Goal: Task Accomplishment & Management: Complete application form

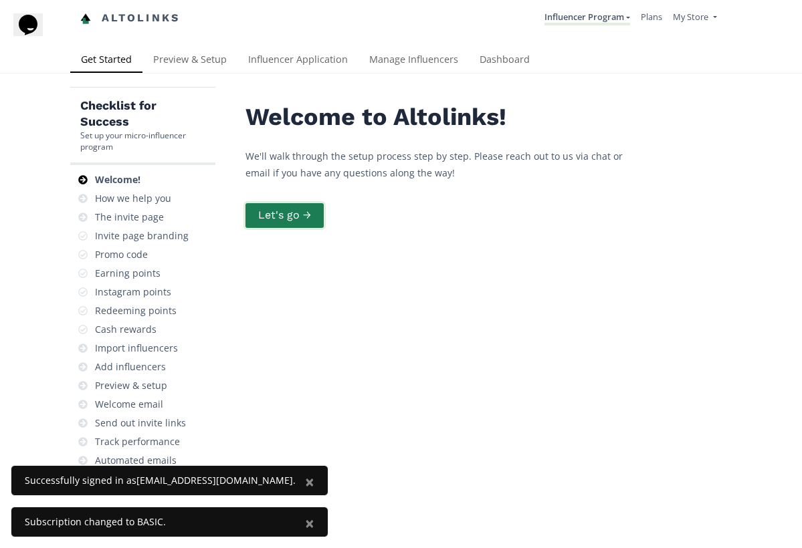
click at [308, 214] on button "Let's go →" at bounding box center [284, 215] width 82 height 29
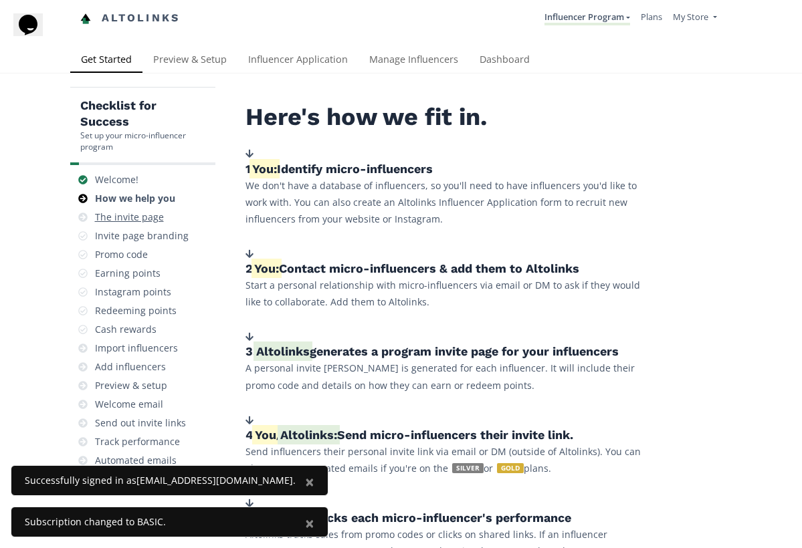
click at [155, 219] on div "The invite page" at bounding box center [129, 217] width 69 height 13
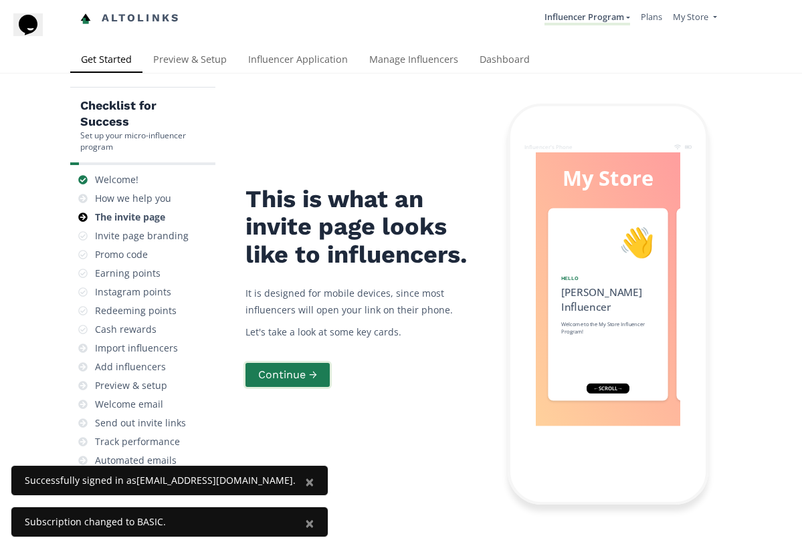
click at [285, 366] on button "Continue →" at bounding box center [287, 375] width 88 height 29
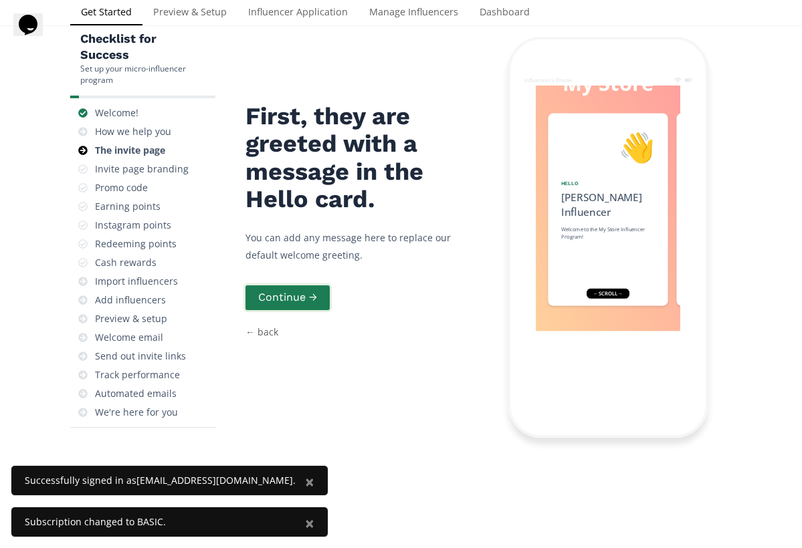
click at [304, 294] on button "Continue →" at bounding box center [287, 298] width 88 height 29
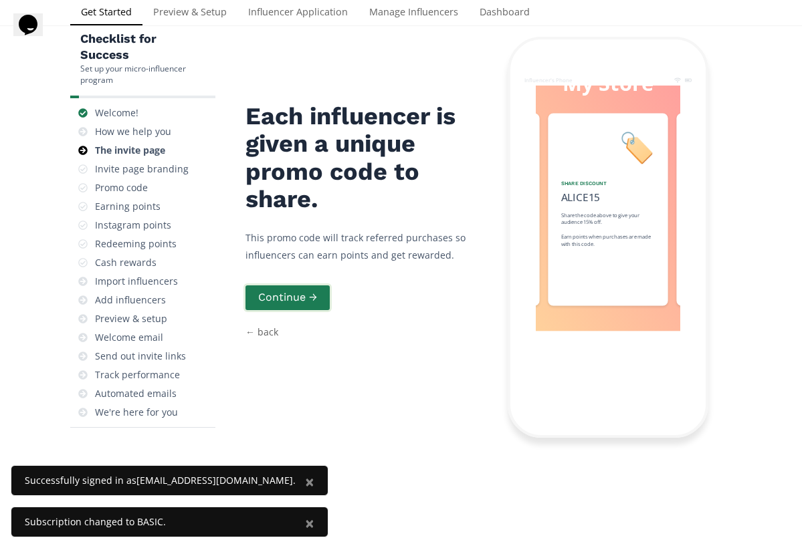
click at [302, 294] on button "Continue →" at bounding box center [287, 298] width 88 height 29
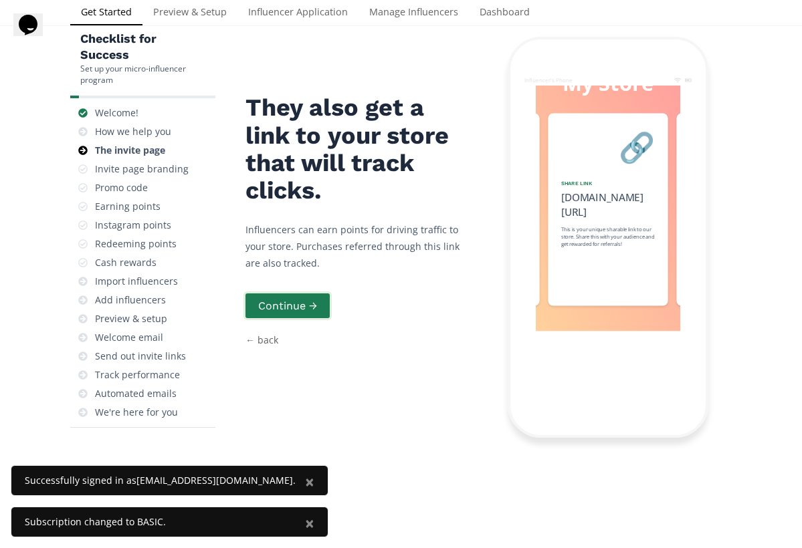
click at [302, 294] on button "Continue →" at bounding box center [287, 306] width 88 height 29
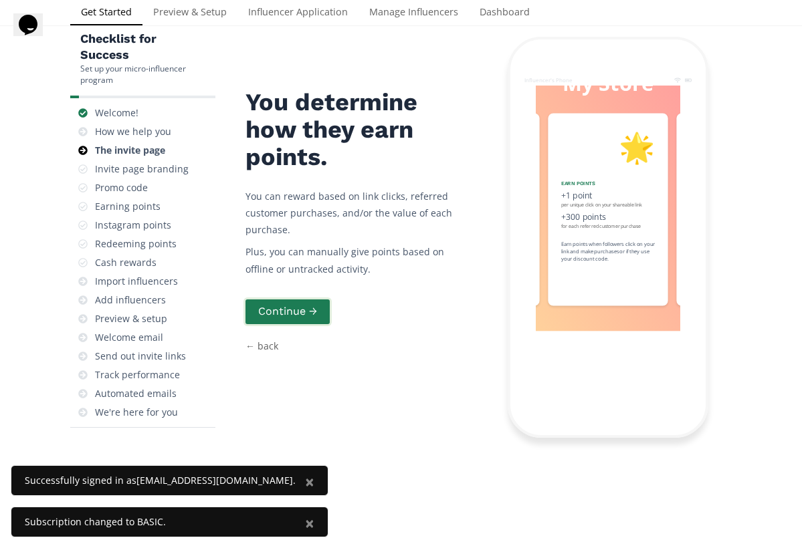
click at [302, 300] on button "Continue →" at bounding box center [287, 312] width 88 height 29
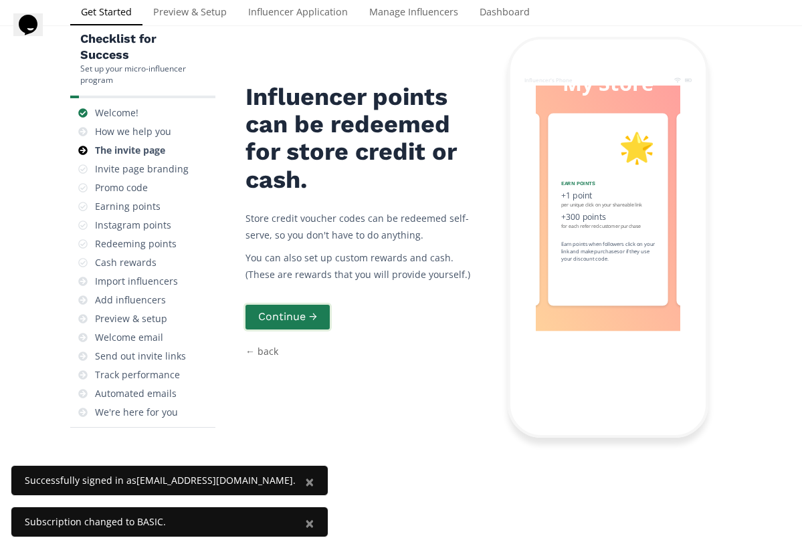
scroll to position [0, 802]
click at [302, 322] on button "Continue →" at bounding box center [287, 317] width 88 height 29
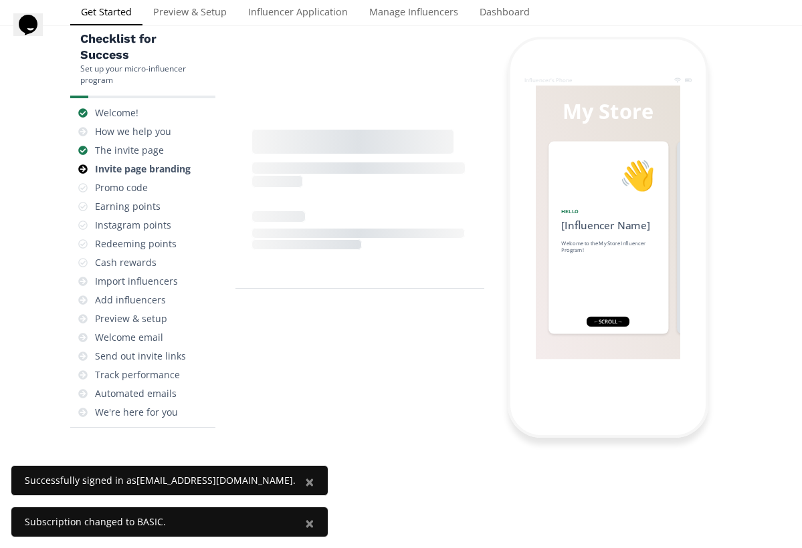
scroll to position [53, 0]
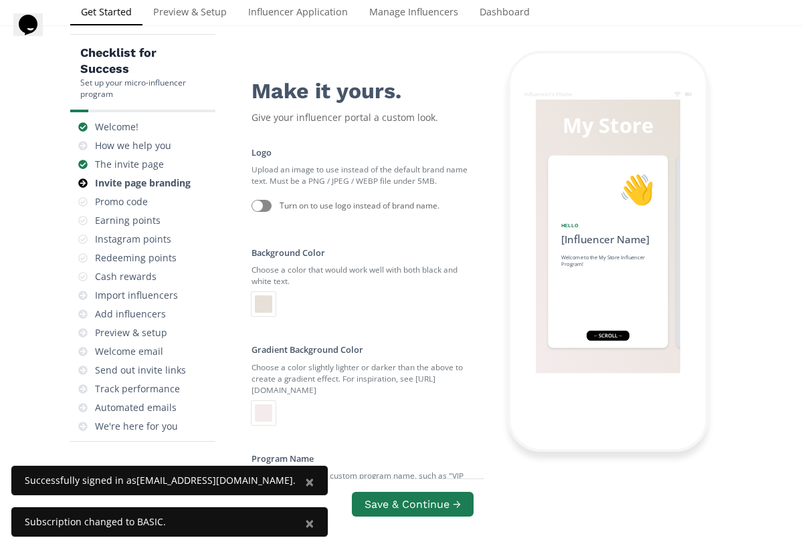
click at [261, 203] on div at bounding box center [257, 206] width 11 height 11
checkbox input "true"
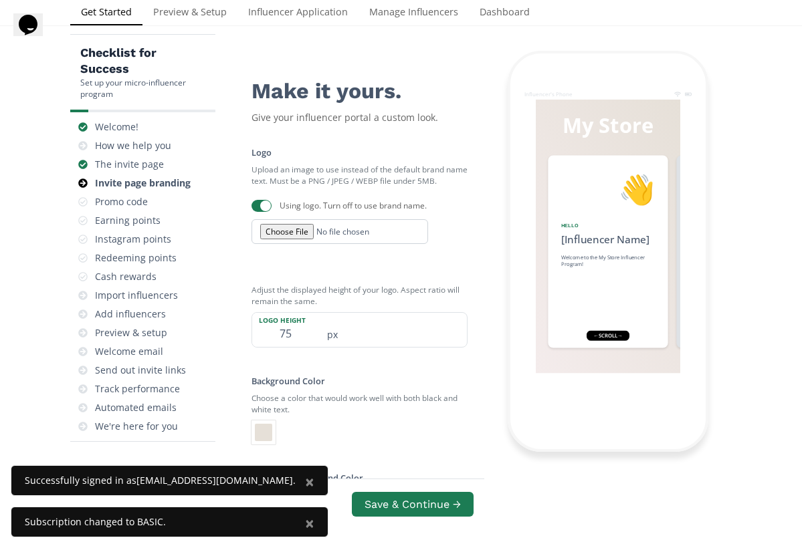
click at [292, 227] on input "file" at bounding box center [339, 231] width 177 height 25
type input "C:\fakepath\8F71DE48-1AB6-46A7-BFF0-8FCF84FAA557-modified.png"
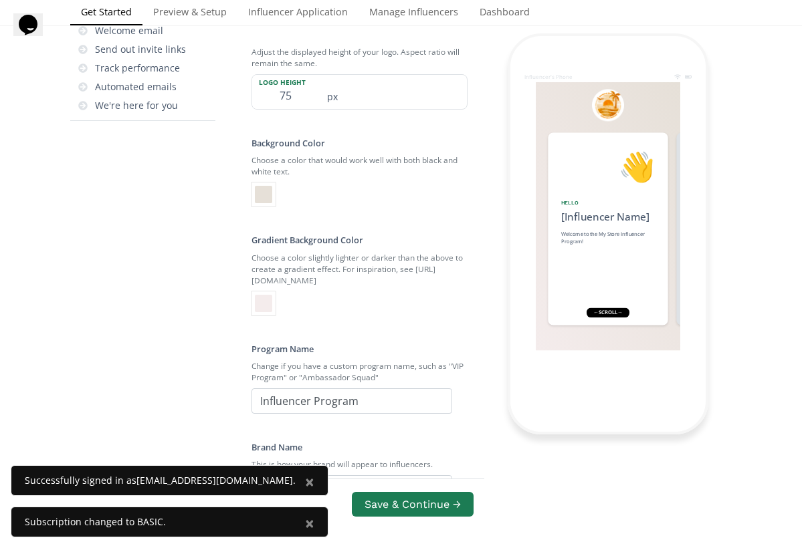
scroll to position [401, 0]
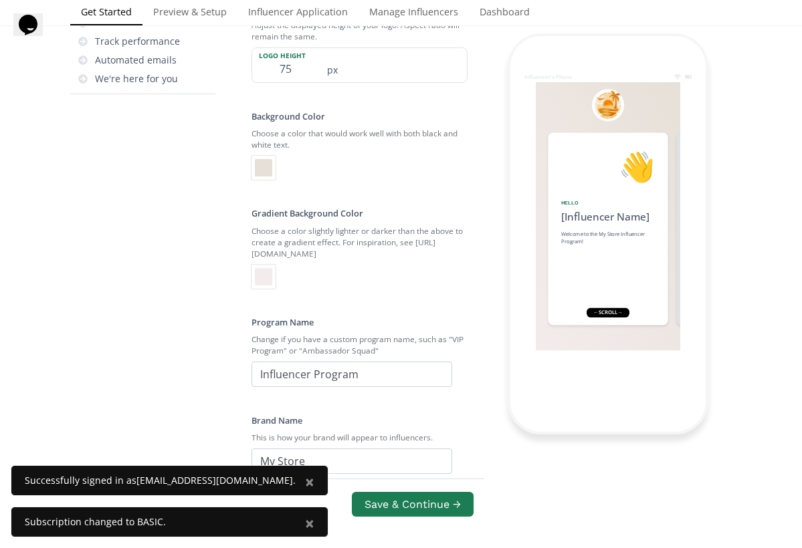
click at [275, 168] on div at bounding box center [263, 168] width 24 height 24
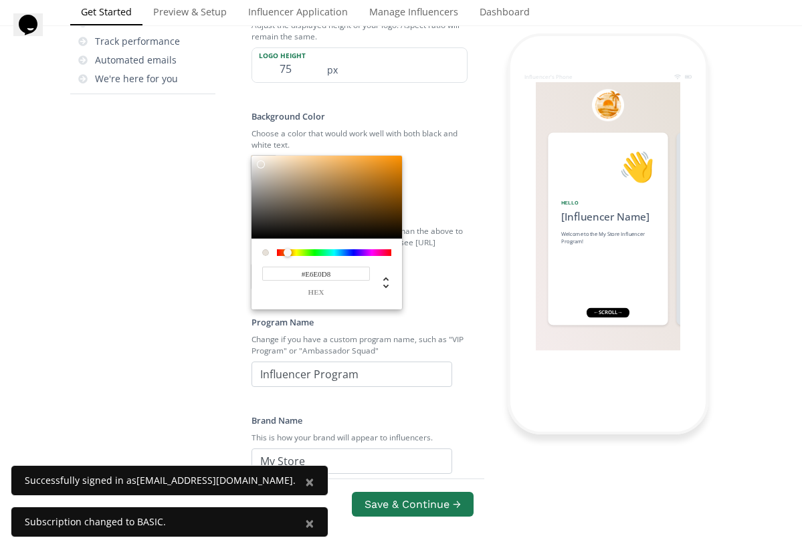
click at [328, 255] on div at bounding box center [401, 274] width 802 height 548
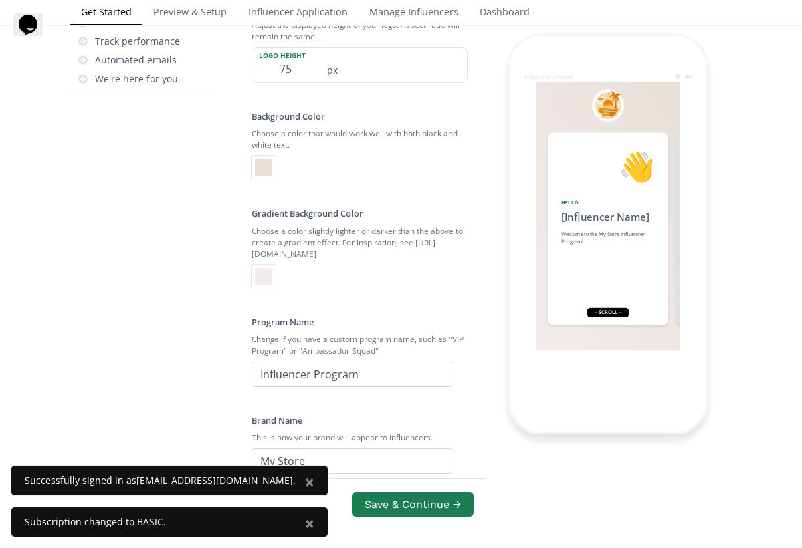
click at [266, 164] on div at bounding box center [263, 167] width 17 height 17
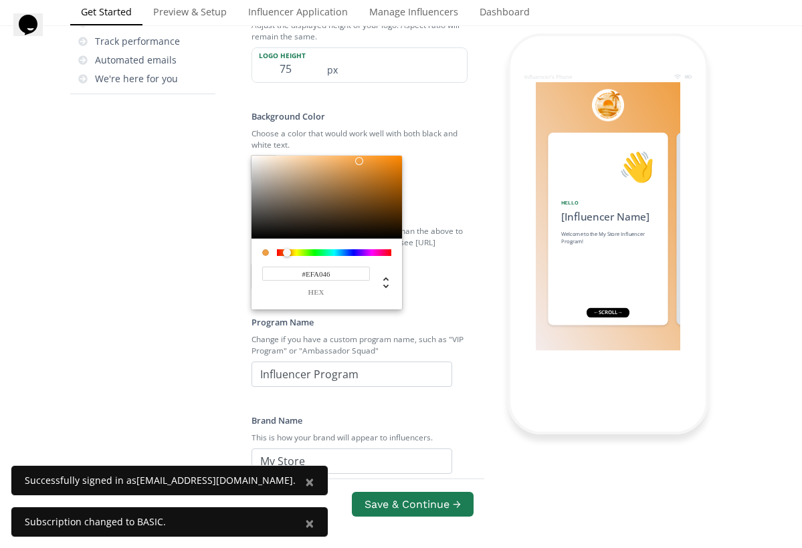
drag, startPoint x: 294, startPoint y: 168, endPoint x: 357, endPoint y: 158, distance: 63.5
click at [357, 158] on div at bounding box center [326, 197] width 150 height 83
type input "#EFA047"
click at [324, 269] on input "#EFA047" at bounding box center [316, 274] width 108 height 14
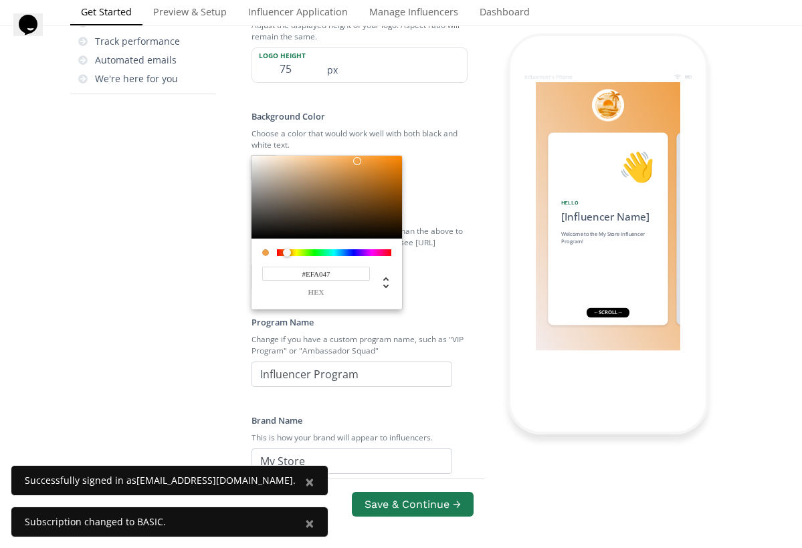
click at [321, 268] on input "#EFA047" at bounding box center [316, 274] width 108 height 14
click at [324, 267] on input "#EFA047" at bounding box center [316, 274] width 108 height 14
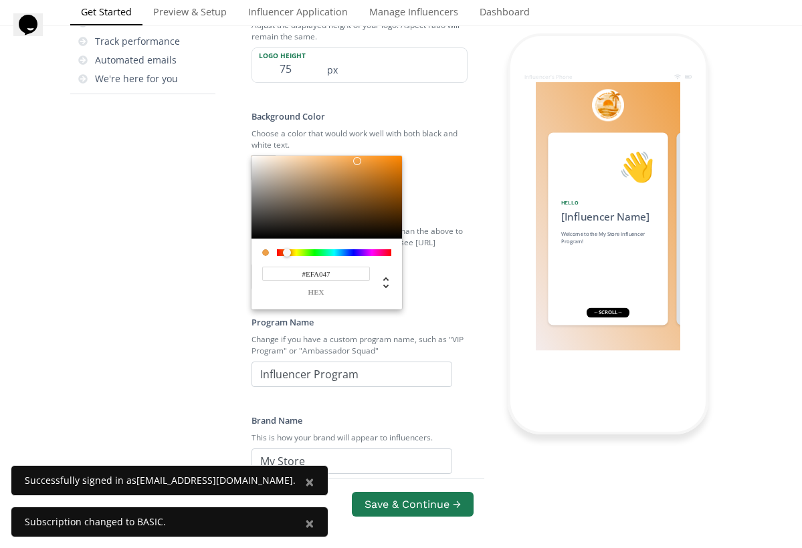
click at [324, 267] on input "#EFA047" at bounding box center [316, 274] width 108 height 14
click at [482, 311] on div at bounding box center [401, 274] width 802 height 548
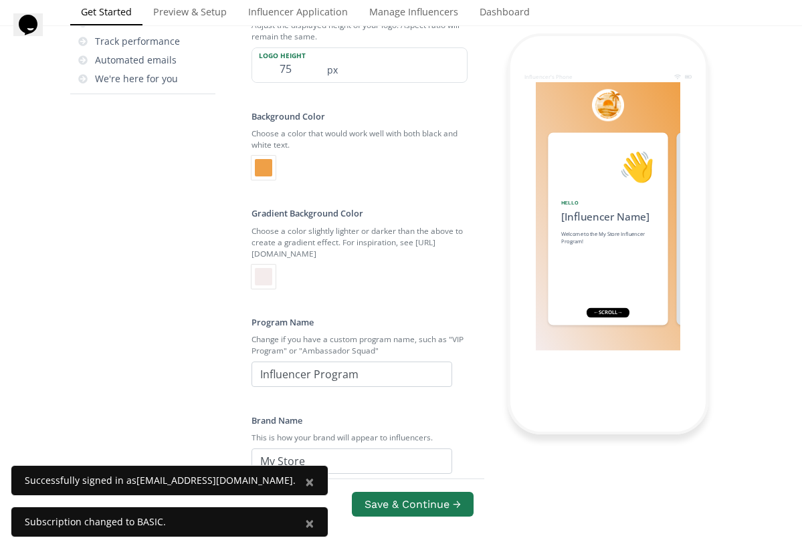
click at [273, 272] on div at bounding box center [263, 277] width 24 height 24
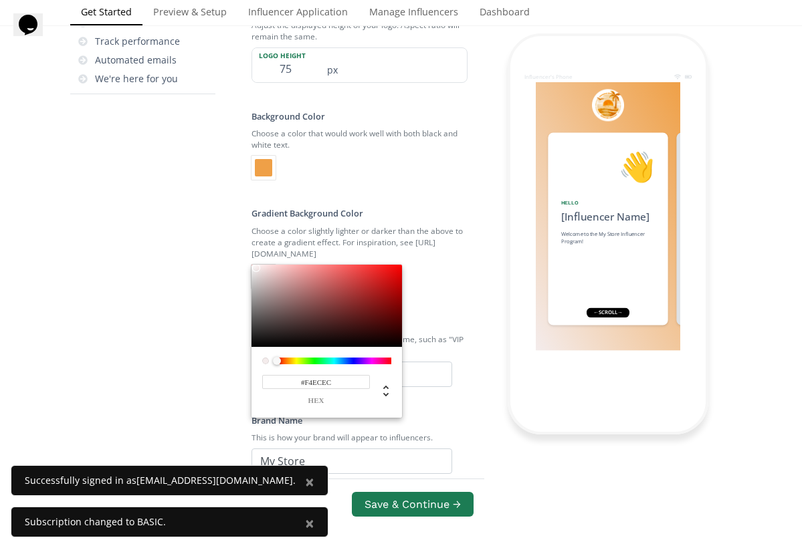
click at [316, 378] on input "#F4ECEC" at bounding box center [316, 382] width 108 height 14
paste input "EFA047"
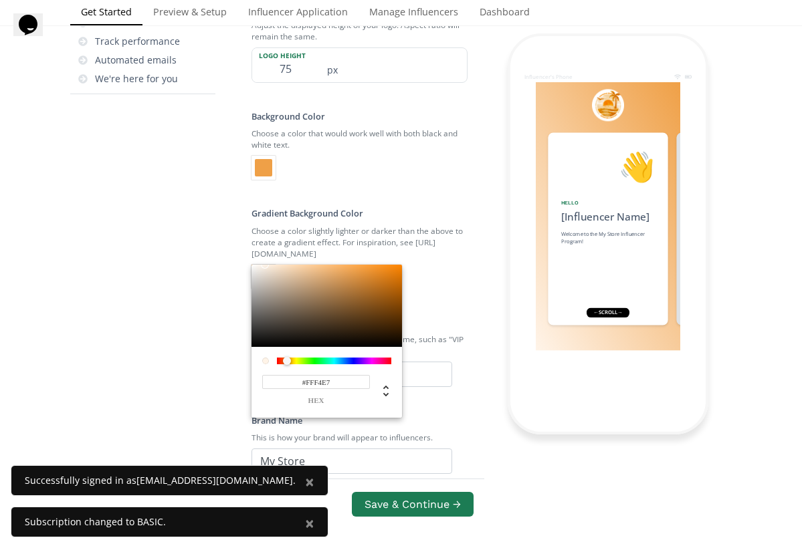
type input "#FFF4E6"
drag, startPoint x: 355, startPoint y: 267, endPoint x: 266, endPoint y: 253, distance: 90.0
click at [266, 265] on div "#FFF4E6 hex" at bounding box center [326, 342] width 150 height 154
click at [456, 233] on div at bounding box center [401, 274] width 802 height 548
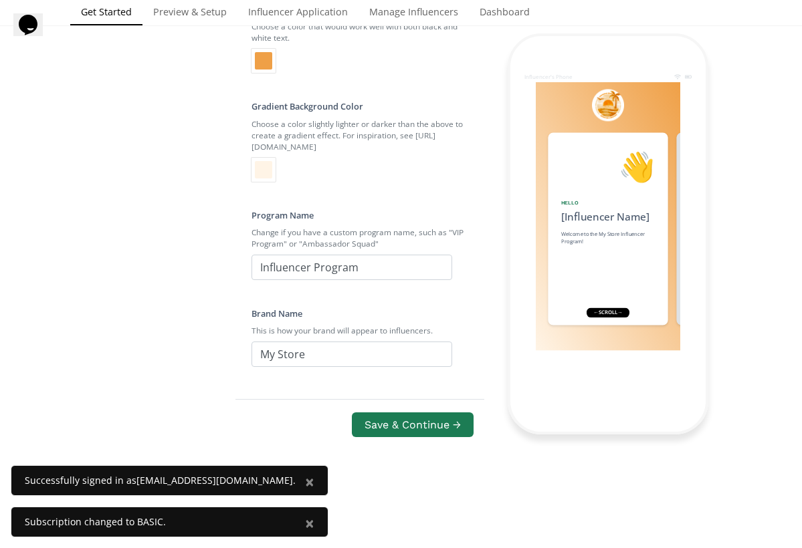
scroll to position [534, 0]
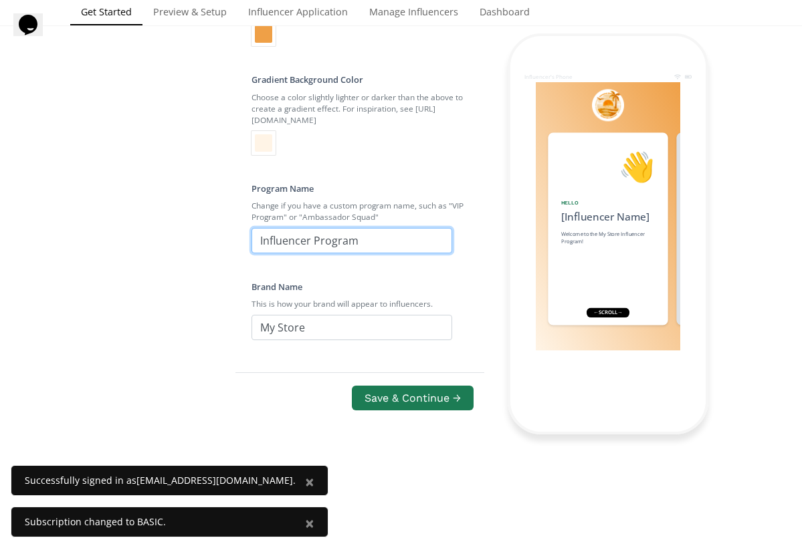
click at [322, 239] on input "Influencer Program" at bounding box center [351, 240] width 201 height 25
type input "I"
type input "Bronze Squad"
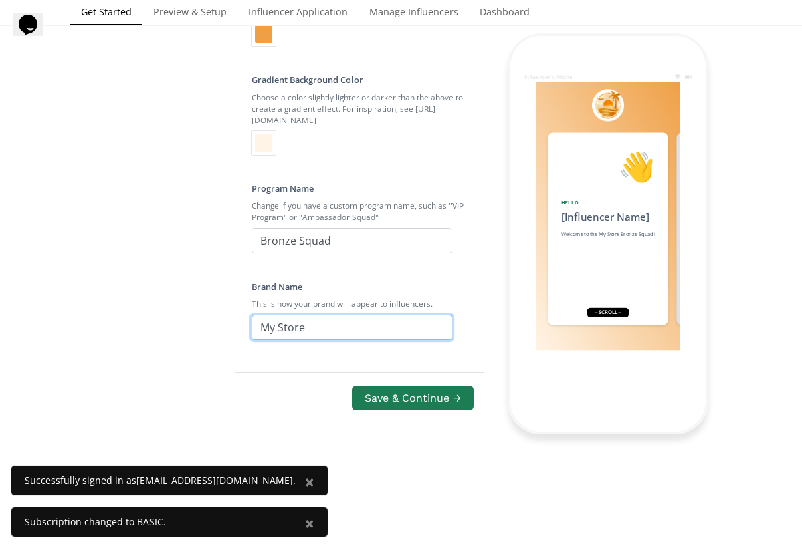
click at [304, 327] on input "My Store" at bounding box center [351, 327] width 201 height 25
type input "M"
type input "Sahara Bronze"
click at [397, 405] on button "Save & Continue →" at bounding box center [413, 398] width 126 height 29
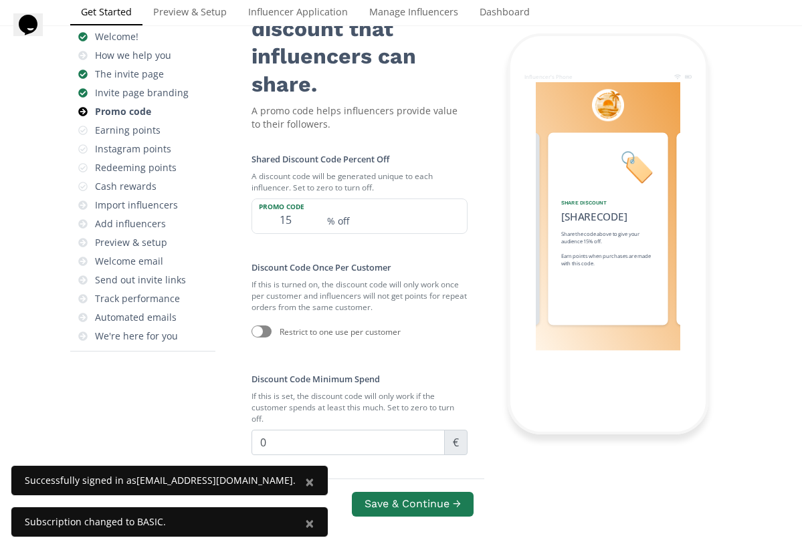
scroll to position [116, 0]
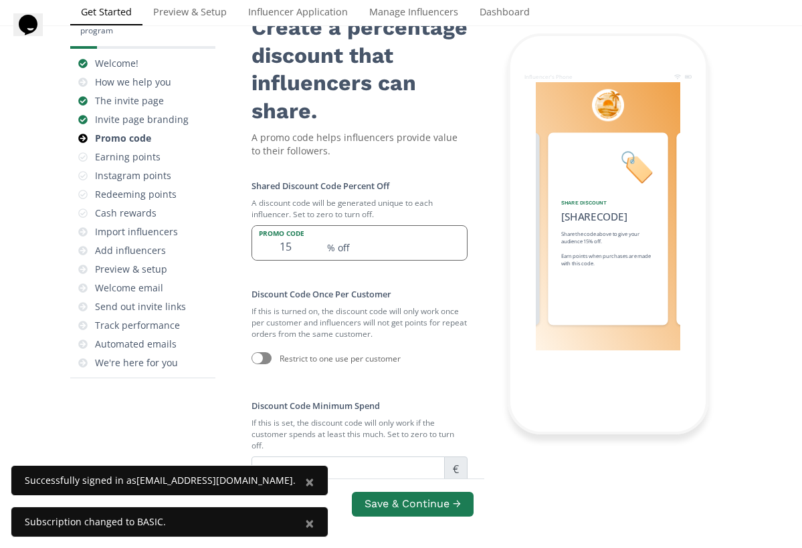
click at [296, 239] on input "15" at bounding box center [285, 243] width 67 height 34
type input "1"
type input "10"
click at [425, 338] on small "If this is turned on, the discount code will only work once per customer and in…" at bounding box center [359, 322] width 216 height 45
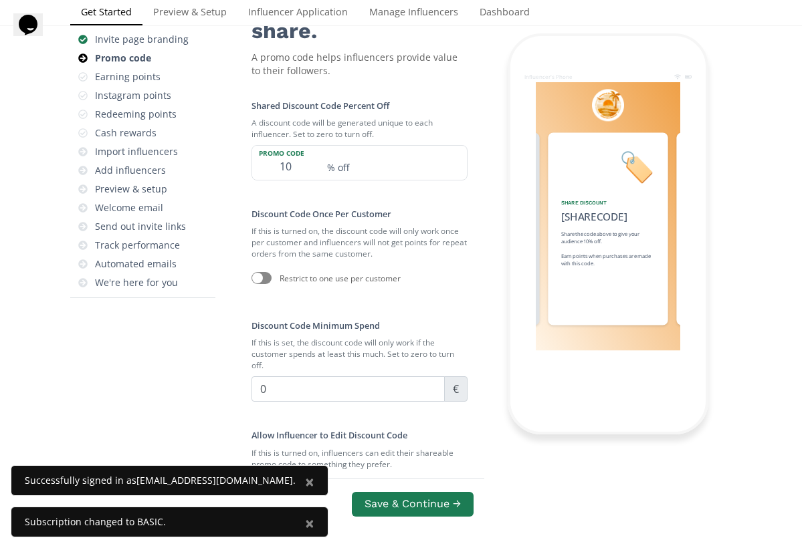
scroll to position [223, 0]
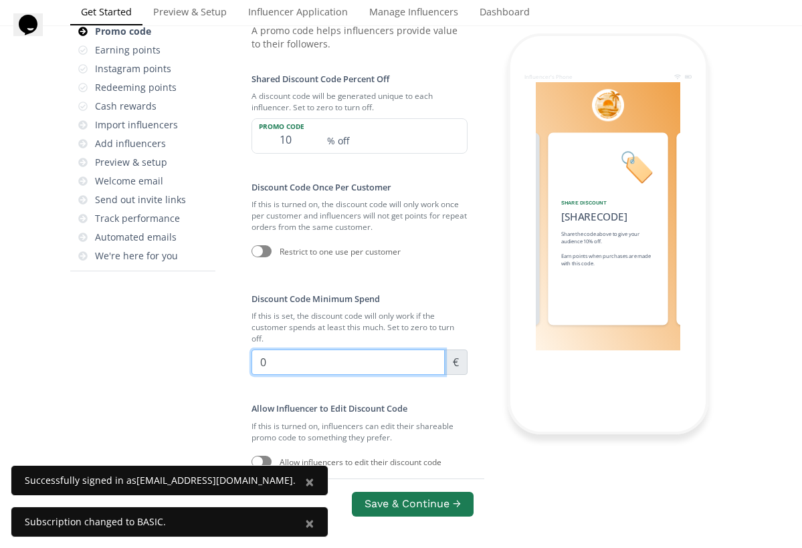
click at [411, 361] on input "0" at bounding box center [347, 362] width 193 height 25
type input "20"
click at [449, 305] on small "If this is set, the discount code will only work if the customer spends at leas…" at bounding box center [359, 327] width 216 height 45
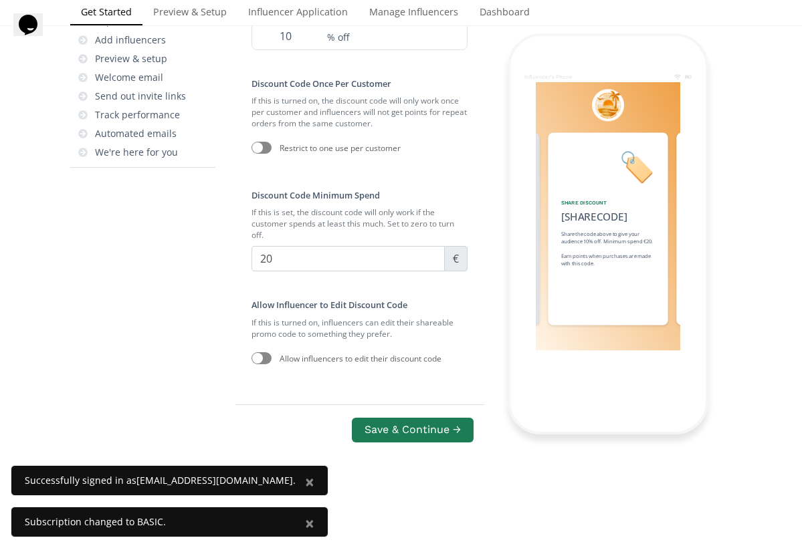
scroll to position [330, 0]
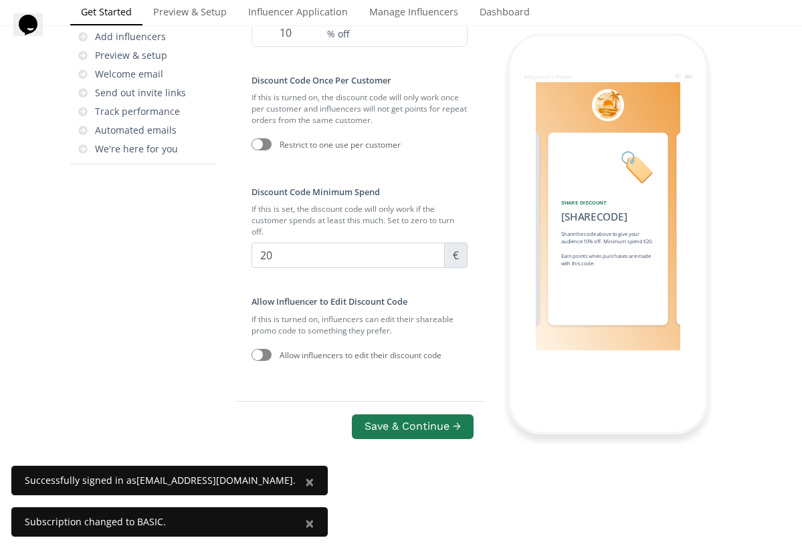
click at [263, 354] on div at bounding box center [261, 355] width 20 height 12
checkbox input "true"
click at [418, 422] on button "Save & Continue →" at bounding box center [413, 427] width 126 height 29
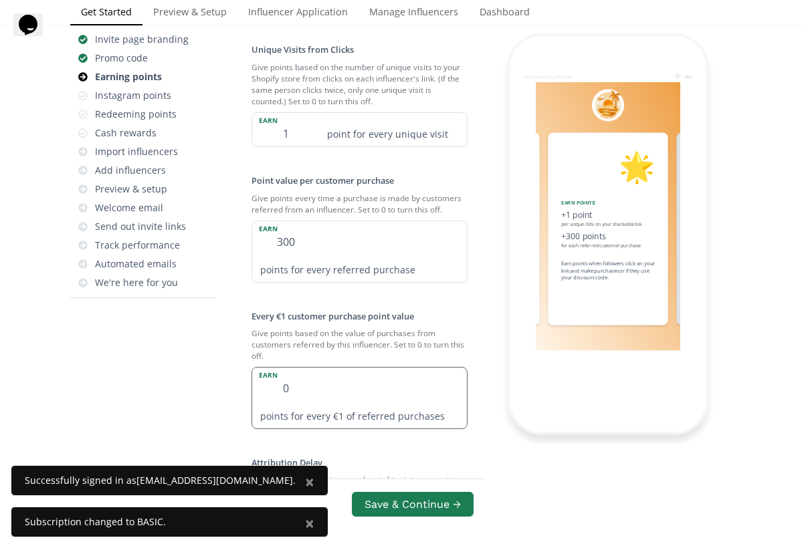
scroll to position [170, 0]
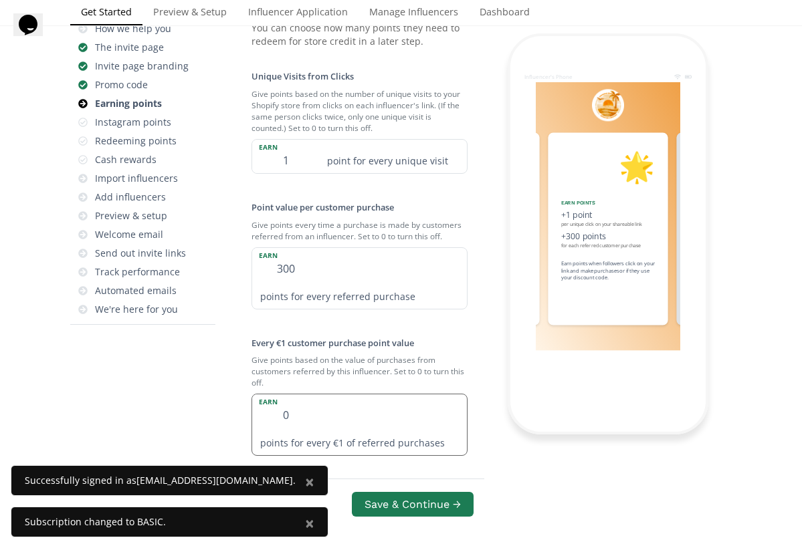
click at [369, 405] on div "earn 0 points for every €1 of referred purchases" at bounding box center [359, 425] width 216 height 62
type input "1"
click at [473, 353] on div "Unique Visits from Clicks Give points based on the number of unique visits to y…" at bounding box center [359, 403] width 248 height 701
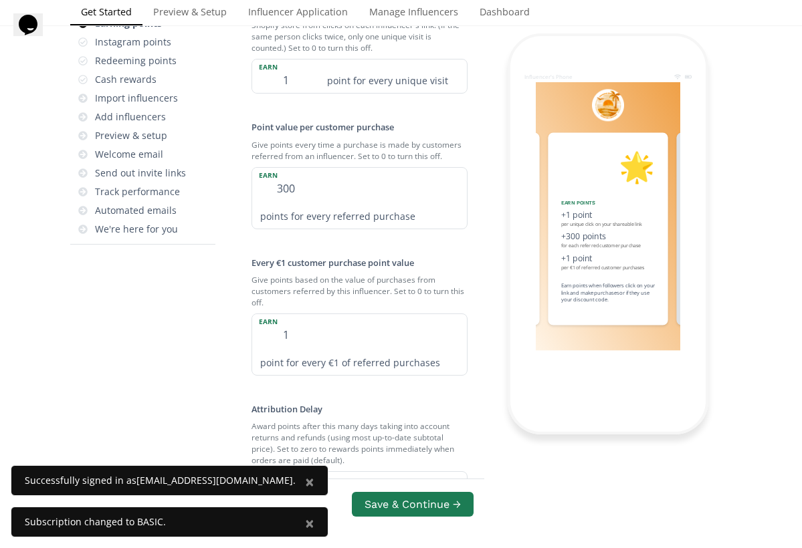
scroll to position [223, 0]
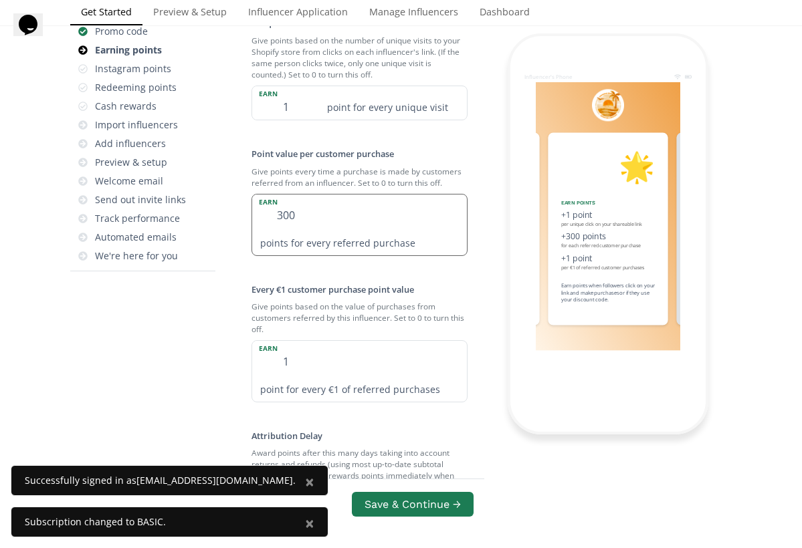
click at [406, 212] on div "earn 300 points for every referred purchase" at bounding box center [359, 225] width 216 height 62
type input "3"
click at [475, 275] on div "Unique Visits from Clicks Give points based on the number of unique visits to y…" at bounding box center [359, 350] width 248 height 701
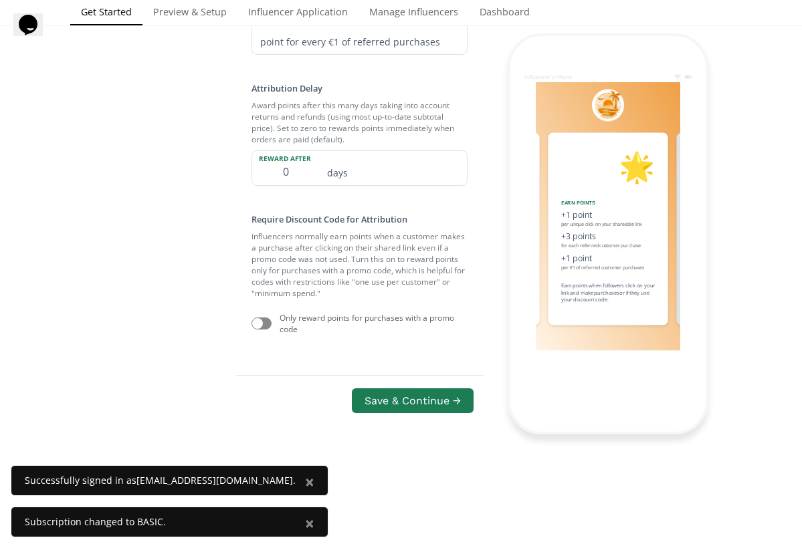
scroll to position [598, 0]
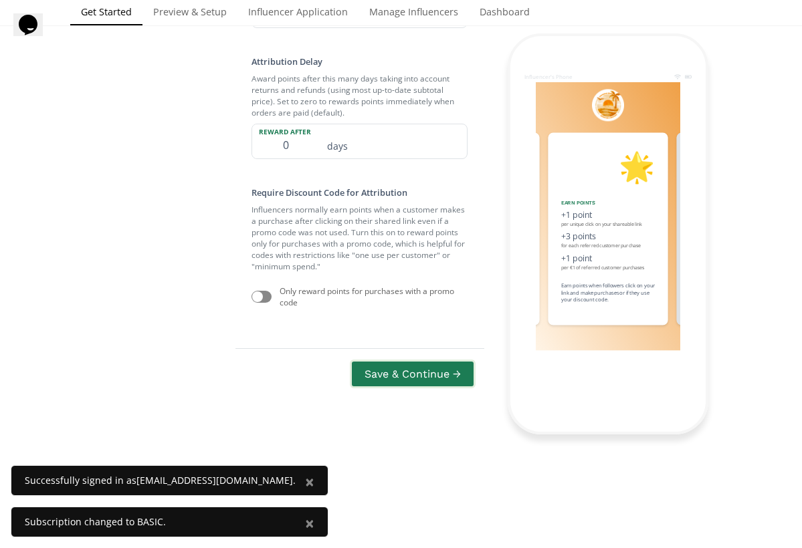
click at [470, 364] on button "Save & Continue →" at bounding box center [413, 374] width 126 height 29
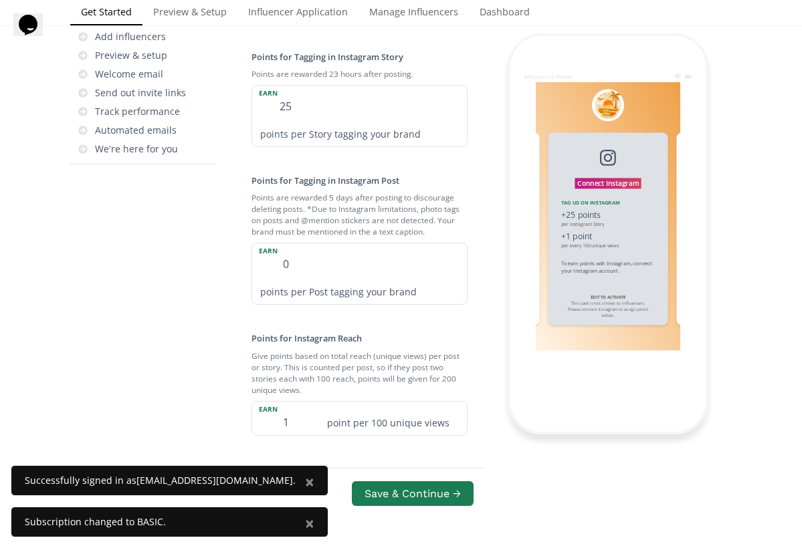
scroll to position [357, 0]
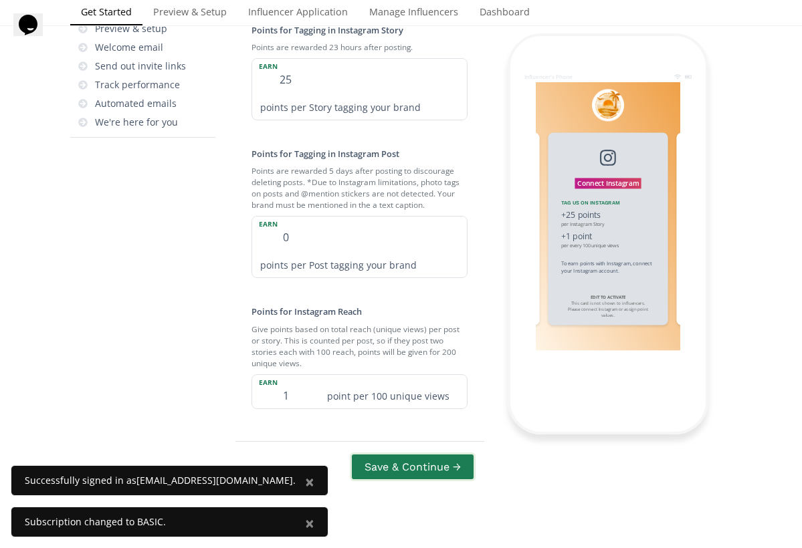
click at [457, 464] on button "Save & Continue →" at bounding box center [413, 467] width 126 height 29
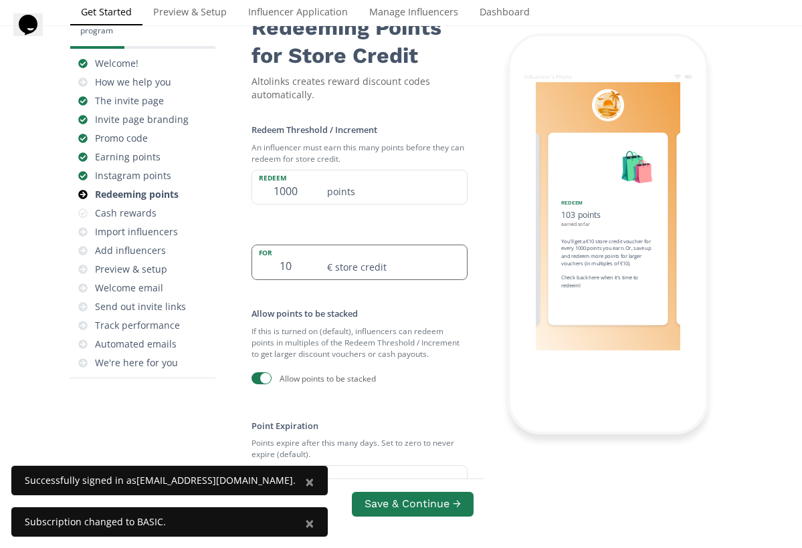
scroll to position [143, 0]
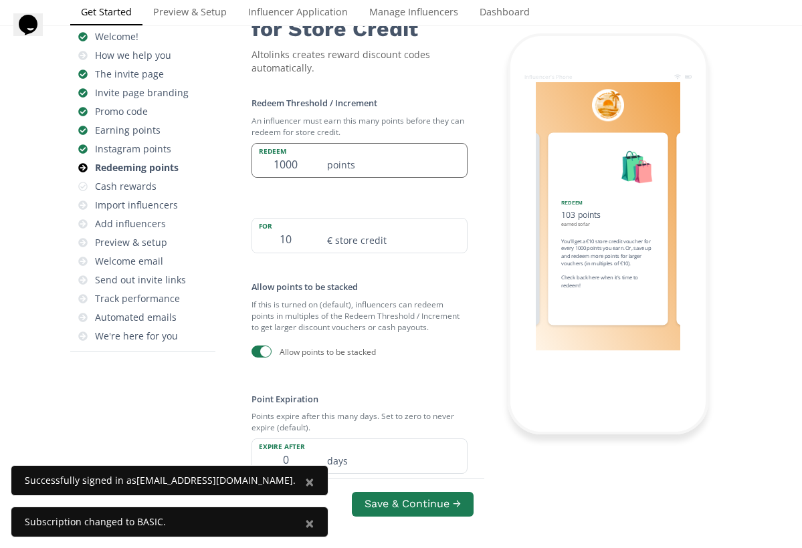
click at [292, 162] on input "1000" at bounding box center [285, 161] width 67 height 34
click at [302, 165] on input "1000" at bounding box center [285, 161] width 67 height 34
type input "100"
click at [423, 294] on small "If this is turned on (default), influencers can redeem points in multiples of t…" at bounding box center [359, 316] width 216 height 45
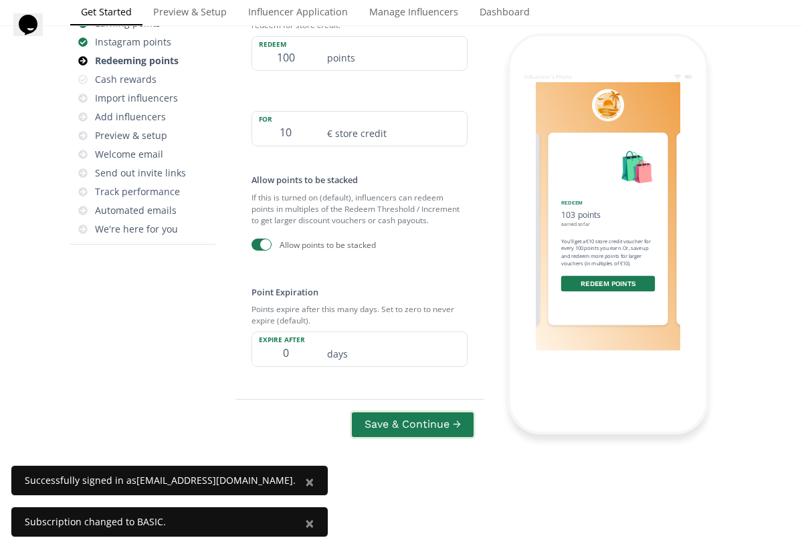
scroll to position [277, 0]
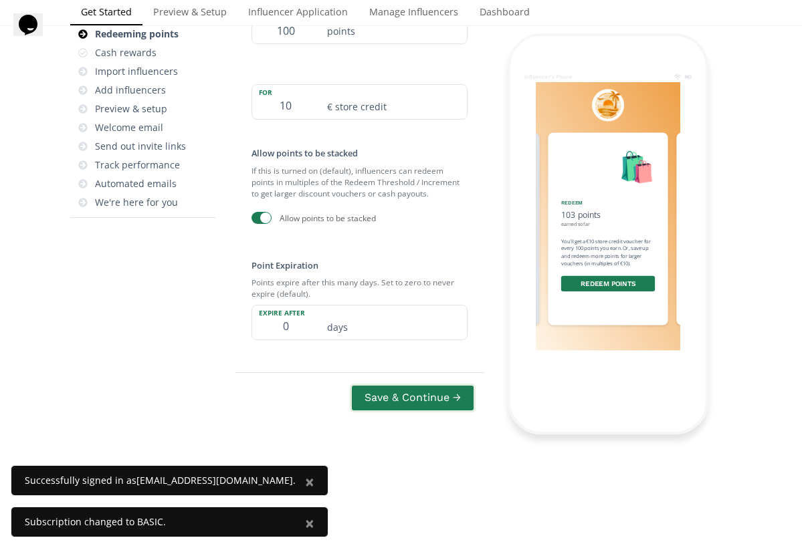
click at [435, 395] on button "Save & Continue →" at bounding box center [413, 398] width 126 height 29
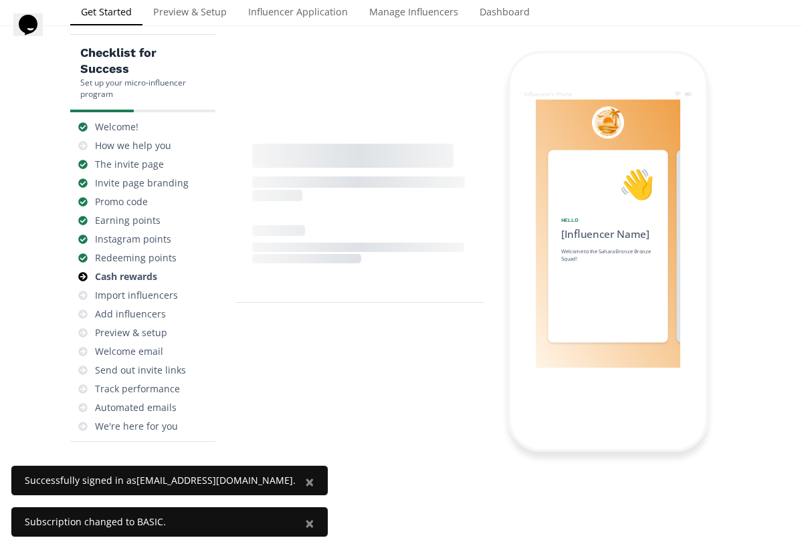
scroll to position [0, 1404]
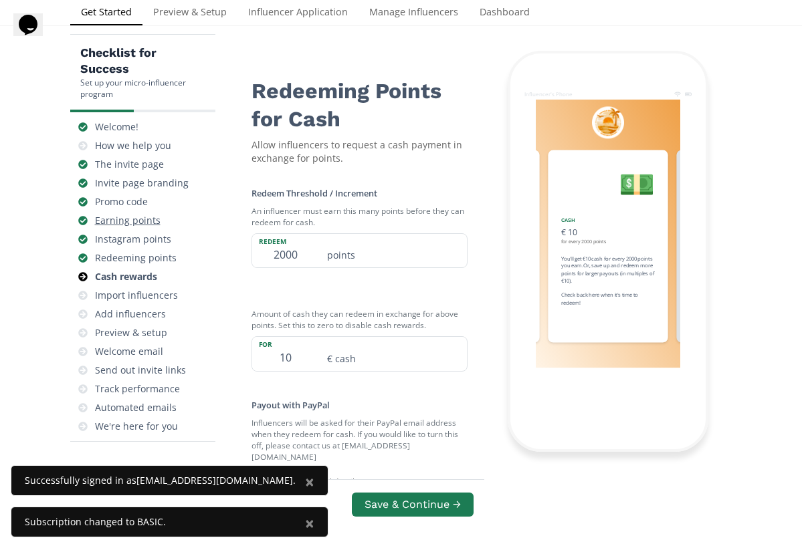
click at [143, 224] on div "Earning points" at bounding box center [128, 220] width 66 height 13
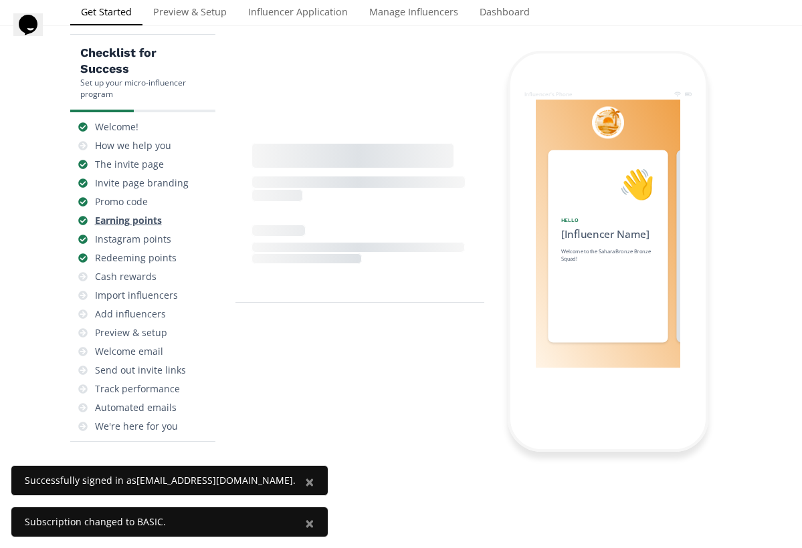
scroll to position [0, 802]
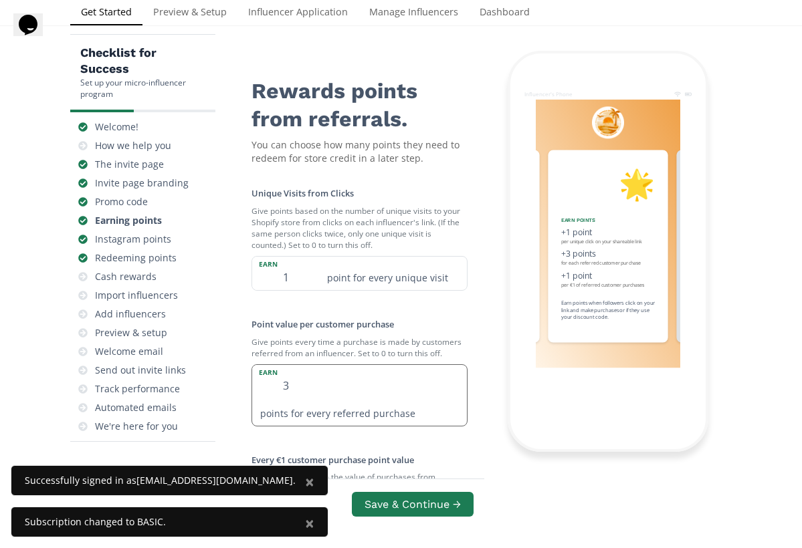
click at [326, 380] on div "earn 3 points for every referred purchase" at bounding box center [359, 395] width 216 height 62
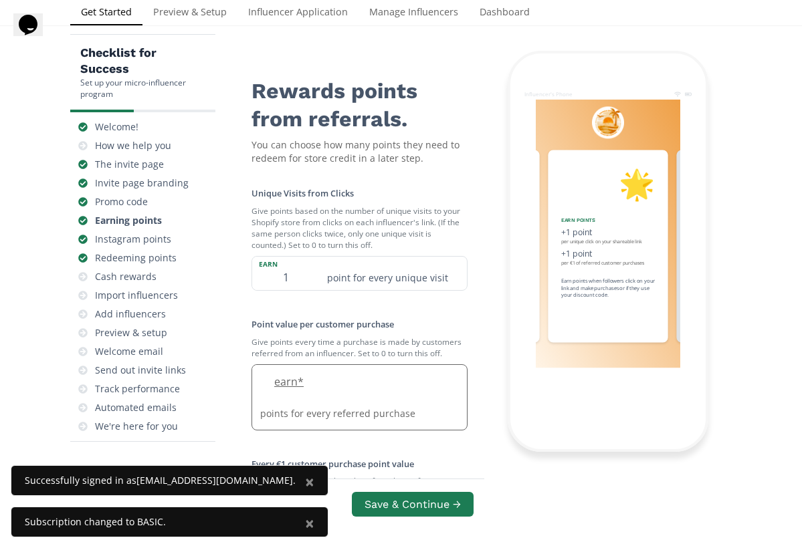
type input "5"
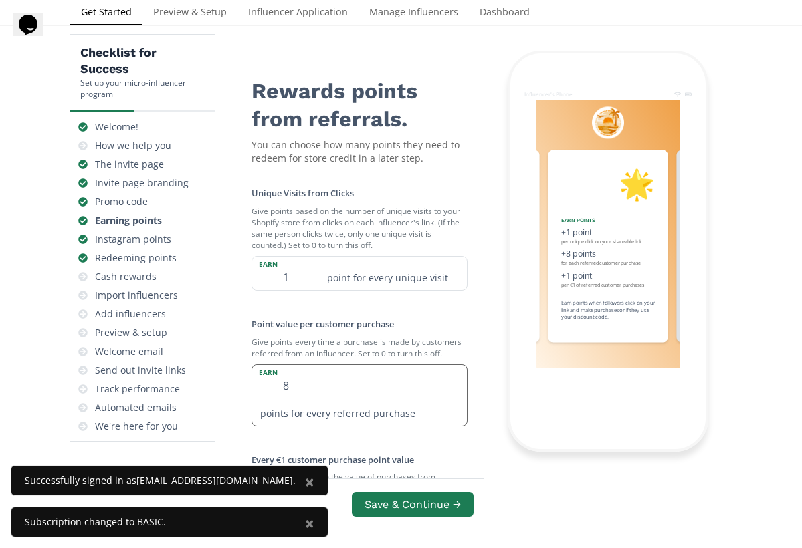
type input "7"
type input "10"
click at [471, 346] on div "Unique Visits from Clicks Give points based on the number of unique visits to y…" at bounding box center [359, 521] width 248 height 701
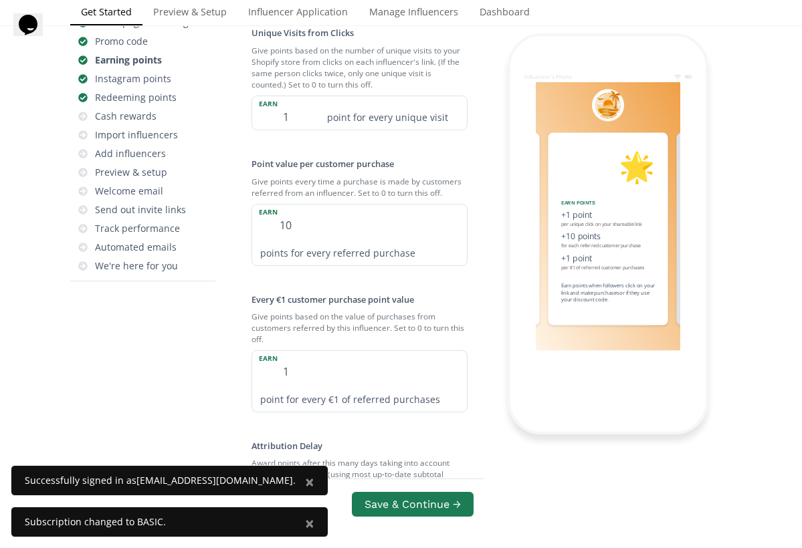
scroll to position [187, 0]
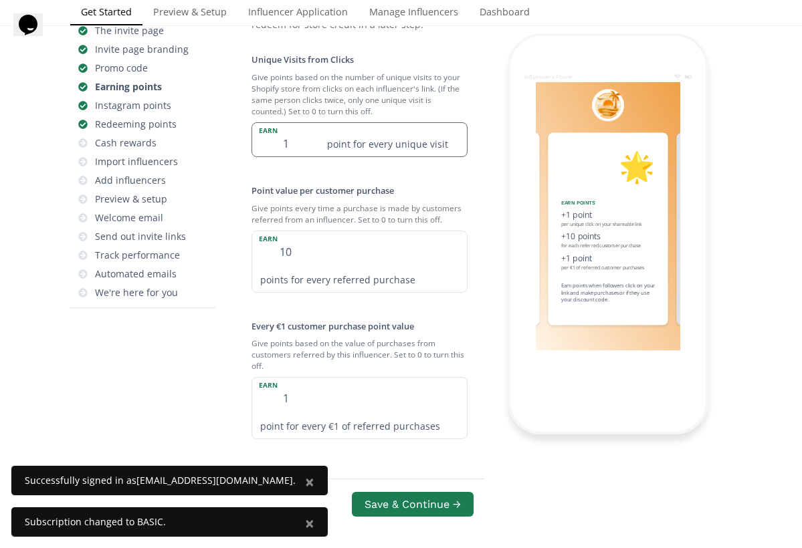
click at [296, 149] on input "1" at bounding box center [285, 140] width 67 height 34
type input "0"
click at [351, 388] on div "earn 1 point for every €1 of referred purchases" at bounding box center [359, 408] width 216 height 62
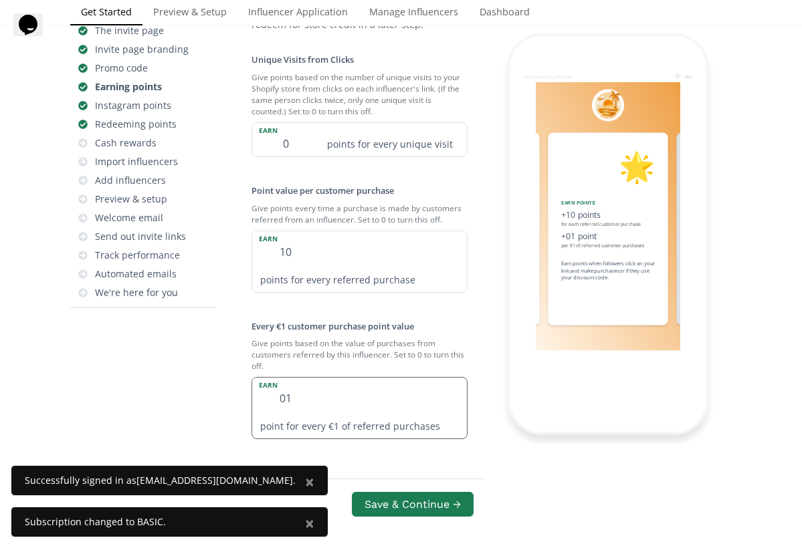
type input "0"
type input "1"
click at [463, 338] on small "Give points based on the value of purchases from customers referred by this inf…" at bounding box center [359, 354] width 216 height 45
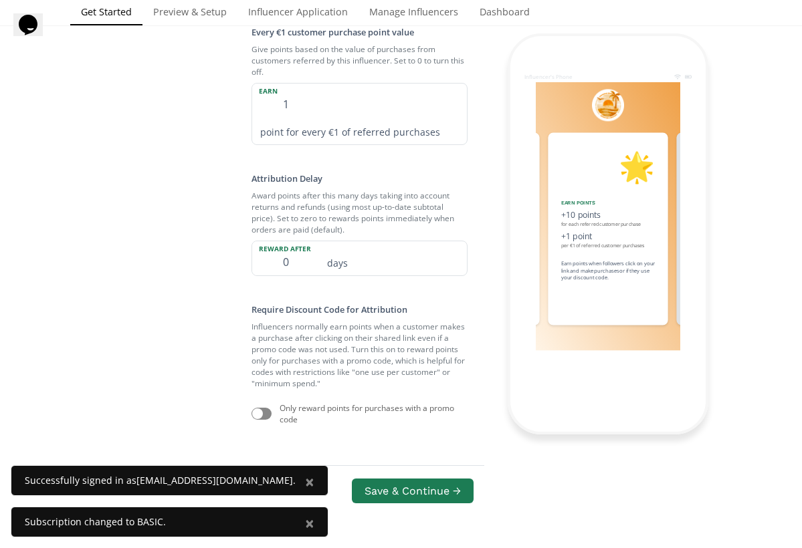
scroll to position [508, 0]
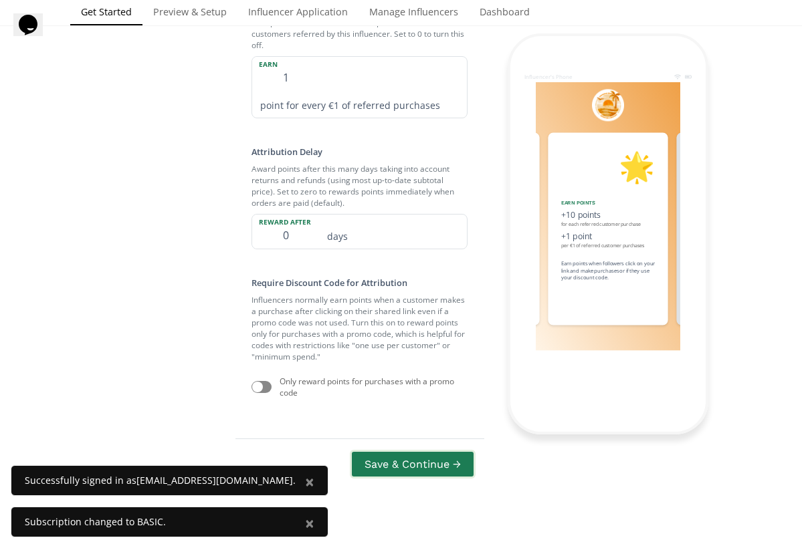
click at [408, 455] on button "Save & Continue →" at bounding box center [413, 464] width 126 height 29
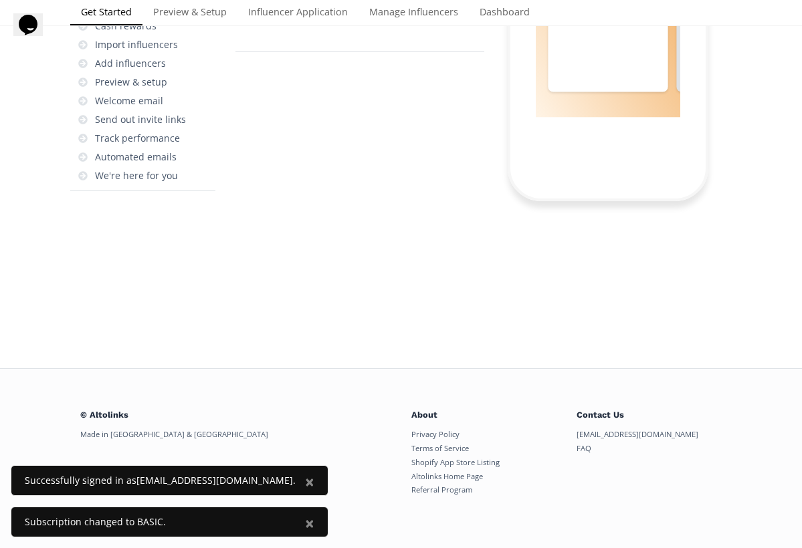
scroll to position [0, 1003]
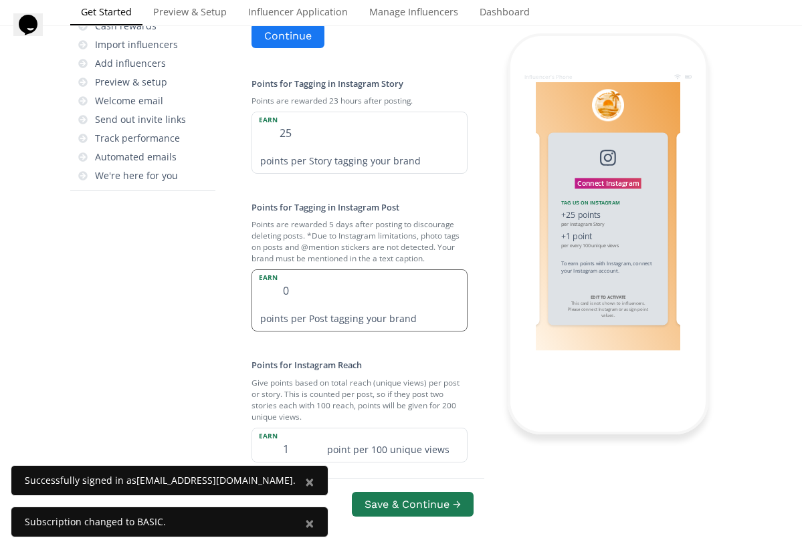
click at [366, 285] on div "earn 0 points per Post tagging your brand" at bounding box center [359, 300] width 216 height 62
type input "0"
type input "15"
click at [479, 445] on div "Connect Instagram To enable this feature, please connect your shop's Instagram.…" at bounding box center [359, 211] width 248 height 526
click at [429, 508] on button "Save & Continue →" at bounding box center [413, 504] width 126 height 29
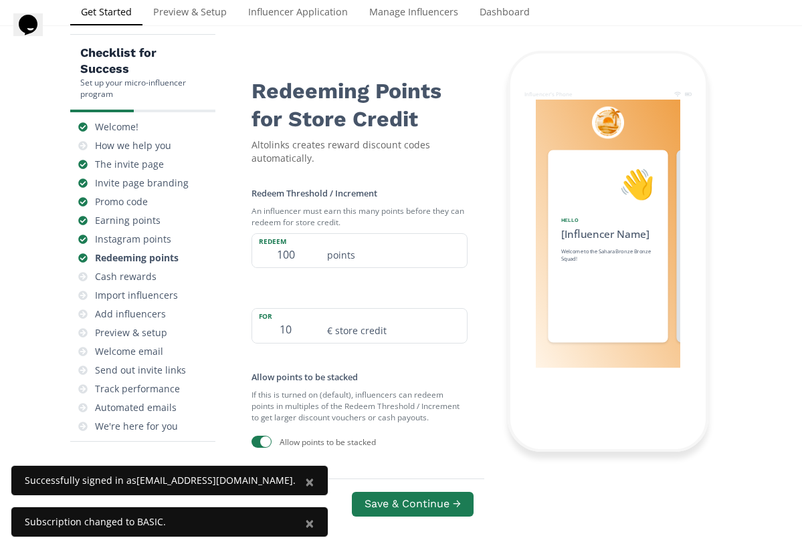
scroll to position [0, 1204]
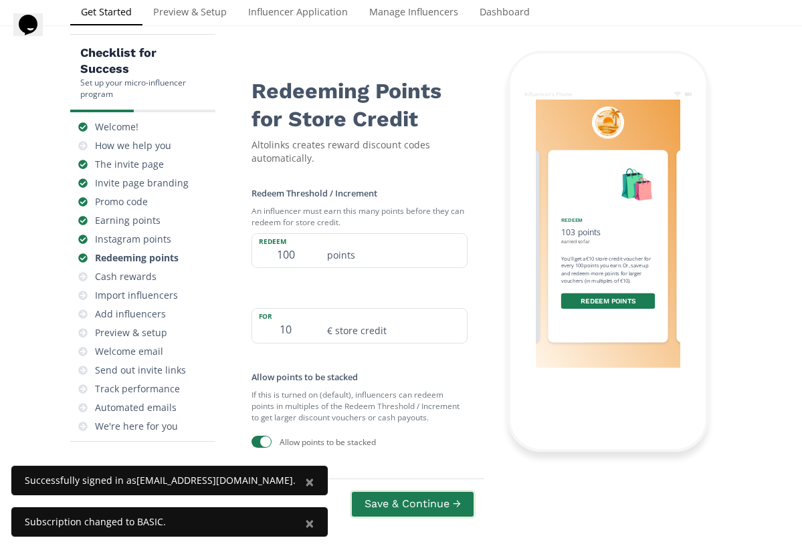
click at [404, 503] on button "Save & Continue →" at bounding box center [413, 504] width 126 height 29
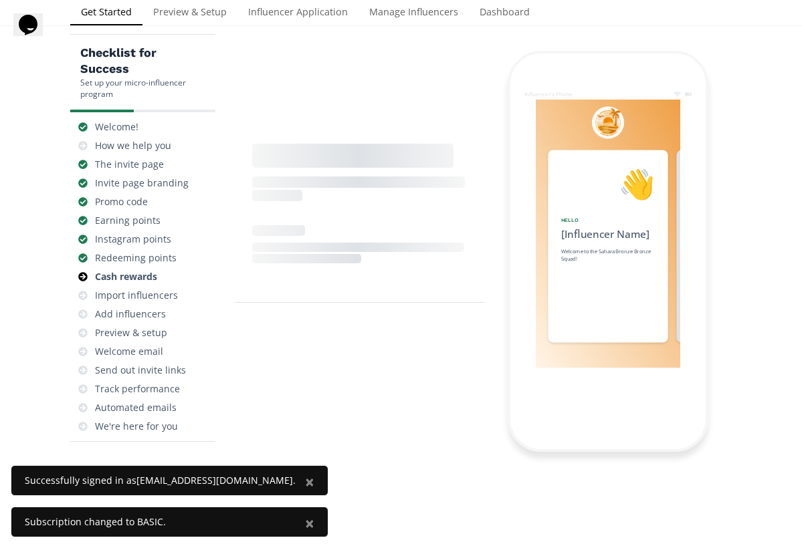
scroll to position [0, 1404]
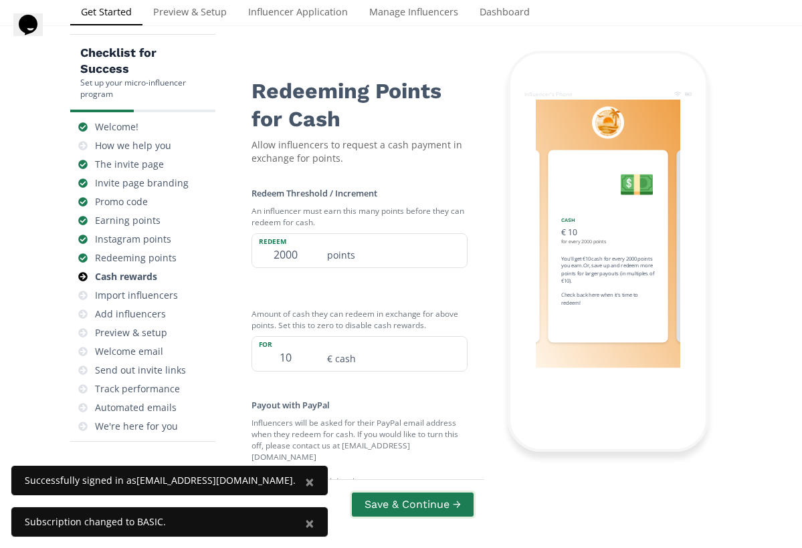
click at [423, 497] on button "Save & Continue →" at bounding box center [413, 504] width 126 height 29
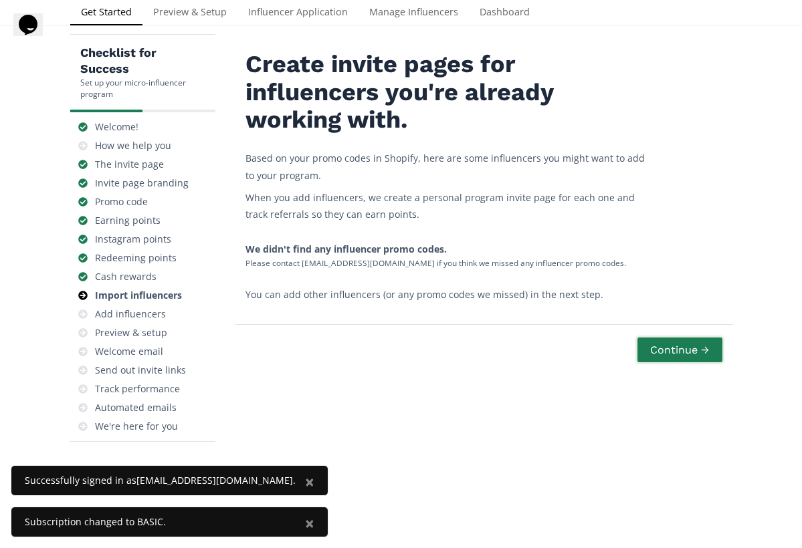
click at [683, 341] on button "Continue →" at bounding box center [679, 350] width 88 height 29
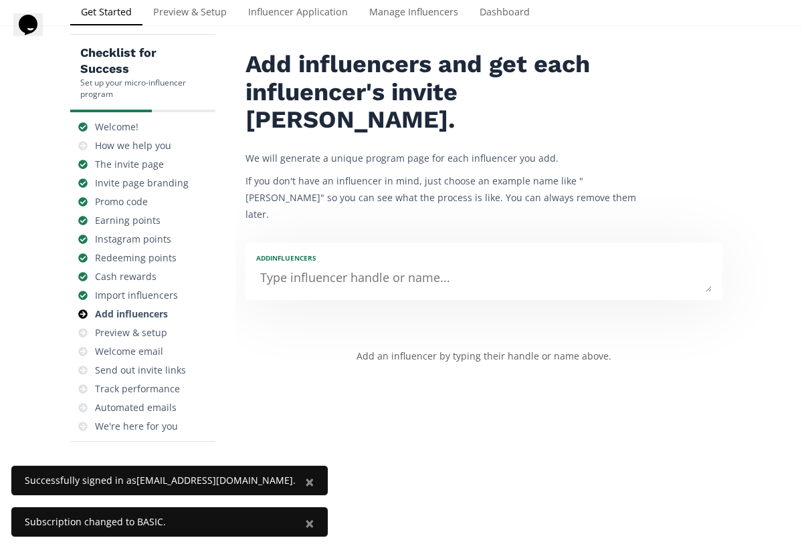
click at [519, 265] on textarea at bounding box center [483, 278] width 455 height 27
type textarea ";"
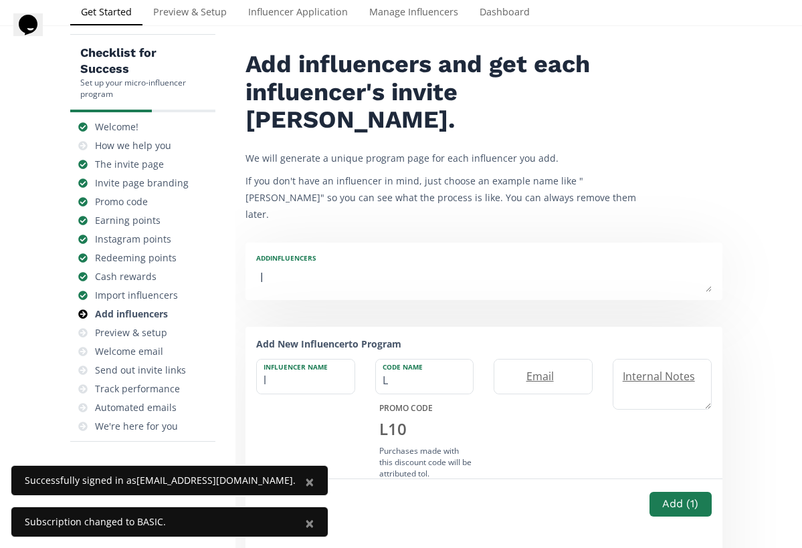
type textarea "la"
type input "la"
type input "LA"
type textarea "lae"
type input "lae"
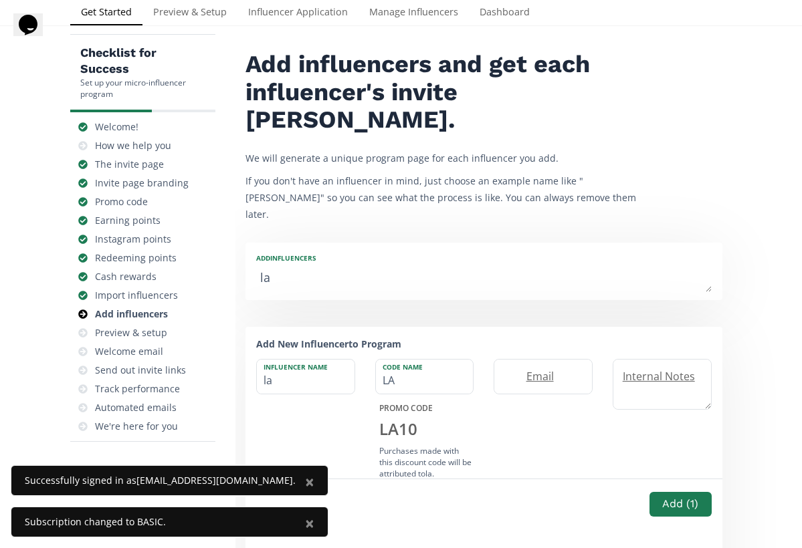
type input "LAE"
type textarea "laex"
type input "laex"
type input "LAEX"
type textarea "laexj"
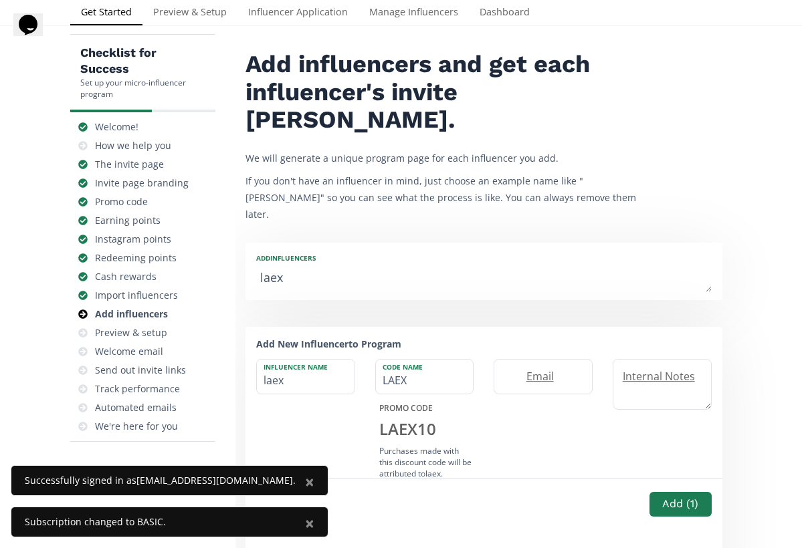
type input "laexj"
type input "LAEXJ"
type textarea "laexjo"
type input "laexjo"
type input "LAEXJO"
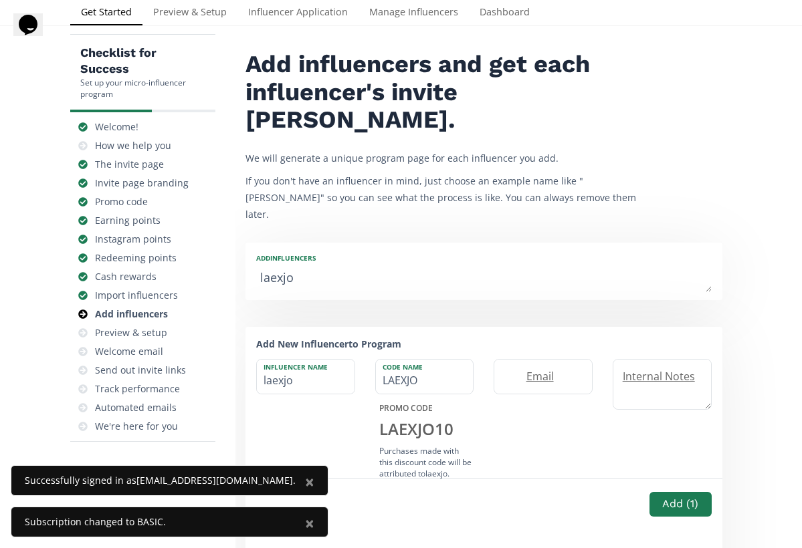
type textarea "laexjoe"
type input "laexjoe"
type input "LAEXJOE"
type textarea "laexjoe"
click at [561, 369] on label "Email" at bounding box center [536, 376] width 84 height 15
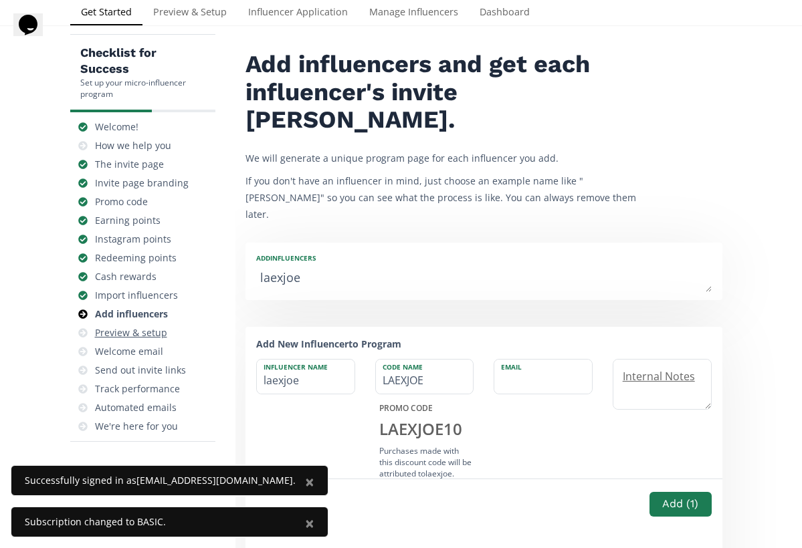
click at [138, 332] on div "Preview & setup" at bounding box center [131, 332] width 72 height 13
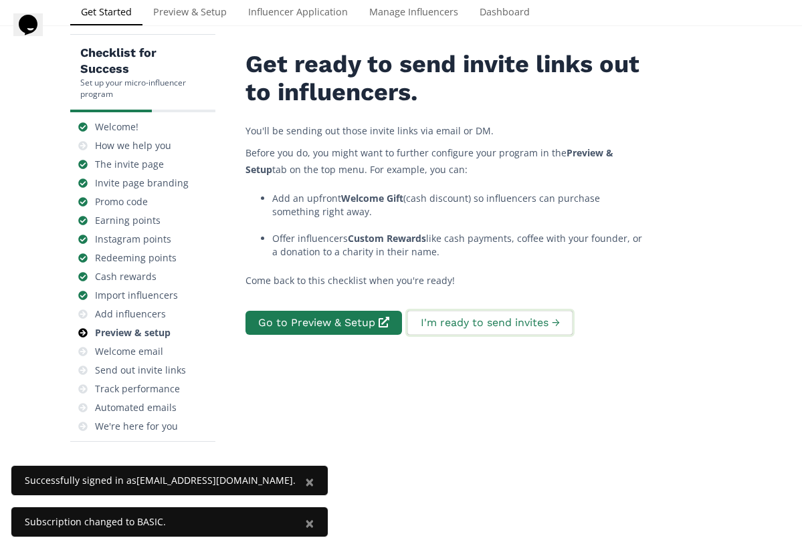
click at [425, 320] on button "I'm ready to send invites →" at bounding box center [489, 323] width 169 height 29
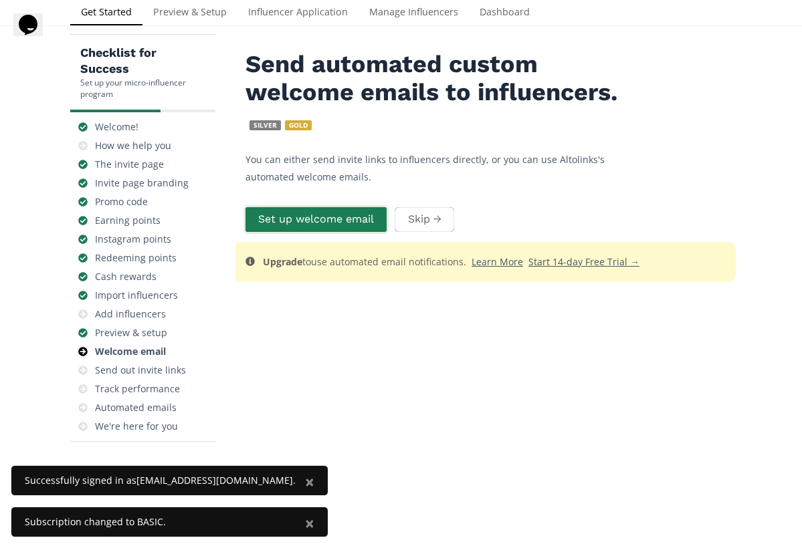
click at [371, 225] on button "Set up welcome email" at bounding box center [315, 219] width 145 height 29
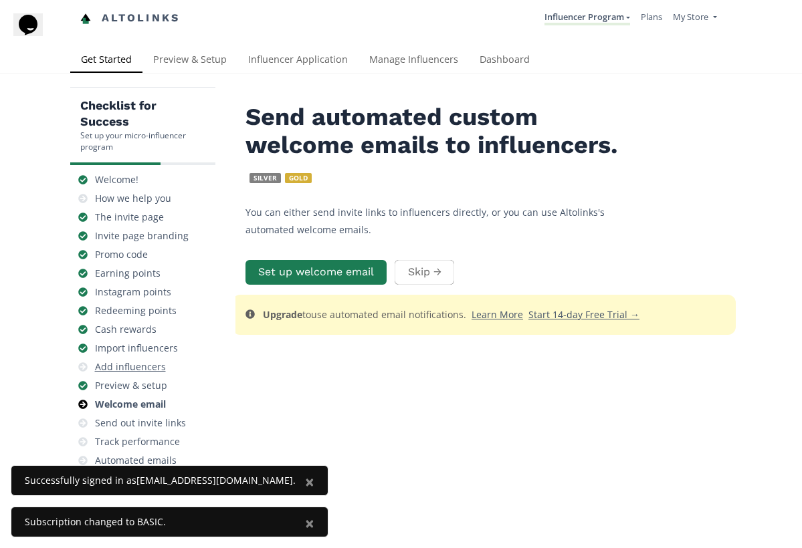
click at [139, 367] on div "Add influencers" at bounding box center [130, 366] width 71 height 13
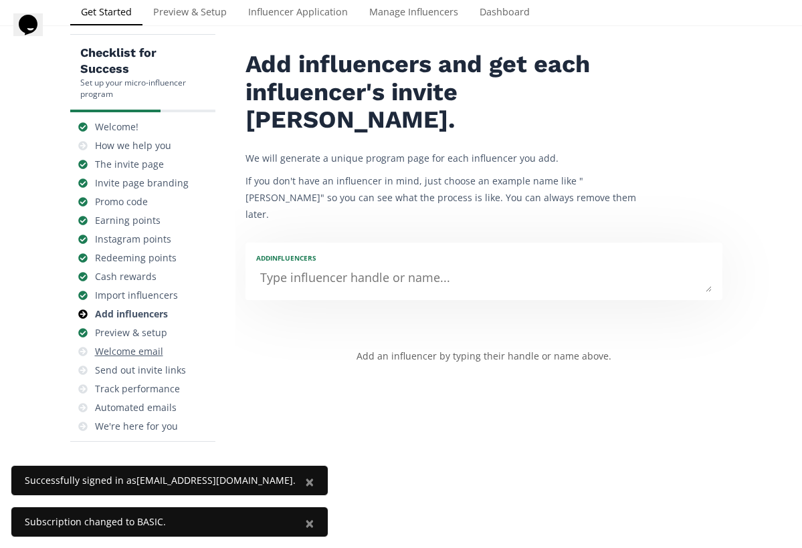
click at [138, 358] on div "Welcome email" at bounding box center [143, 351] width 135 height 19
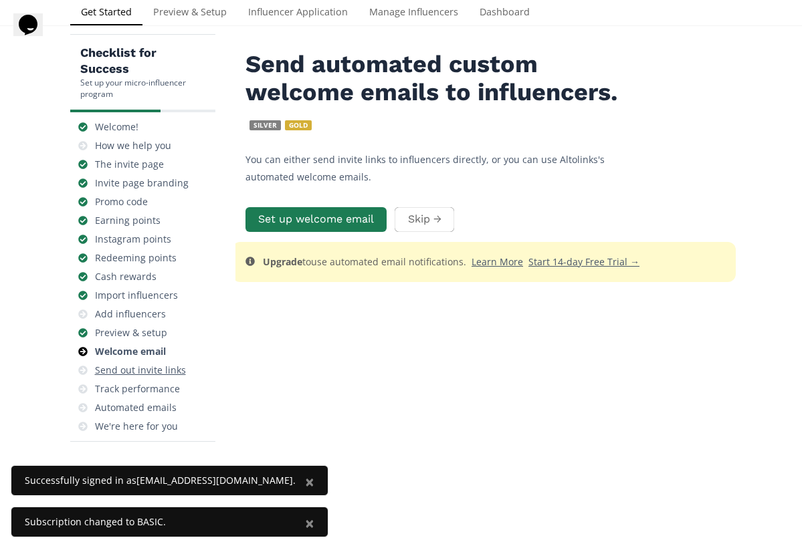
click at [157, 368] on div "Send out invite links" at bounding box center [140, 370] width 91 height 13
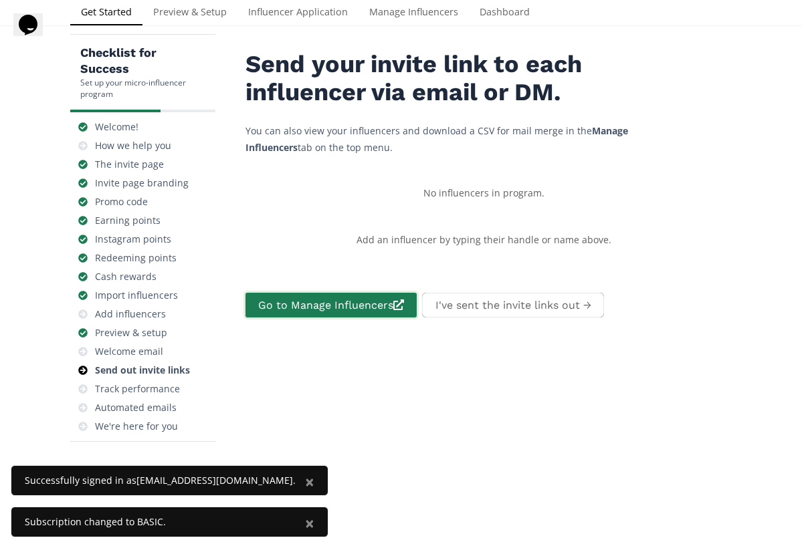
click at [376, 315] on link "Go to Manage Influencers" at bounding box center [330, 305] width 175 height 29
click at [141, 386] on div "Track performance" at bounding box center [137, 388] width 85 height 13
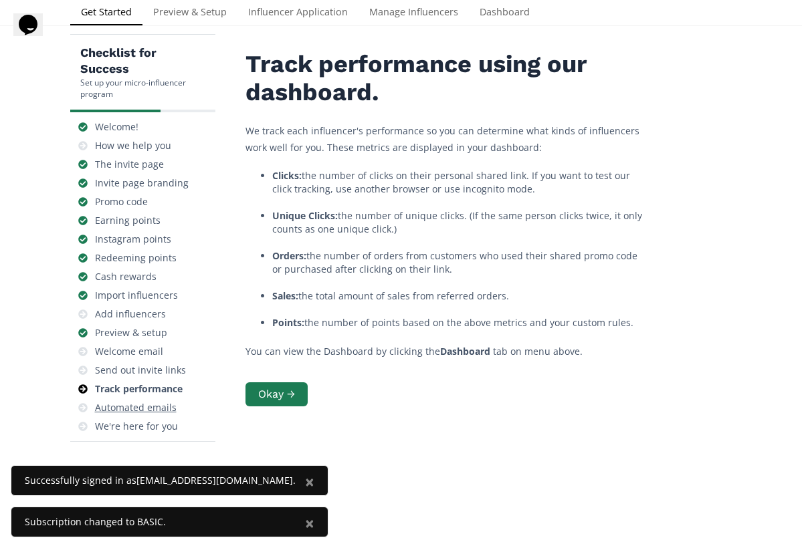
click at [145, 409] on div "Automated emails" at bounding box center [136, 407] width 82 height 13
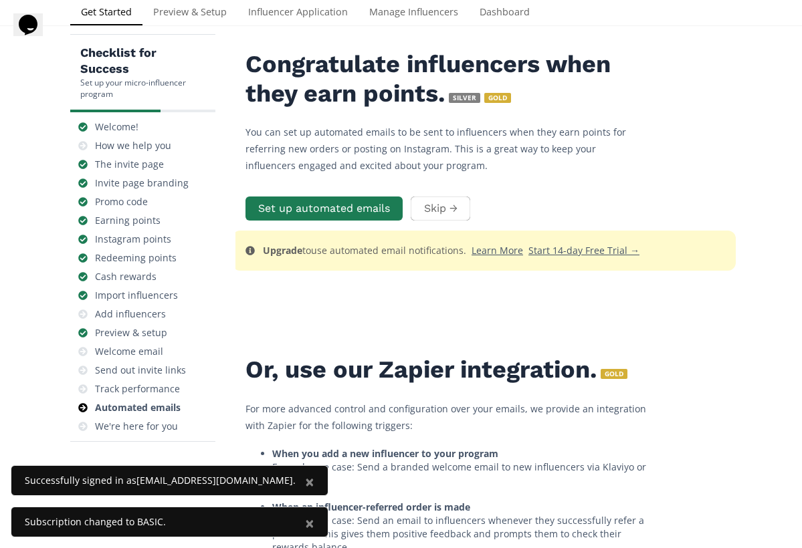
click at [318, 224] on div "Set up automated emails Skip → Upgrade to use automated email notifications. Le…" at bounding box center [483, 259] width 477 height 128
click at [318, 215] on button "Set up automated emails" at bounding box center [323, 209] width 161 height 29
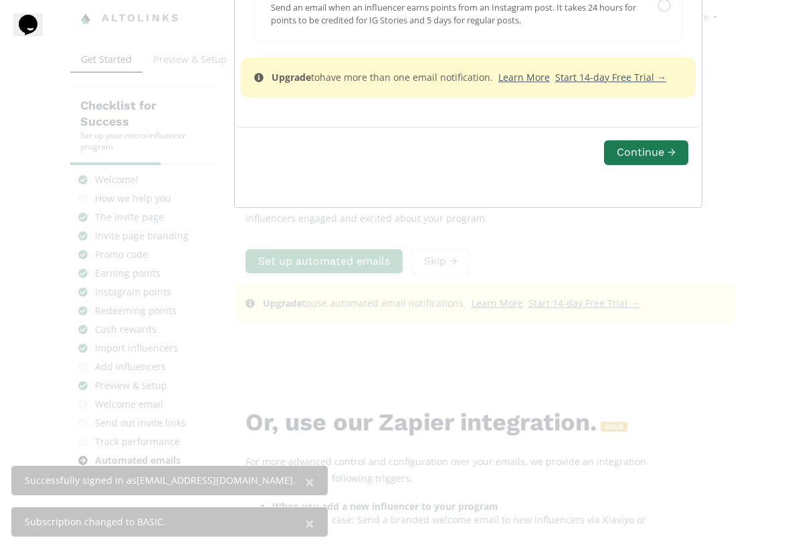
click at [602, 167] on button "Continue →" at bounding box center [646, 152] width 88 height 29
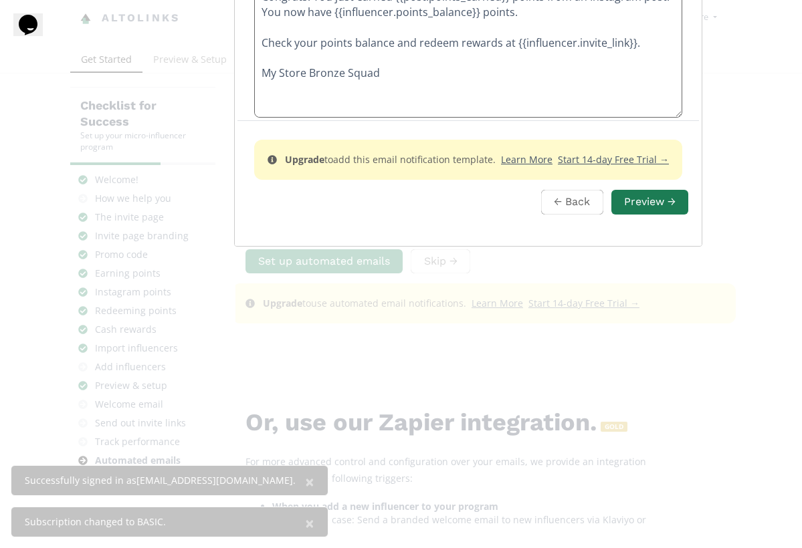
scroll to position [199, 0]
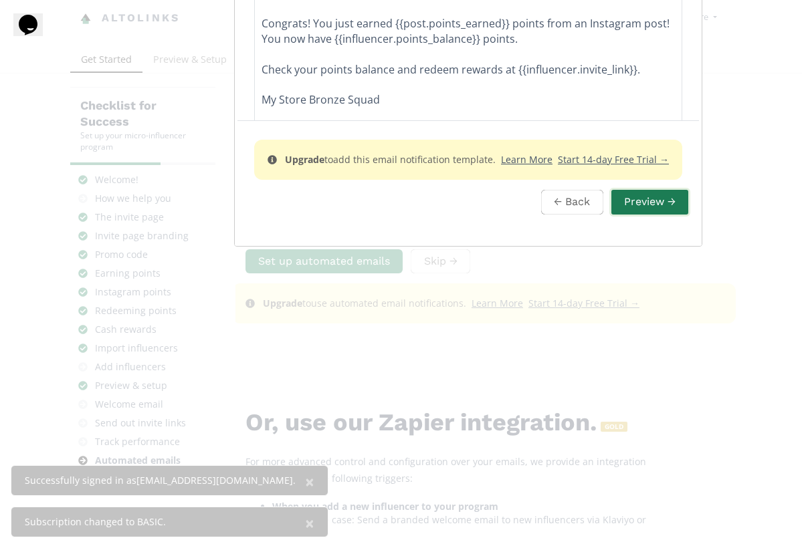
click at [609, 217] on button "Preview →" at bounding box center [649, 202] width 81 height 29
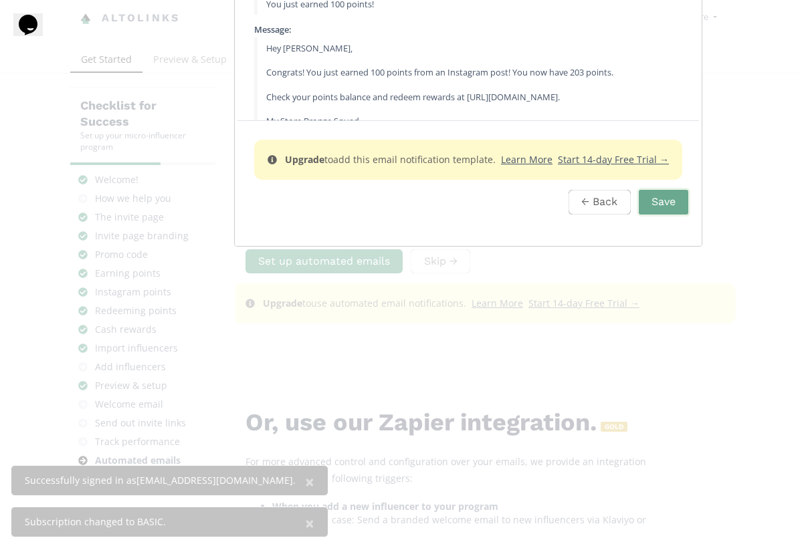
scroll to position [62, 0]
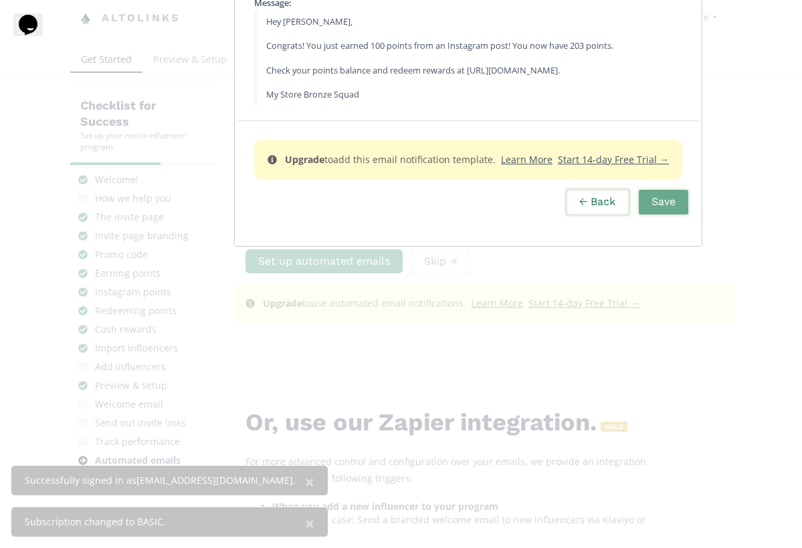
click at [564, 217] on button "← Back" at bounding box center [597, 202] width 66 height 29
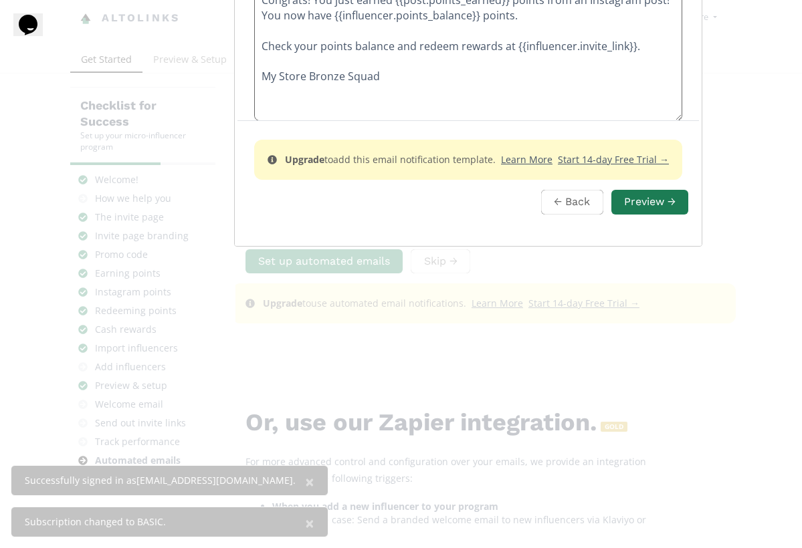
scroll to position [249, 0]
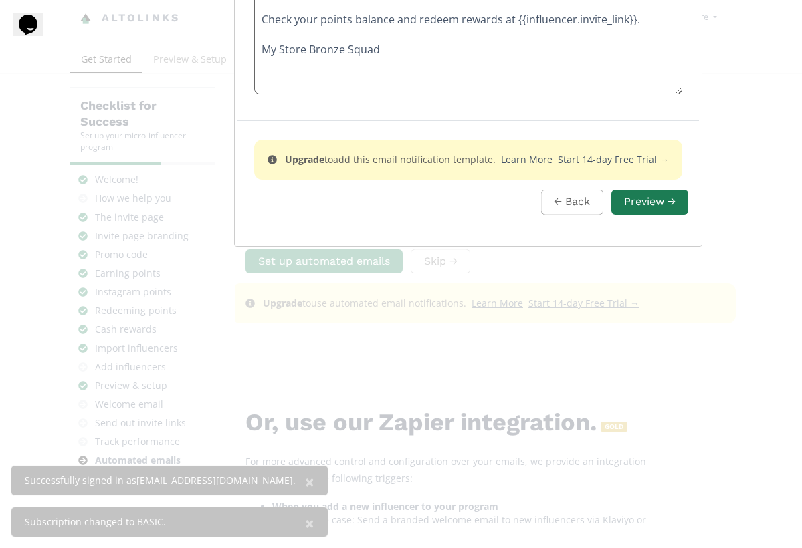
click at [255, 94] on textarea "Hey {{influencer.name}}, Congrats! You just earned {{post.points_earned}} point…" at bounding box center [468, 7] width 427 height 171
drag, startPoint x: 241, startPoint y: 318, endPoint x: 197, endPoint y: 319, distance: 44.8
click at [255, 94] on textarea "Hey {{influencer.name}}, Congrats! You just earned {{post.points_earned}} point…" at bounding box center [468, 7] width 427 height 171
type textarea "Hey {{influencer.name}}, Congrats! You just earned {{post.points_earned}} point…"
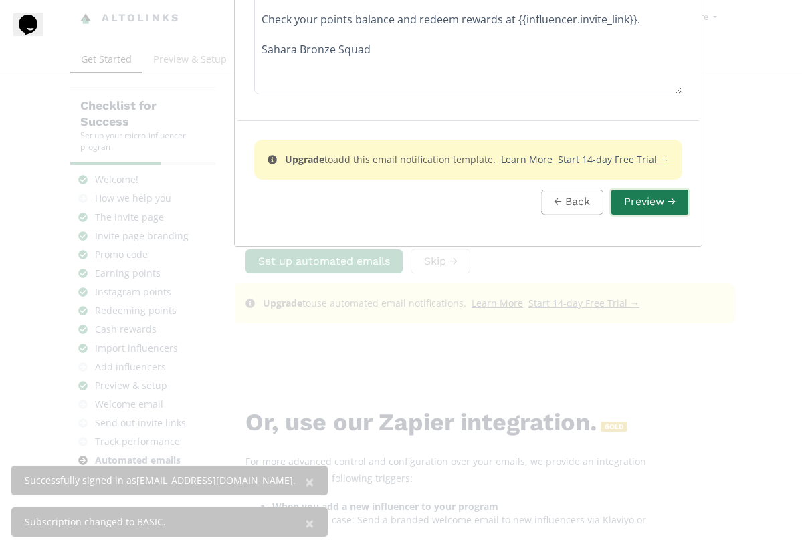
click at [609, 217] on button "Preview →" at bounding box center [649, 202] width 81 height 29
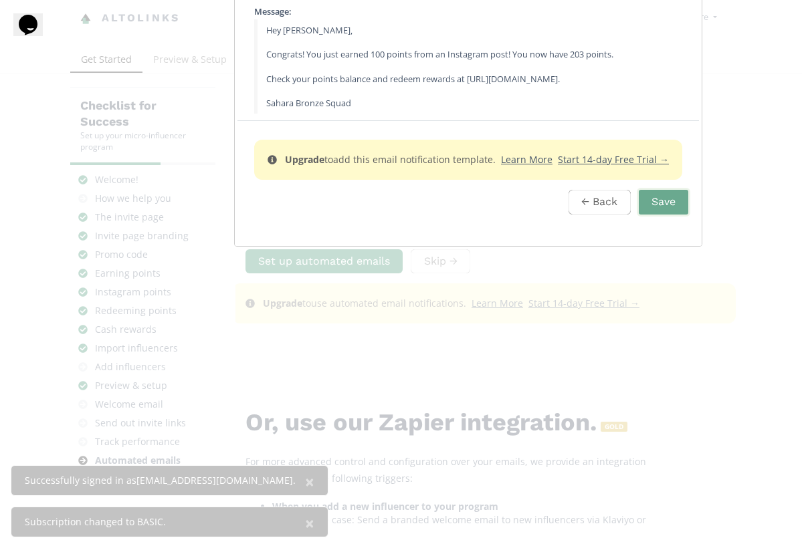
scroll to position [62, 0]
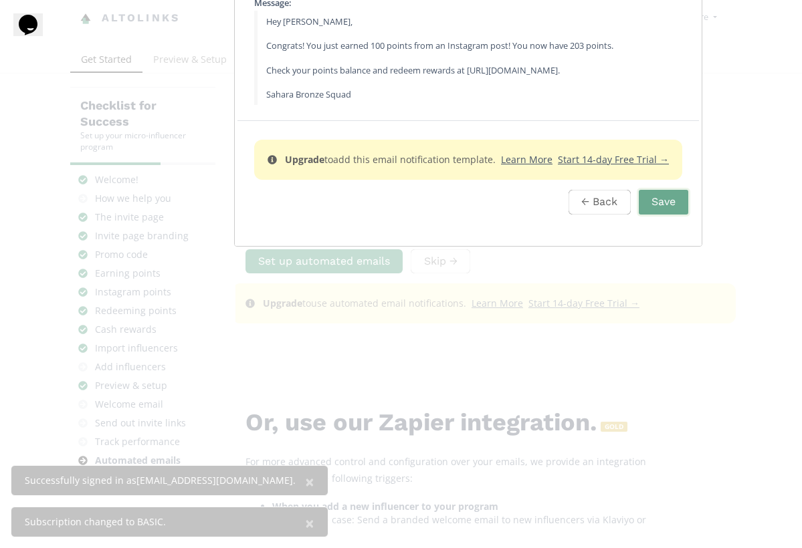
click at [670, 348] on div "Preview This is what an email would look like, with placeholders swapped for an…" at bounding box center [401, 274] width 802 height 548
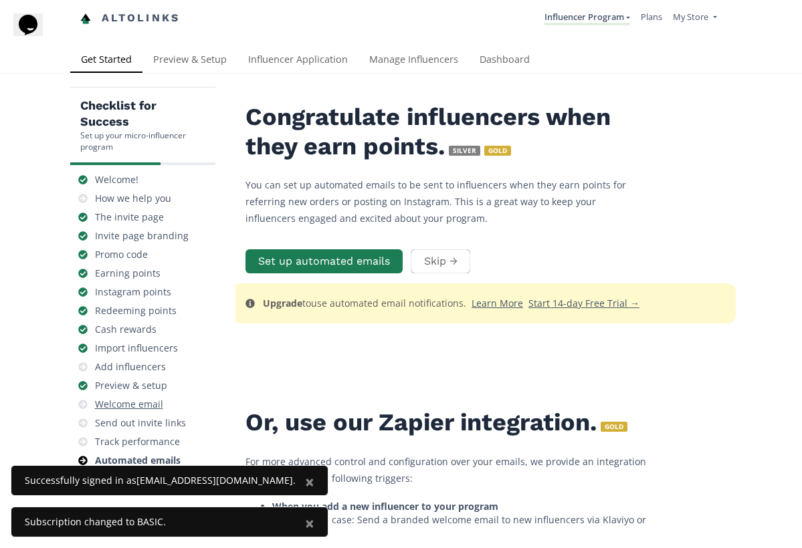
click at [134, 407] on div "Welcome email" at bounding box center [129, 404] width 68 height 13
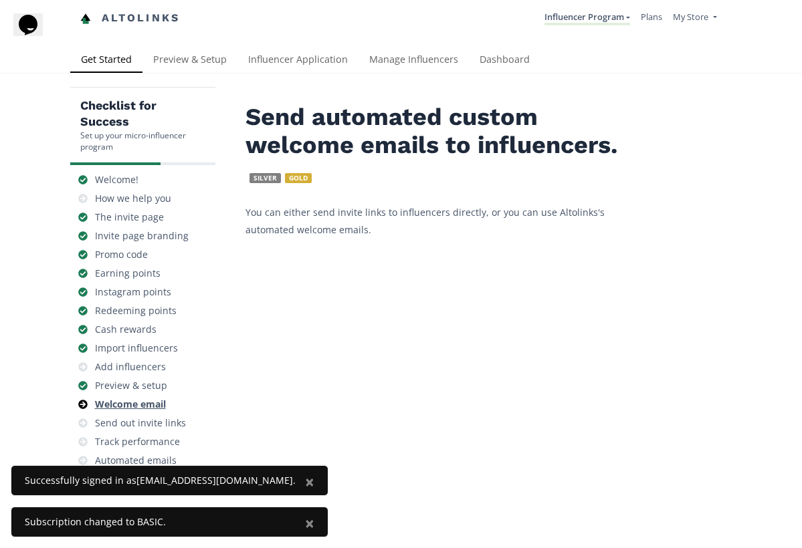
scroll to position [53, 0]
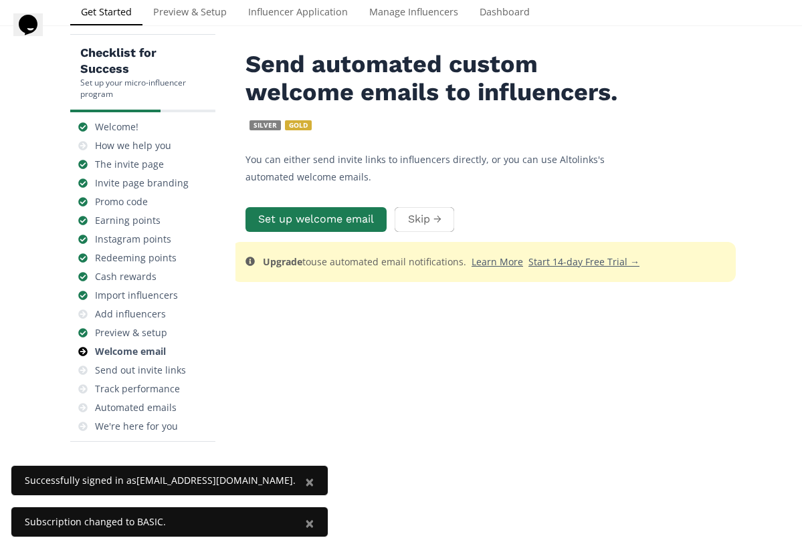
click at [348, 231] on div "Set up welcome email Skip →" at bounding box center [483, 219] width 477 height 29
click at [370, 217] on button "Set up welcome email" at bounding box center [315, 219] width 145 height 29
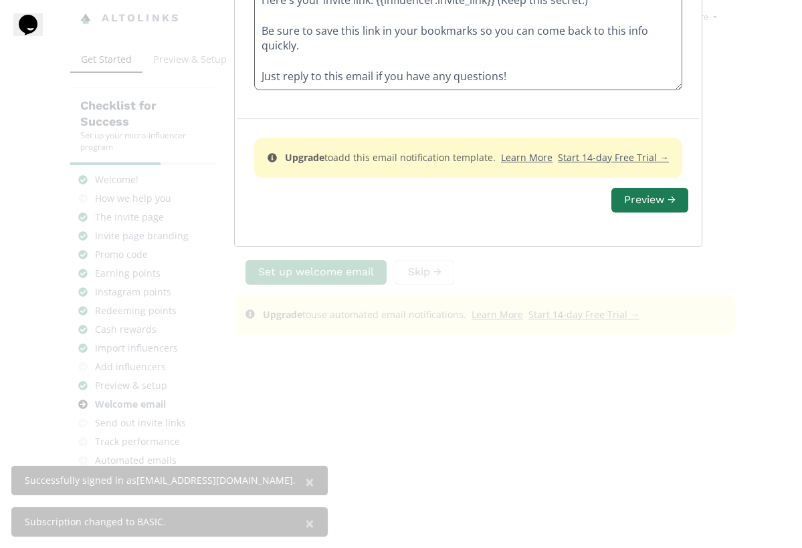
scroll to position [198, 0]
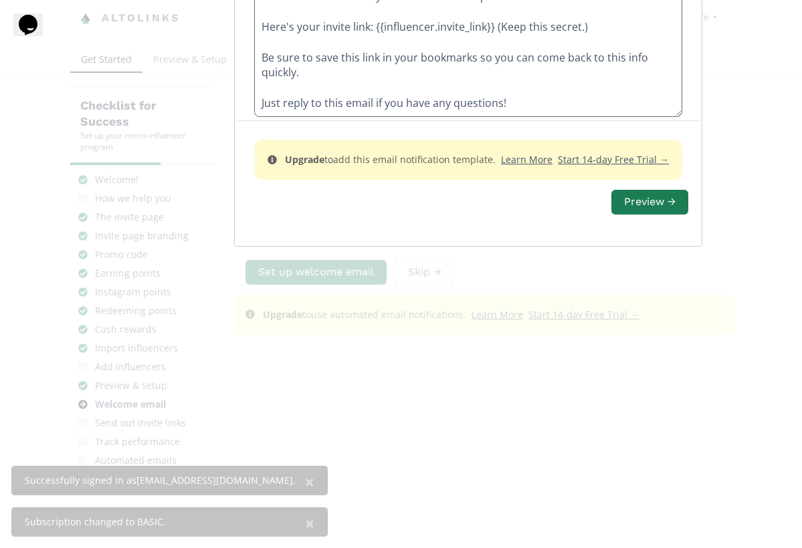
click at [359, 116] on textarea "Hi {{influencer.name}}, We're excited to invite you to our Bronze Squad! Here's…" at bounding box center [468, 30] width 427 height 171
click at [609, 217] on button "Preview →" at bounding box center [649, 202] width 81 height 29
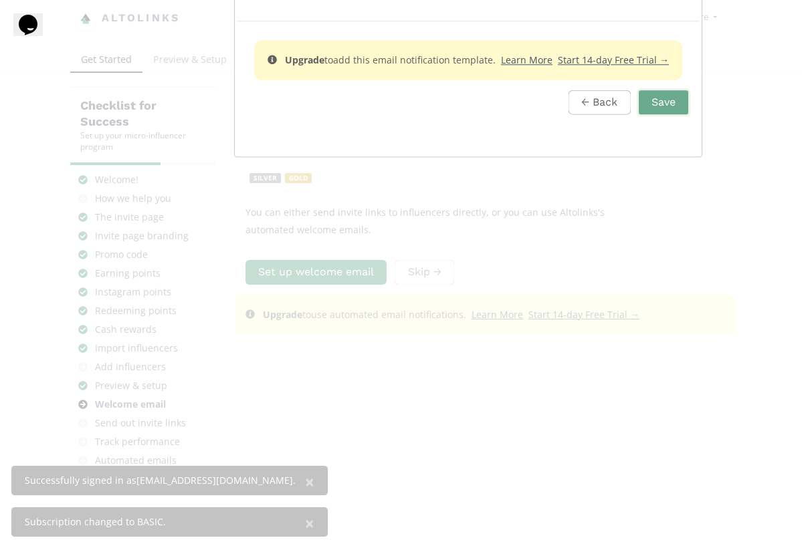
scroll to position [0, 0]
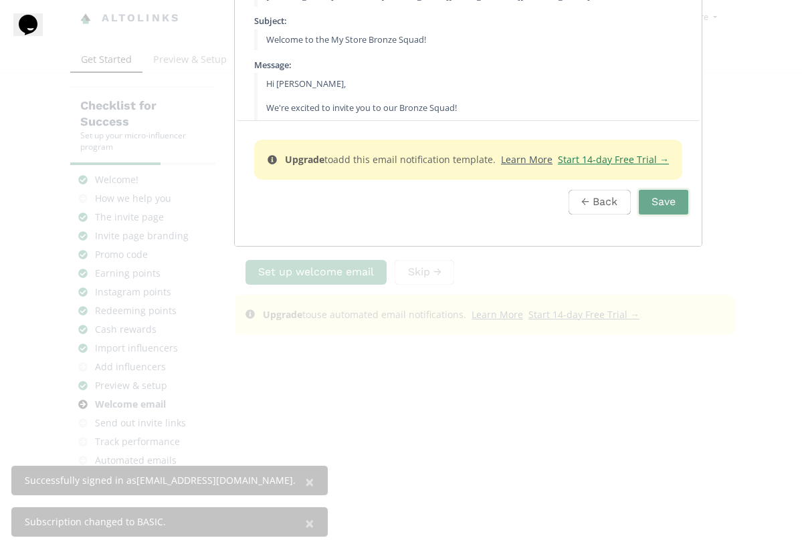
click at [558, 166] on u "Start 14-day Free Trial →" at bounding box center [613, 159] width 111 height 13
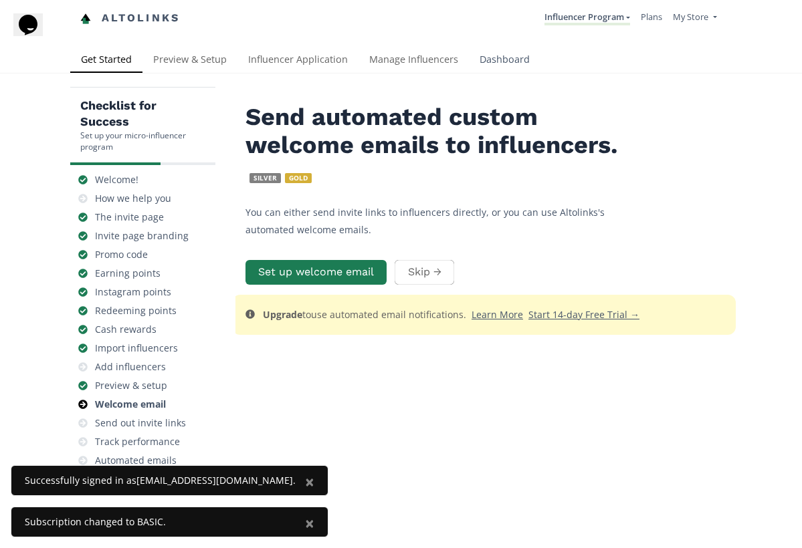
click at [496, 60] on link "Dashboard" at bounding box center [505, 60] width 72 height 27
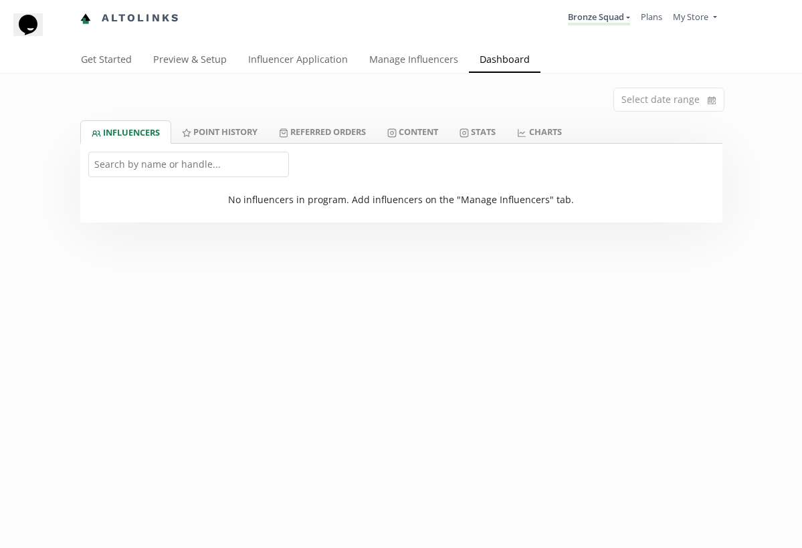
click at [663, 17] on li "Plans" at bounding box center [651, 18] width 32 height 26
click at [661, 17] on link "Plans" at bounding box center [651, 17] width 21 height 12
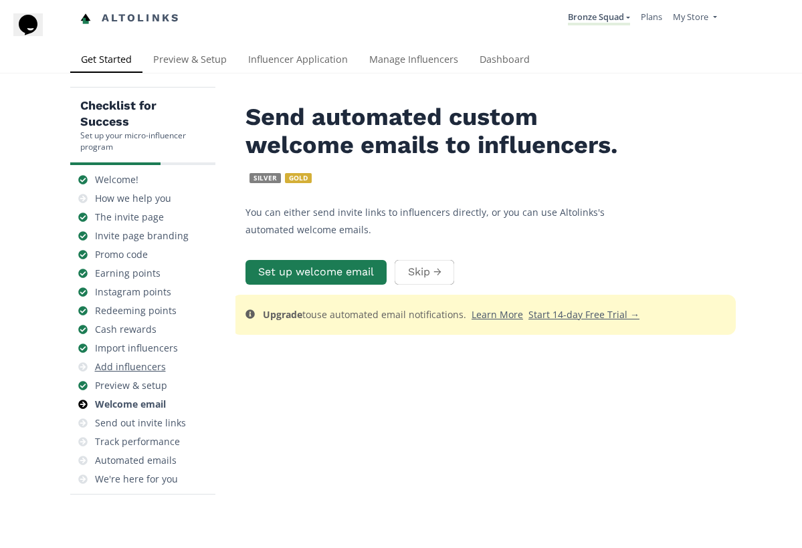
click at [150, 371] on div "Add influencers" at bounding box center [130, 366] width 71 height 13
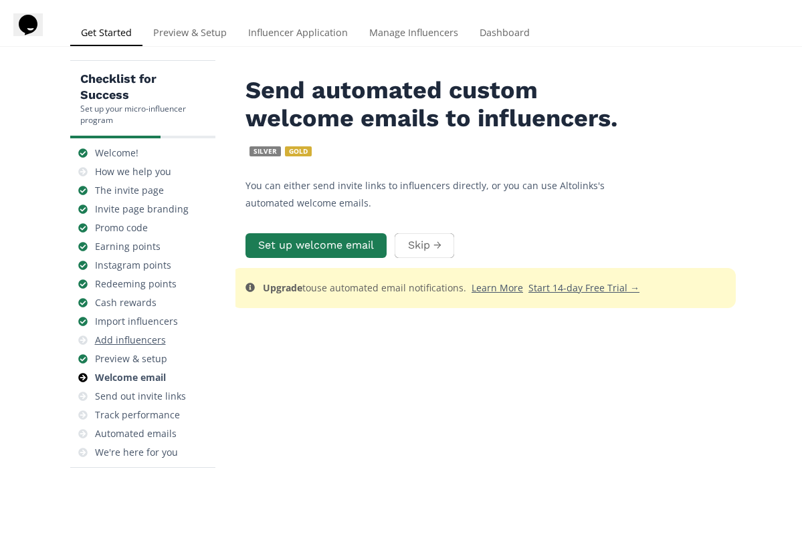
scroll to position [53, 0]
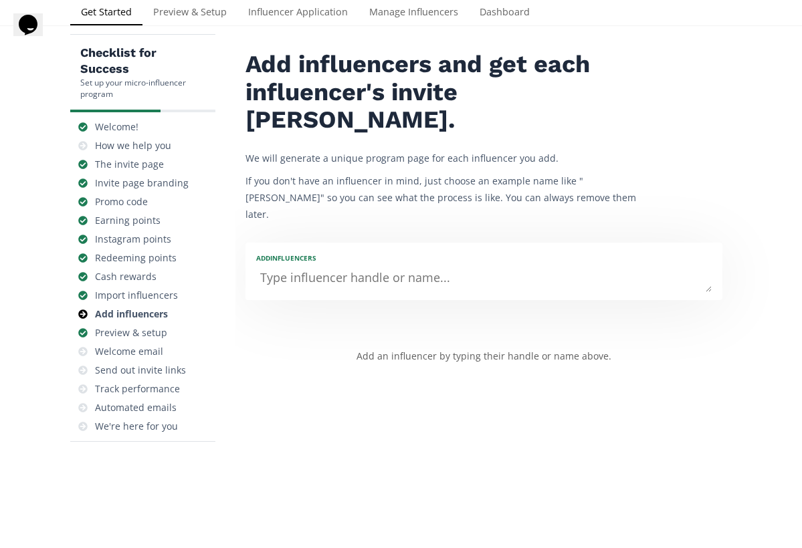
click at [376, 265] on textarea at bounding box center [483, 278] width 455 height 27
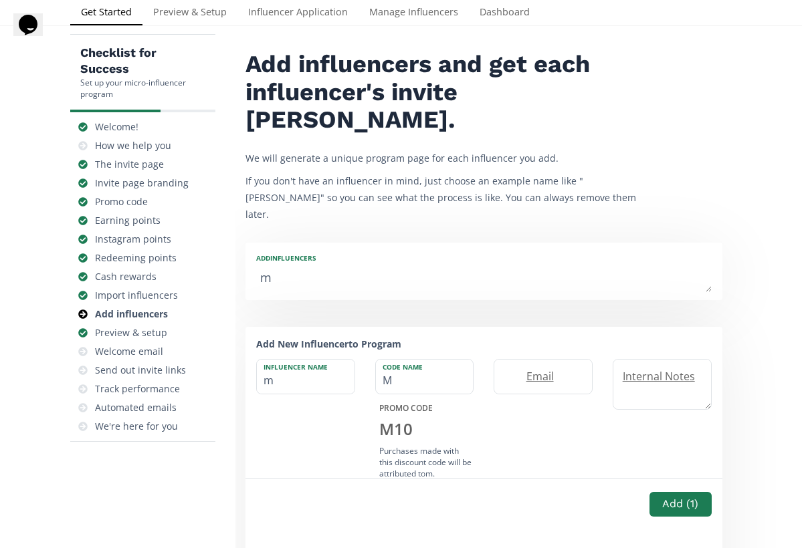
type textarea "m"
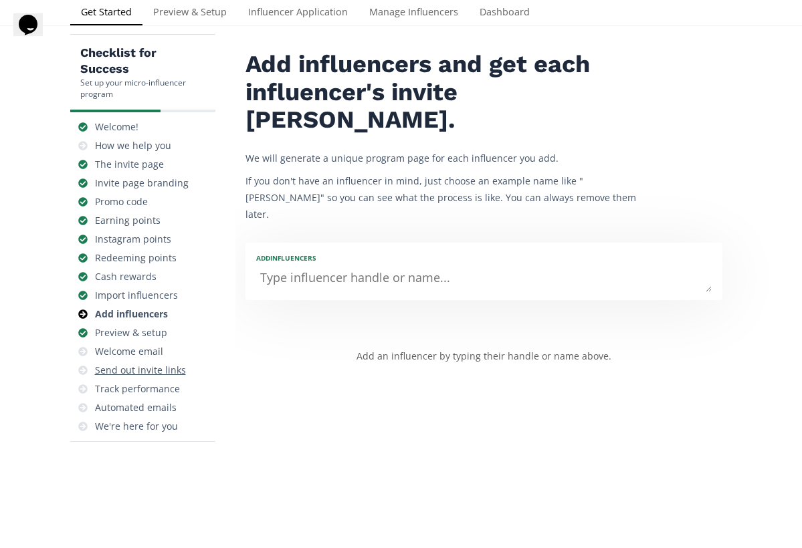
click at [162, 371] on div "Send out invite links" at bounding box center [140, 370] width 91 height 13
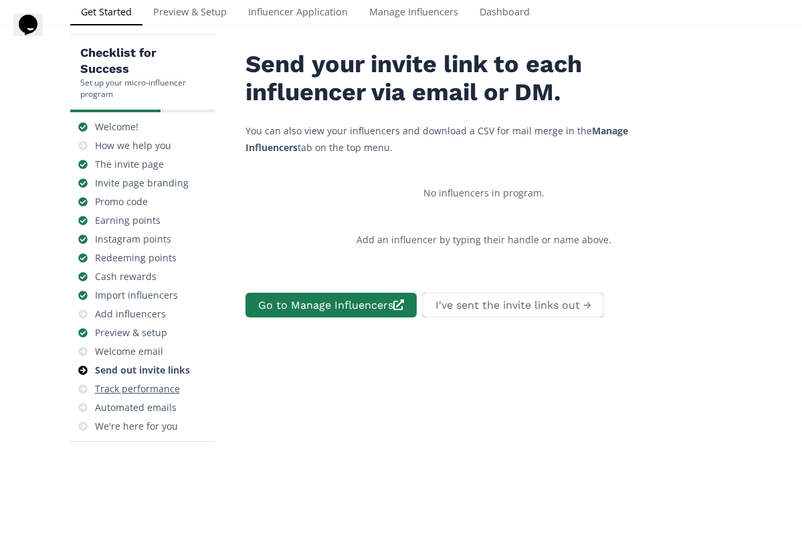
click at [164, 384] on div "Track performance" at bounding box center [137, 388] width 85 height 13
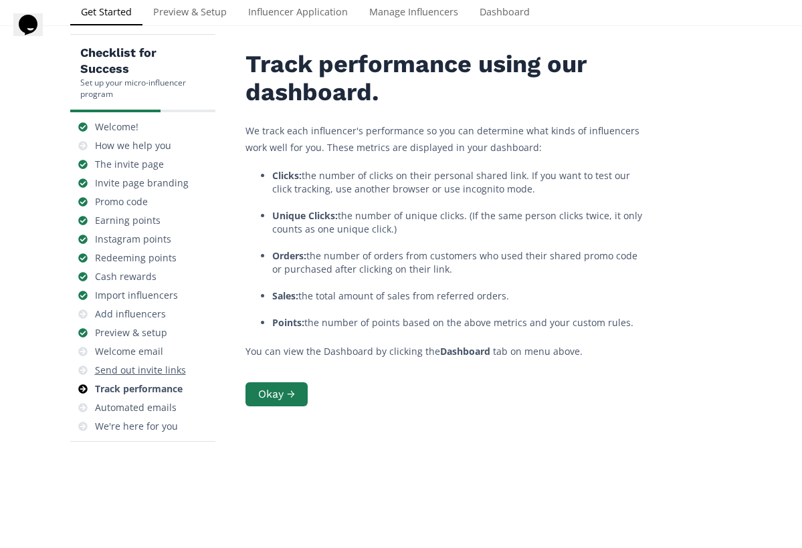
click at [163, 370] on div "Send out invite links" at bounding box center [140, 370] width 91 height 13
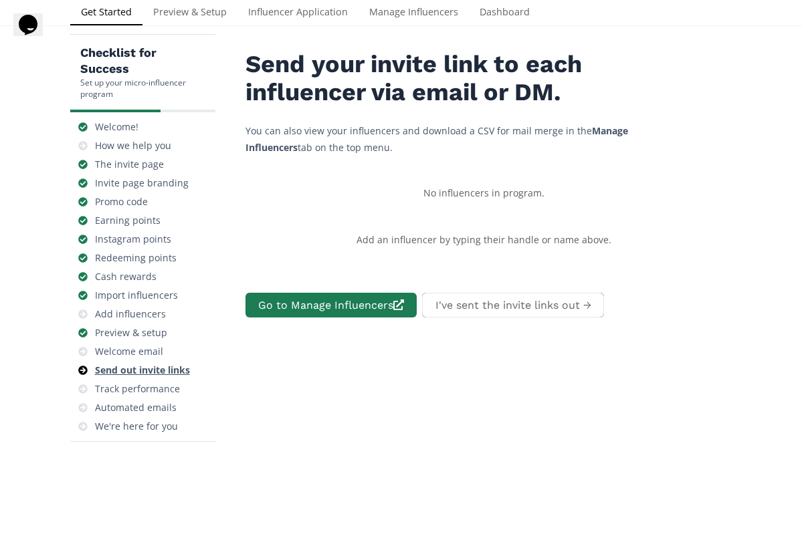
click at [162, 378] on div "Send out invite links" at bounding box center [143, 370] width 135 height 19
click at [162, 388] on div "Track performance" at bounding box center [137, 388] width 85 height 13
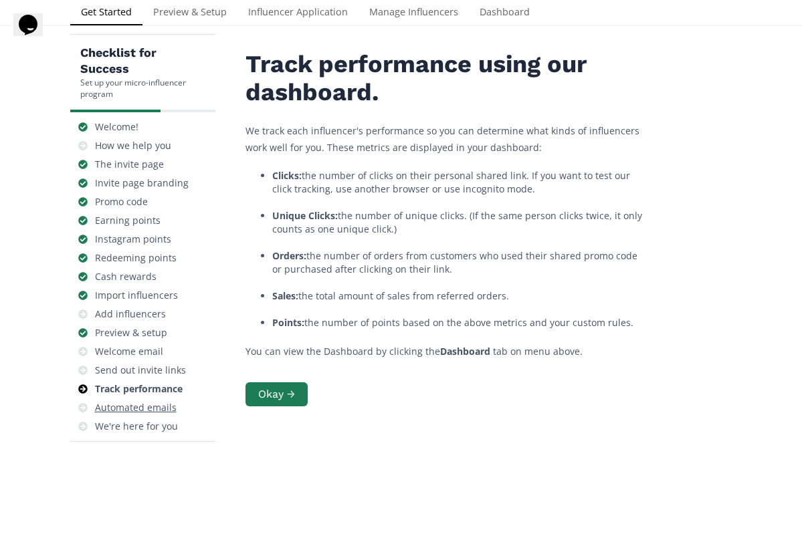
click at [162, 407] on div "Automated emails" at bounding box center [136, 407] width 82 height 13
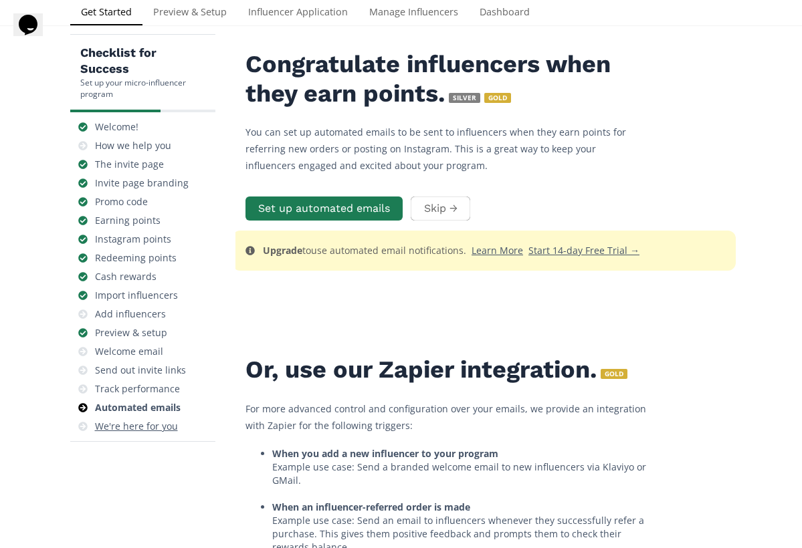
click at [162, 425] on div "We're here for you" at bounding box center [136, 426] width 83 height 13
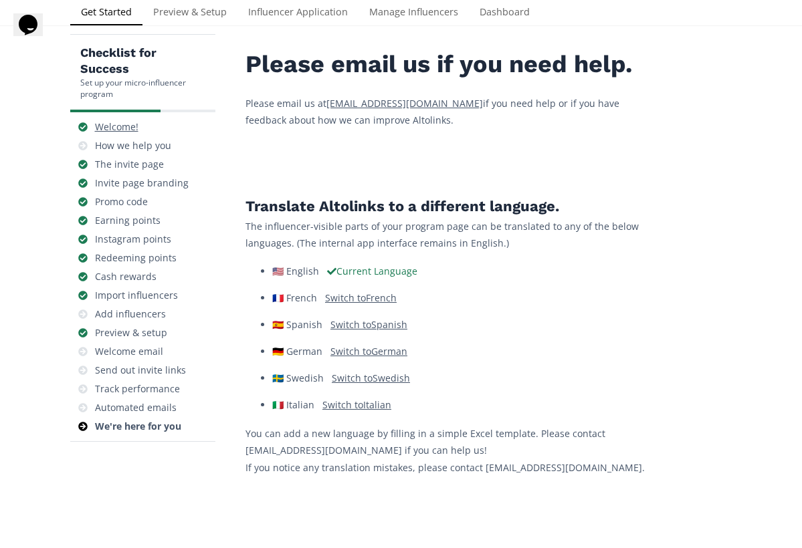
click at [130, 130] on div "Welcome!" at bounding box center [116, 126] width 43 height 13
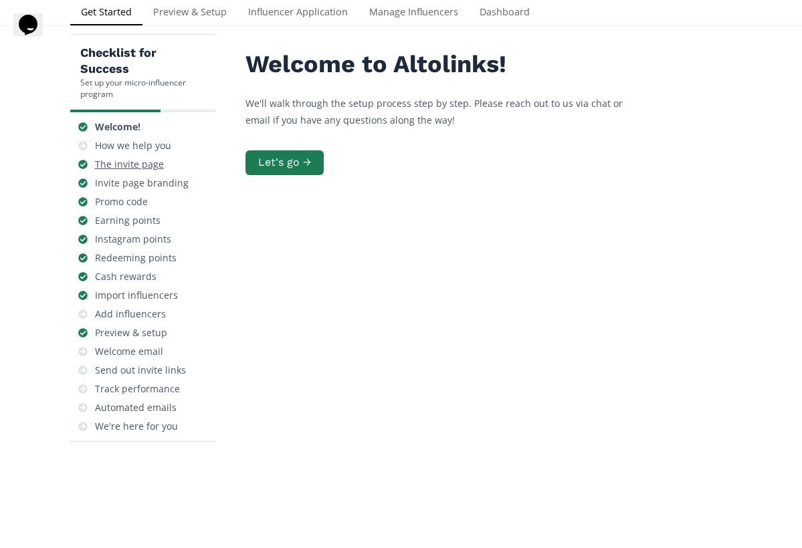
click at [143, 169] on div "The invite page" at bounding box center [129, 164] width 69 height 13
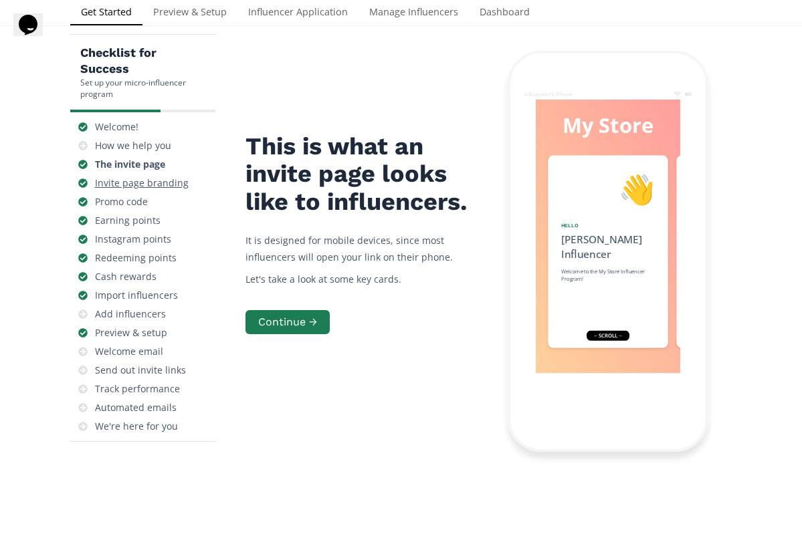
click at [162, 183] on div "Invite page branding" at bounding box center [142, 183] width 94 height 13
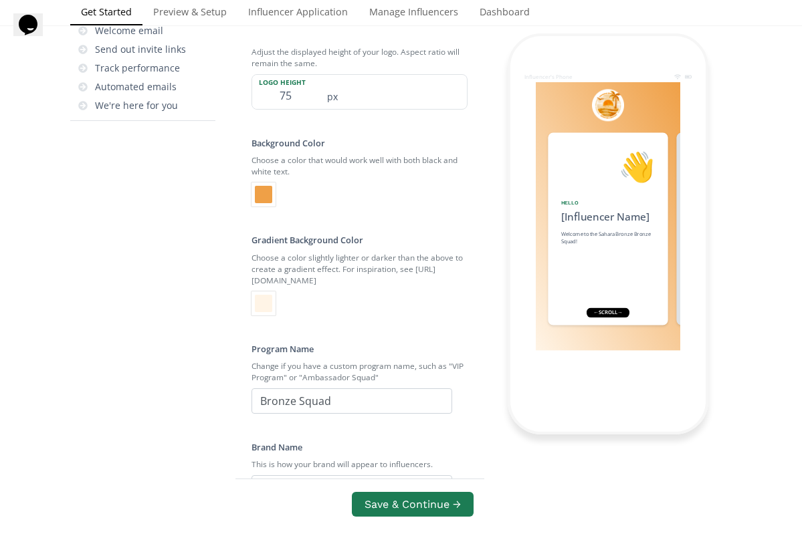
scroll to position [427, 0]
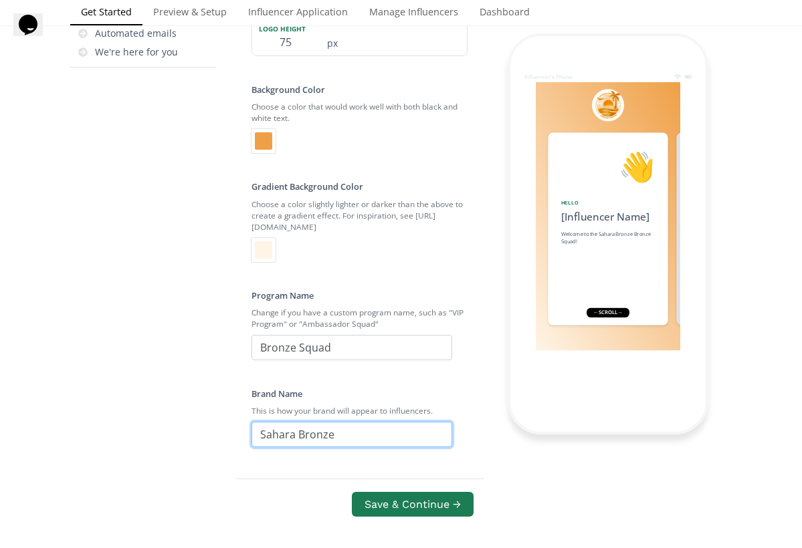
drag, startPoint x: 338, startPoint y: 434, endPoint x: 298, endPoint y: 437, distance: 39.6
click at [298, 437] on input "Sahara Bronze" at bounding box center [351, 434] width 201 height 25
type input "Sahara"
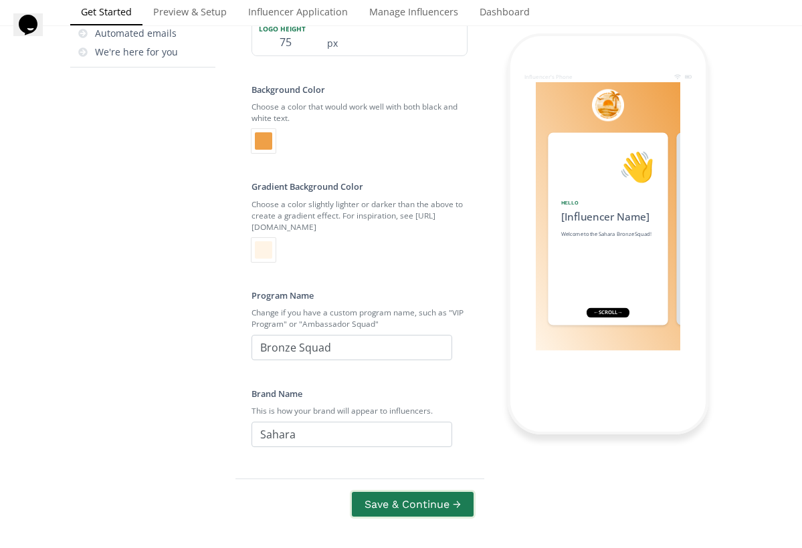
click at [390, 493] on button "Save & Continue →" at bounding box center [413, 504] width 126 height 29
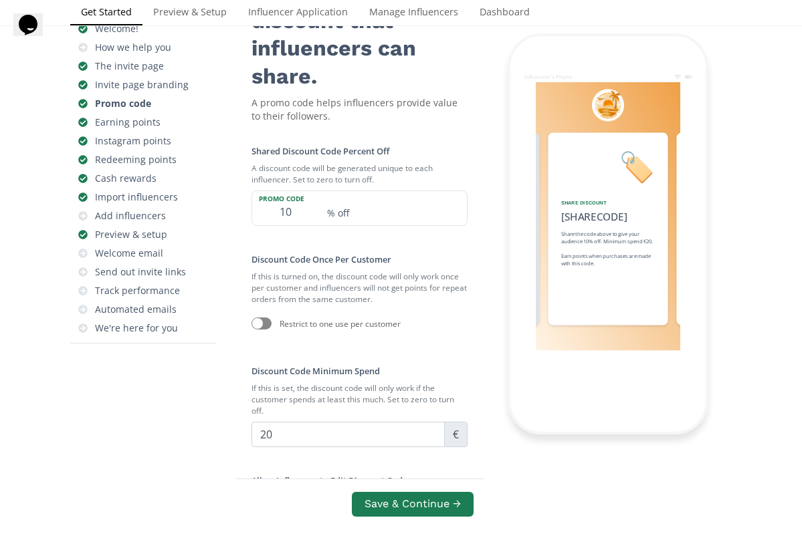
scroll to position [143, 0]
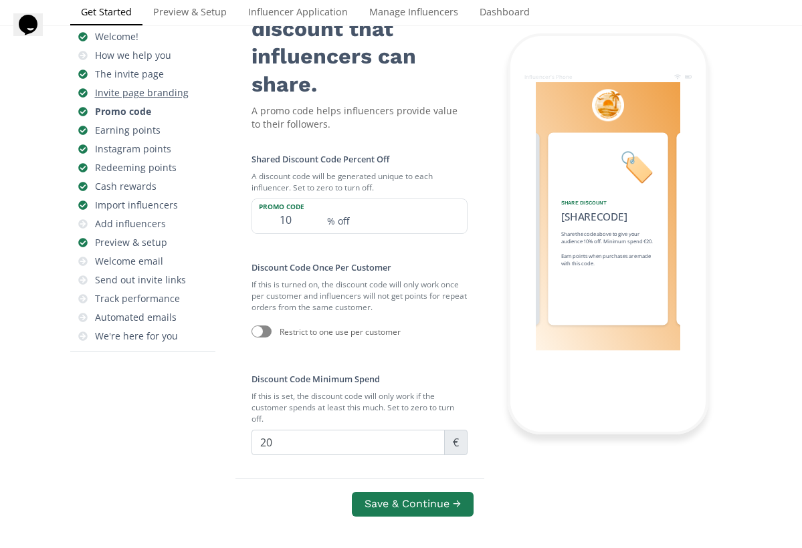
click at [144, 95] on div "Invite page branding" at bounding box center [142, 92] width 94 height 13
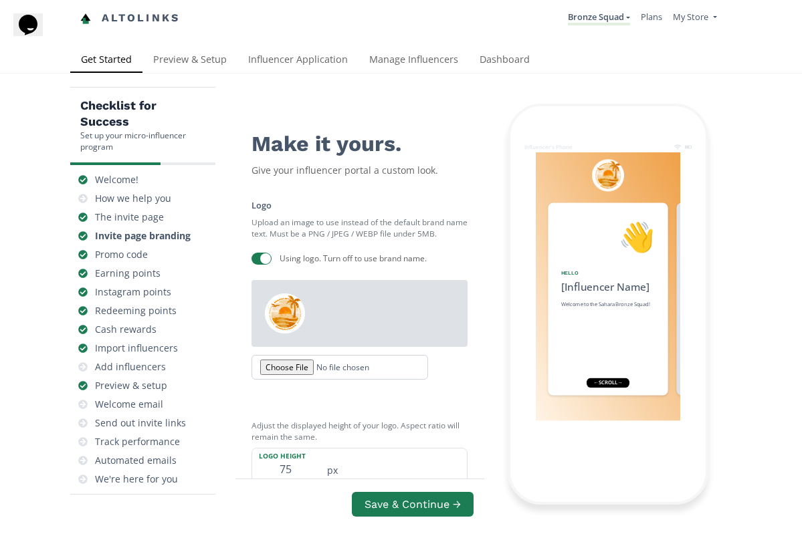
click at [183, 70] on link "Preview & Setup" at bounding box center [189, 60] width 95 height 27
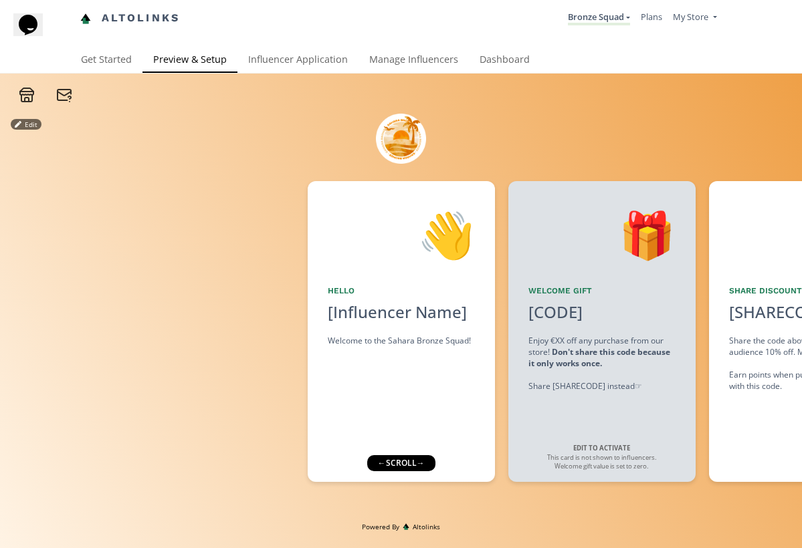
scroll to position [27, 0]
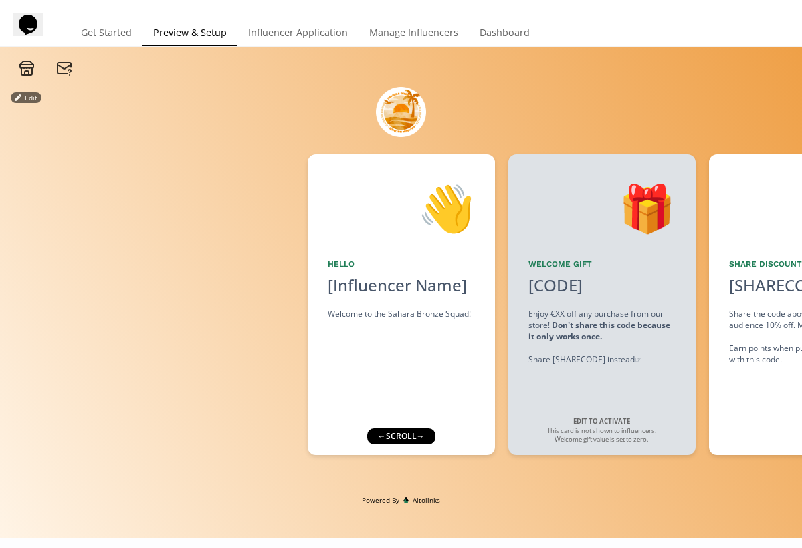
click at [424, 438] on div "← scroll →" at bounding box center [400, 437] width 68 height 16
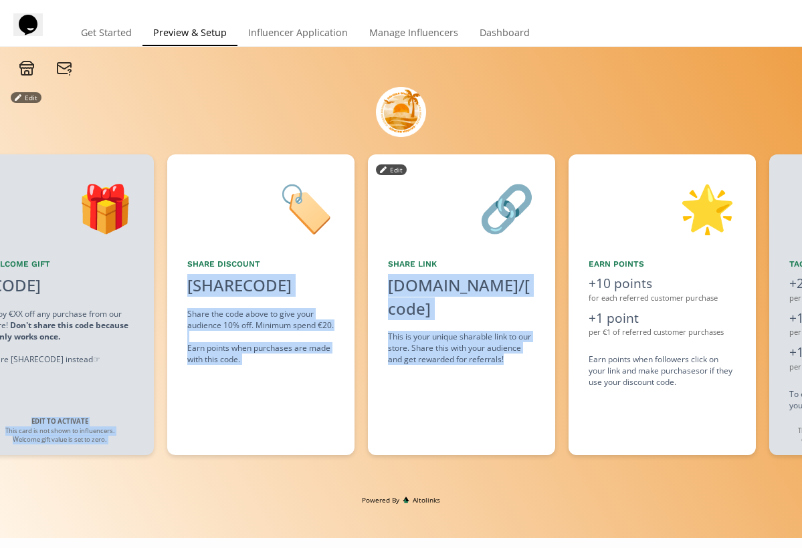
drag, startPoint x: 676, startPoint y: 411, endPoint x: 497, endPoint y: 422, distance: 179.6
click at [497, 422] on div "👋 Hello [Influencer Name] Welcome to the Sahara Bronze Squad! Edit 🎁 Welcome Gi…" at bounding box center [401, 305] width 802 height 314
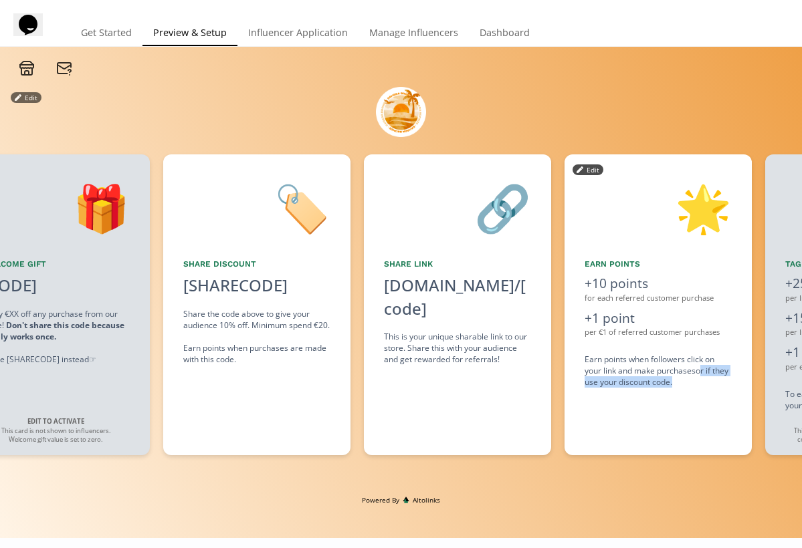
drag, startPoint x: 699, startPoint y: 362, endPoint x: 652, endPoint y: 437, distance: 87.7
click at [652, 437] on div "🌟 Earn points +10 points for each referred customer purchase +1 point per €1 of…" at bounding box center [657, 304] width 187 height 301
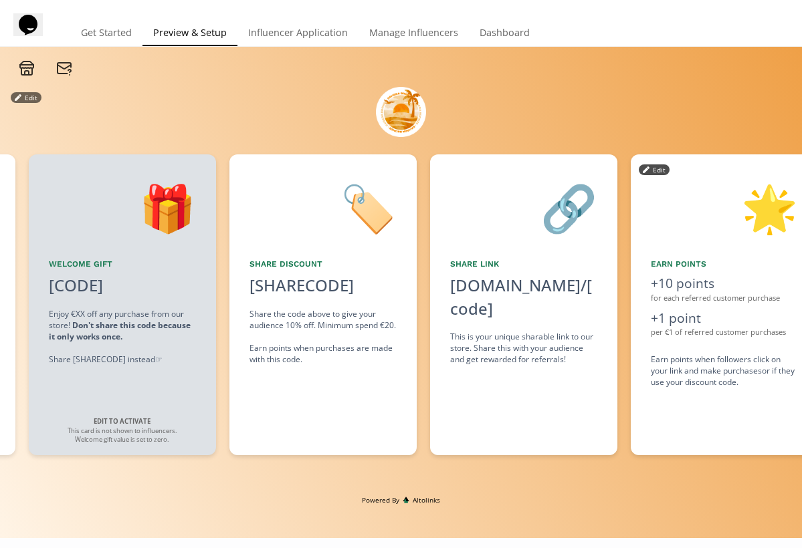
click at [674, 437] on div "🌟 Earn points +10 points for each referred customer purchase +1 point per €1 of…" at bounding box center [724, 304] width 187 height 301
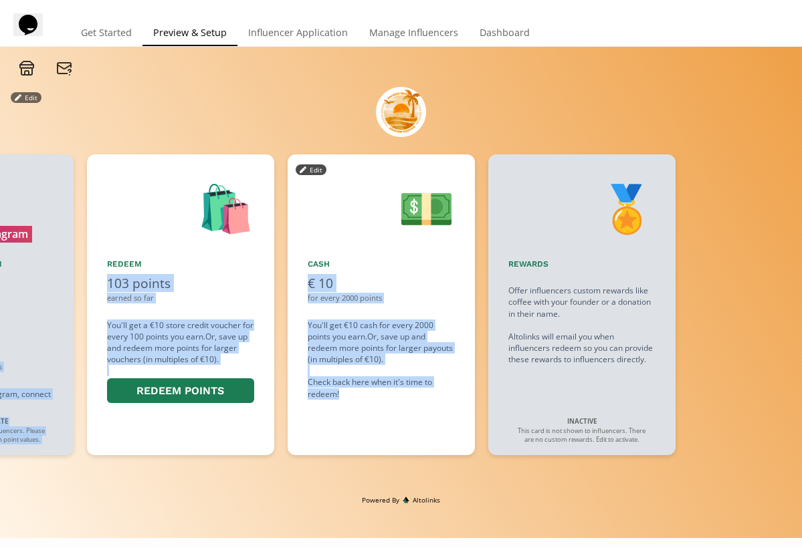
drag, startPoint x: 685, startPoint y: 406, endPoint x: 370, endPoint y: 397, distance: 315.8
click at [370, 396] on div "👋 Hello [Influencer Name] Welcome to the Sahara Bronze Squad! Edit 🎁 Welcome Gi…" at bounding box center [401, 305] width 802 height 314
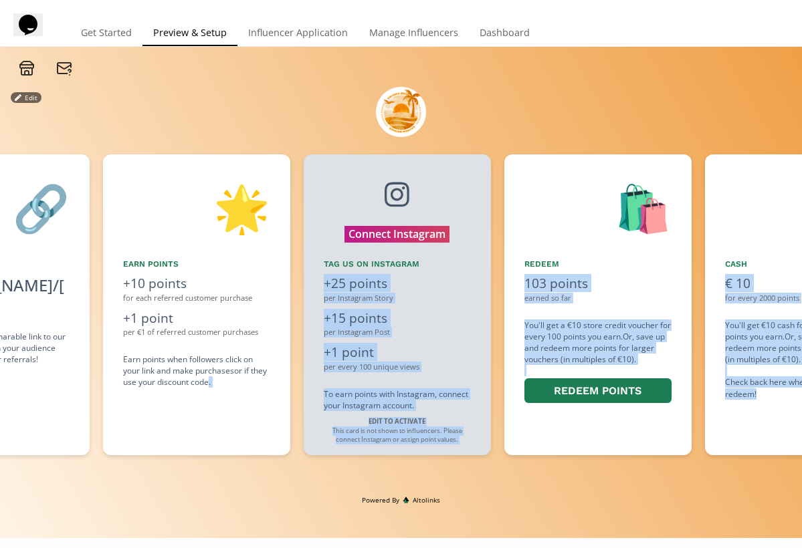
scroll to position [0, 1029]
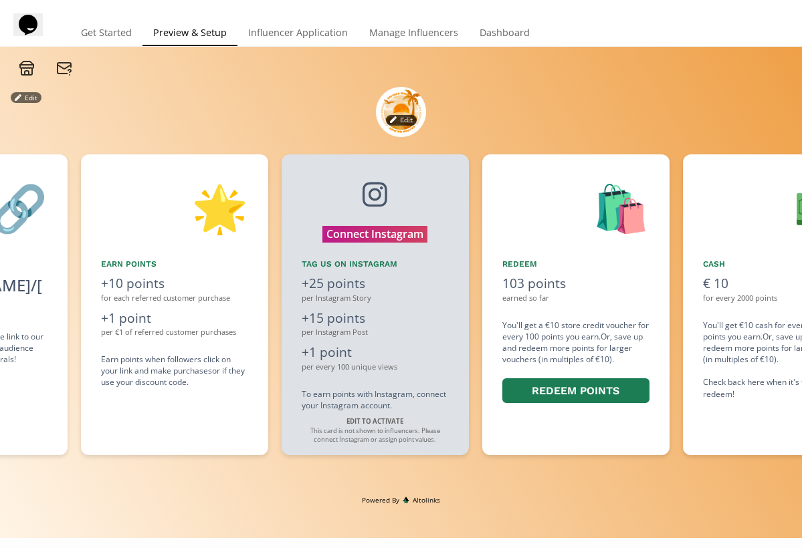
click at [465, 117] on div "Edit" at bounding box center [401, 112] width 662 height 72
click at [302, 30] on link "Influencer Application" at bounding box center [297, 34] width 121 height 27
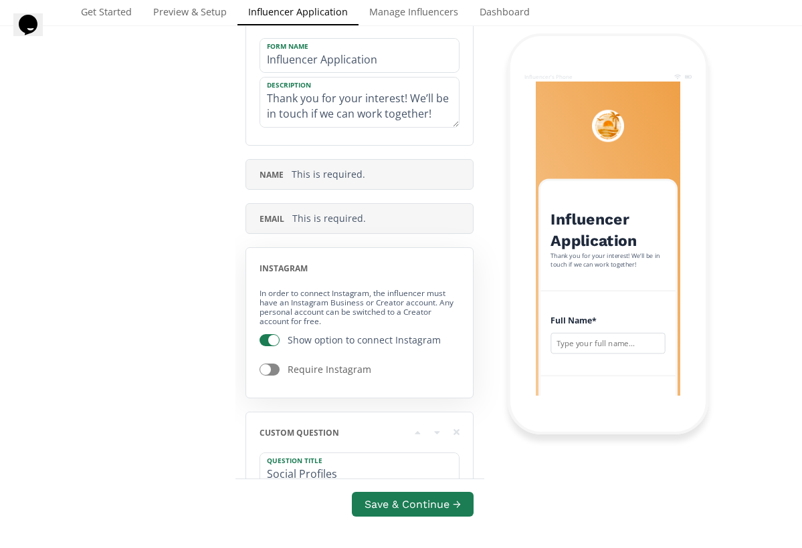
scroll to position [294, 0]
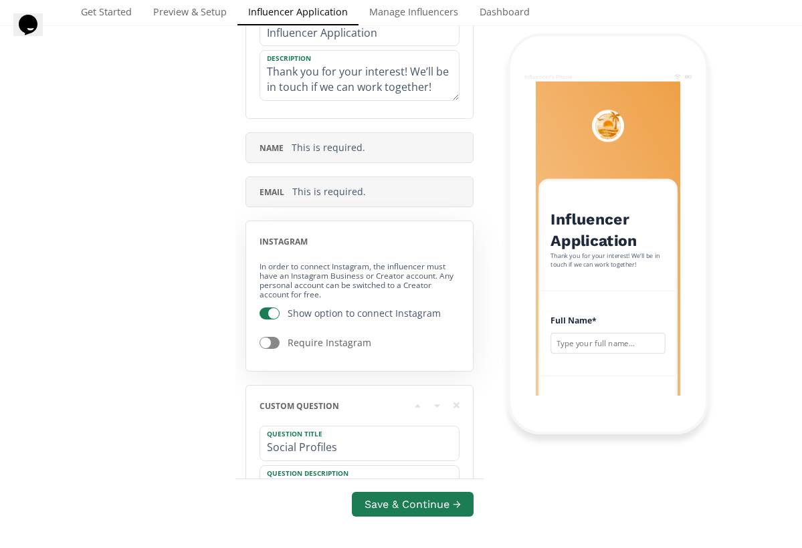
click at [263, 342] on div at bounding box center [265, 343] width 11 height 11
checkbox input "true"
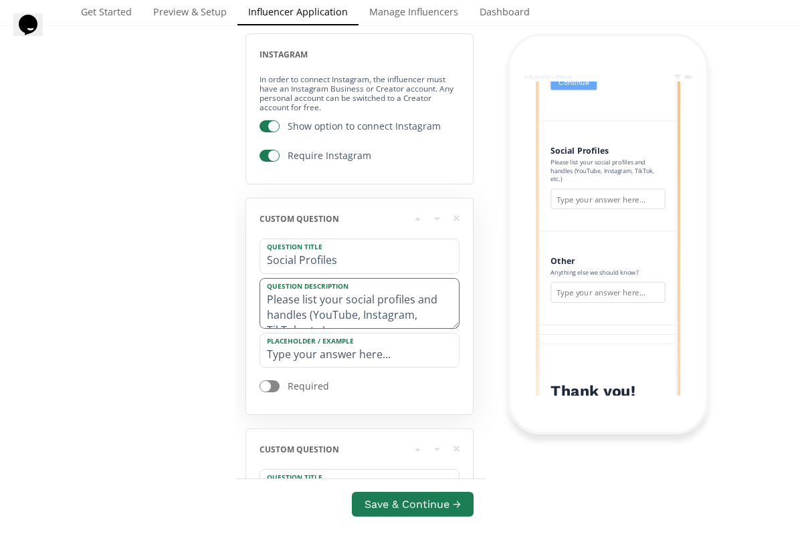
scroll to position [631, 0]
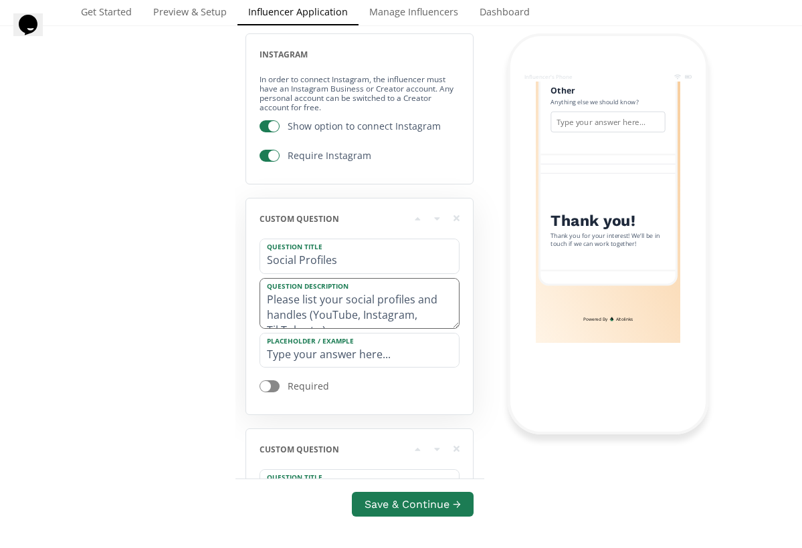
drag, startPoint x: 313, startPoint y: 313, endPoint x: 362, endPoint y: 312, distance: 49.5
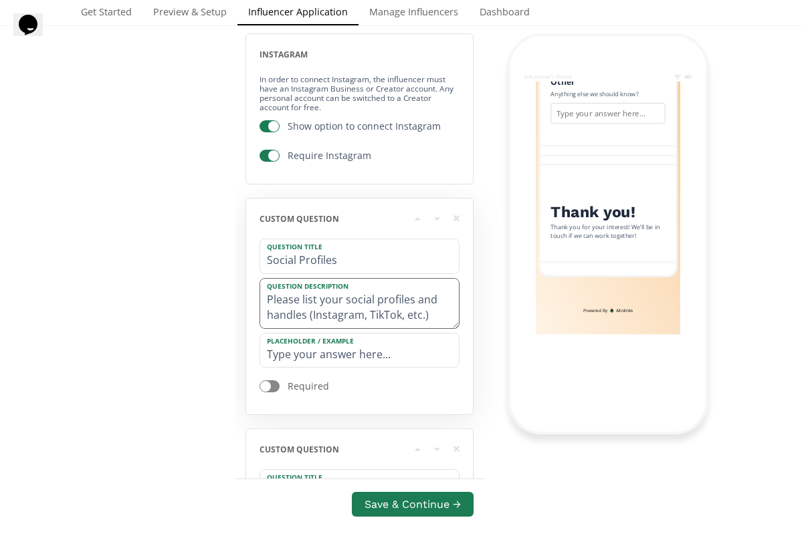
drag, startPoint x: 405, startPoint y: 310, endPoint x: 424, endPoint y: 310, distance: 19.4
click at [425, 310] on textarea "Please list your social profiles and handles (Instagram, TikTok, etc.)" at bounding box center [359, 303] width 199 height 49
type textarea "Please list your social profiles and handles (Instagram & TikTok)"
drag, startPoint x: 424, startPoint y: 310, endPoint x: 409, endPoint y: 379, distance: 70.6
click at [409, 379] on div "Required" at bounding box center [359, 386] width 200 height 29
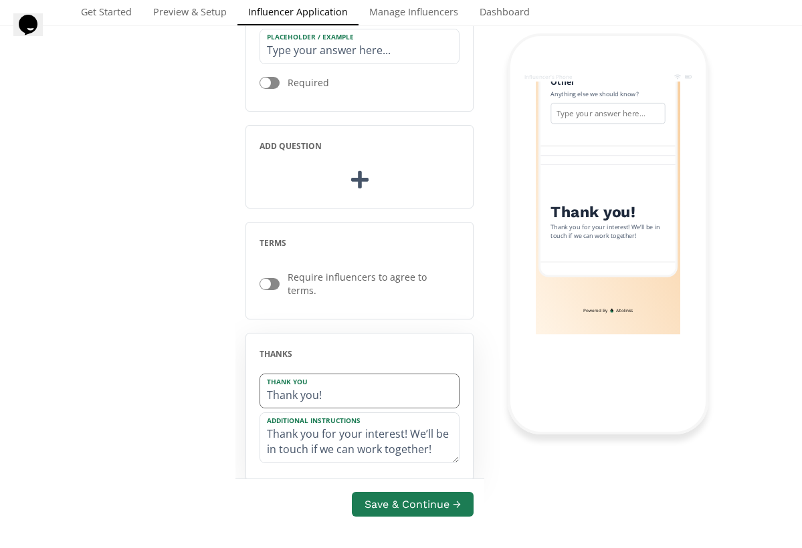
scroll to position [1043, 0]
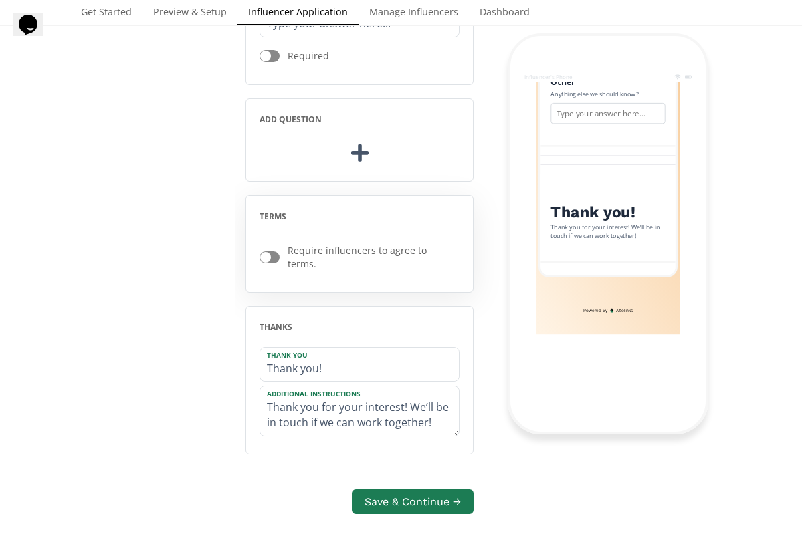
click at [269, 252] on div at bounding box center [265, 257] width 11 height 11
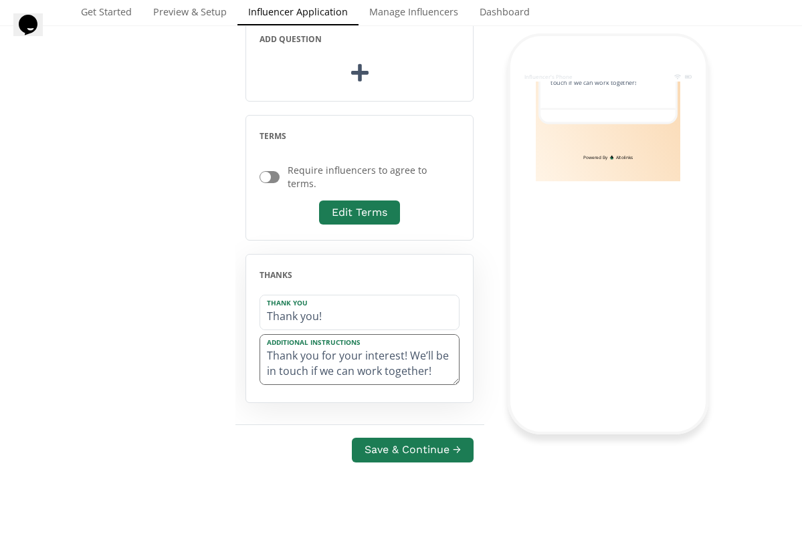
scroll to position [834, 0]
drag, startPoint x: 435, startPoint y: 366, endPoint x: 409, endPoint y: 344, distance: 34.7
click at [409, 344] on textarea "Thank you for your interest! We’ll be in touch if we can work together!" at bounding box center [359, 359] width 199 height 49
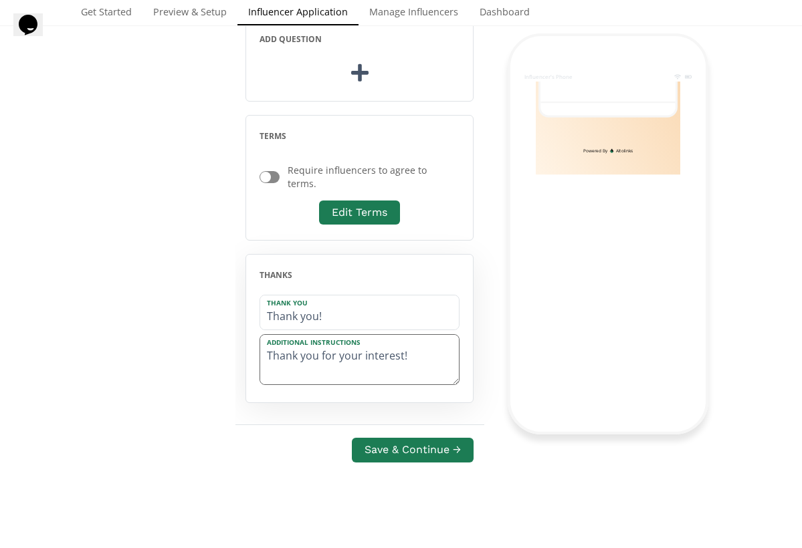
scroll to position [824, 0]
drag, startPoint x: 274, startPoint y: 350, endPoint x: 458, endPoint y: 342, distance: 184.0
click at [458, 342] on textarea "Thank you for your interest!" at bounding box center [359, 359] width 199 height 49
type textarea "T"
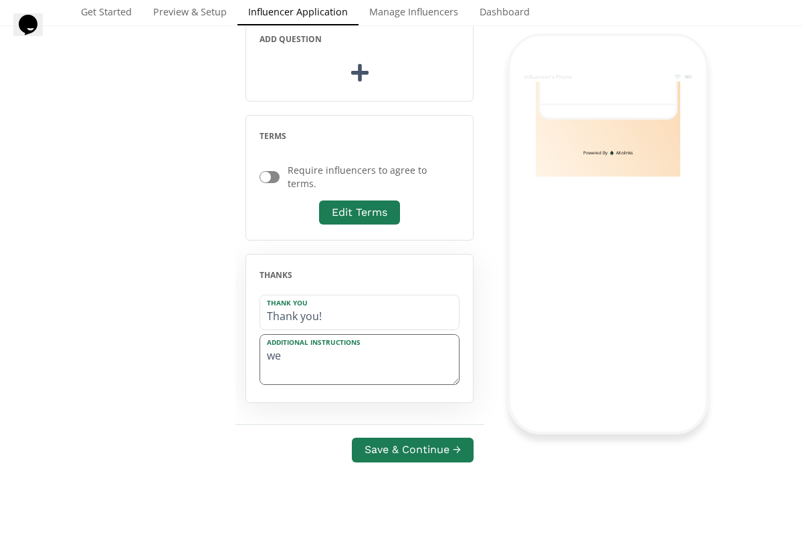
type textarea "w"
type textarea "We are more then happy to sign you up!"
click at [269, 172] on div at bounding box center [265, 177] width 11 height 11
click at [266, 172] on div at bounding box center [265, 177] width 11 height 11
drag, startPoint x: 267, startPoint y: 171, endPoint x: 294, endPoint y: 171, distance: 26.1
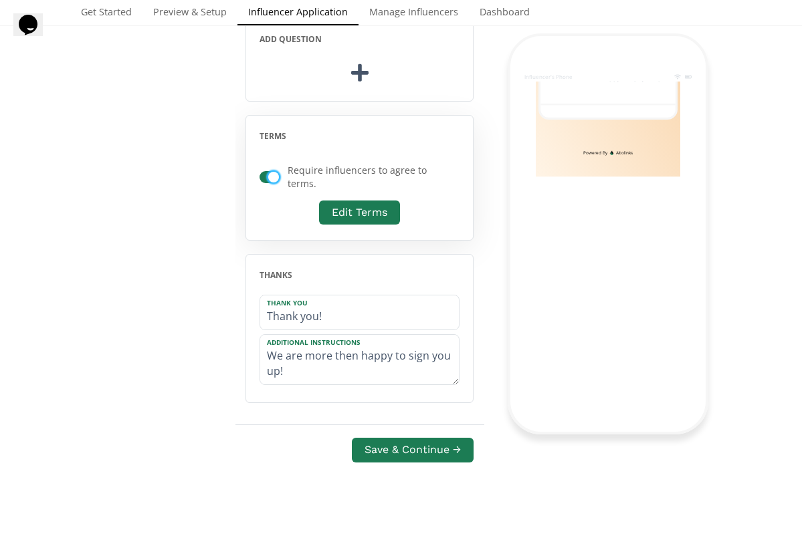
click at [295, 171] on div "Require influencers to agree to terms." at bounding box center [359, 177] width 200 height 43
click at [340, 208] on button "Edit Terms" at bounding box center [359, 213] width 85 height 29
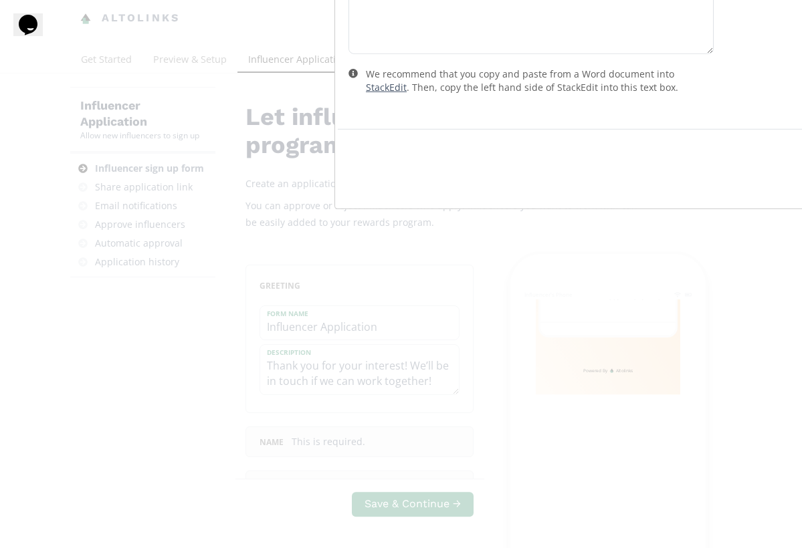
scroll to position [0, 0]
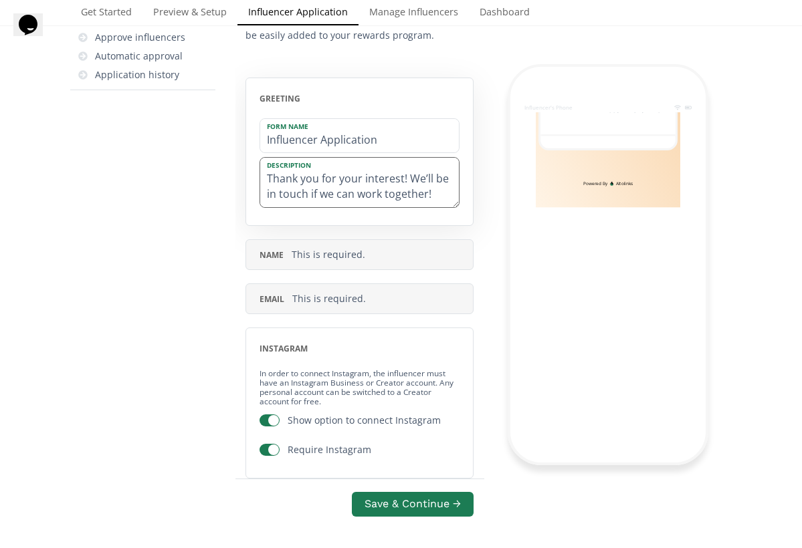
scroll to position [97, 0]
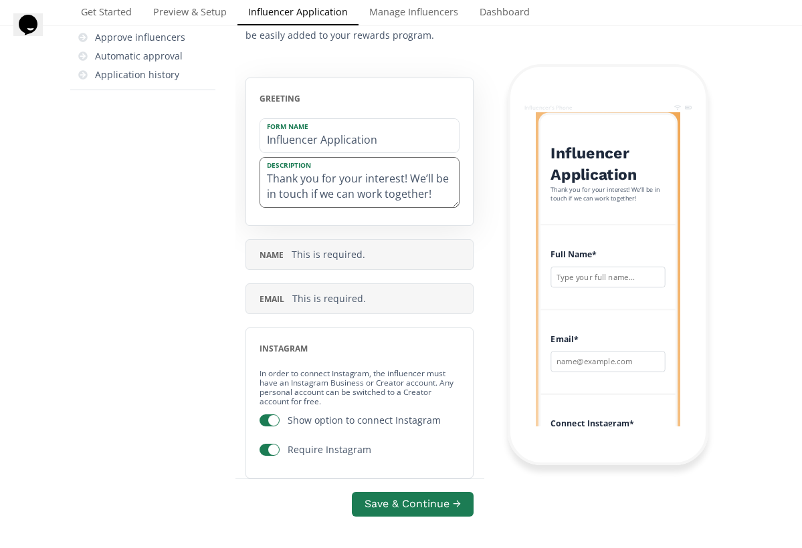
drag, startPoint x: 411, startPoint y: 175, endPoint x: 435, endPoint y: 196, distance: 32.3
click at [435, 196] on textarea "Thank you for your interest! We’ll be in touch if we can work together!" at bounding box center [359, 182] width 199 height 49
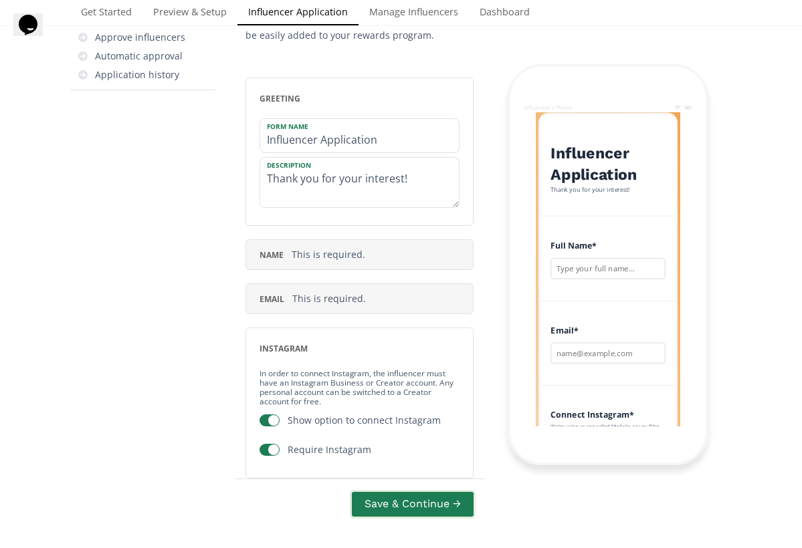
type textarea "Thank you for your interest!"
click at [439, 507] on button "Save & Continue →" at bounding box center [413, 504] width 126 height 29
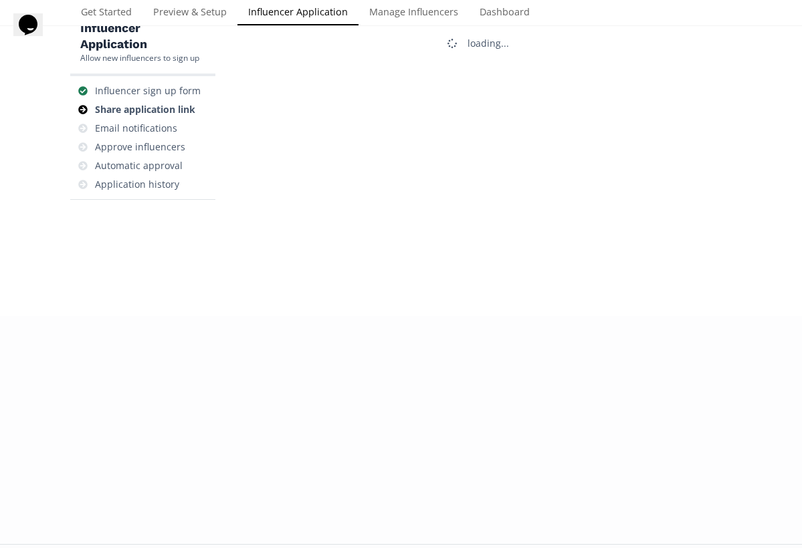
scroll to position [53, 0]
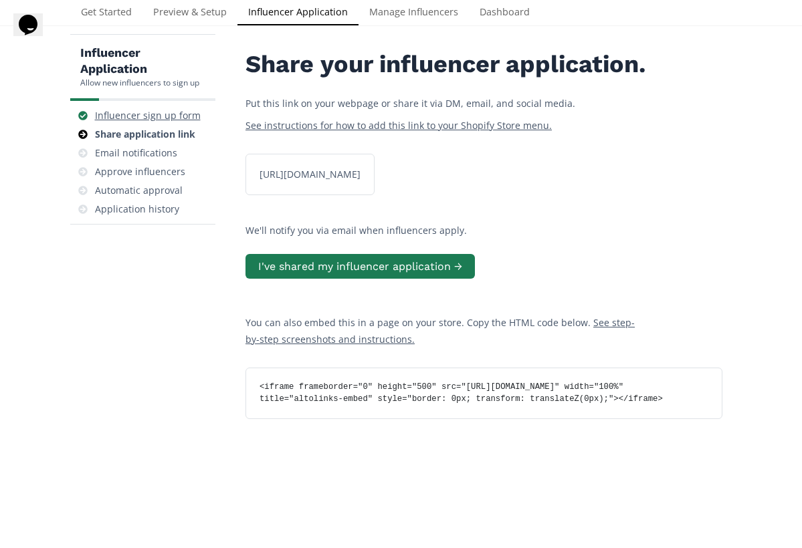
click at [152, 111] on div "Influencer sign up form" at bounding box center [148, 115] width 106 height 13
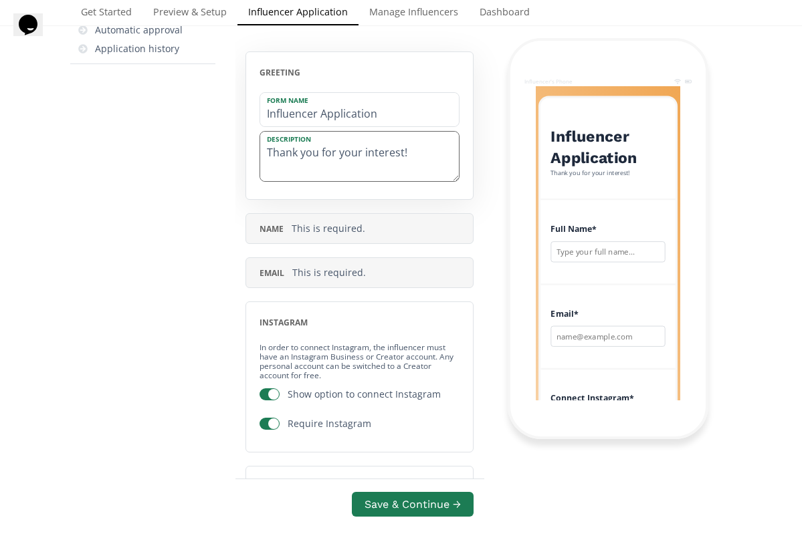
scroll to position [97, 0]
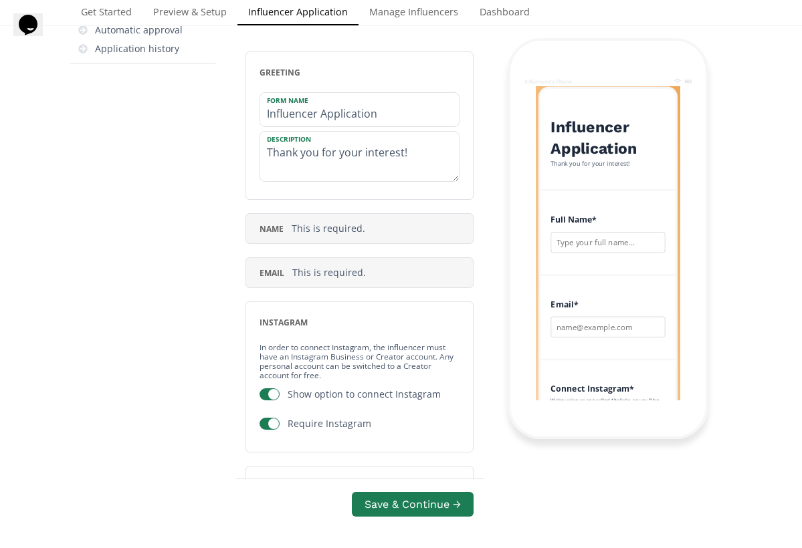
drag, startPoint x: 416, startPoint y: 154, endPoint x: 205, endPoint y: 149, distance: 210.7
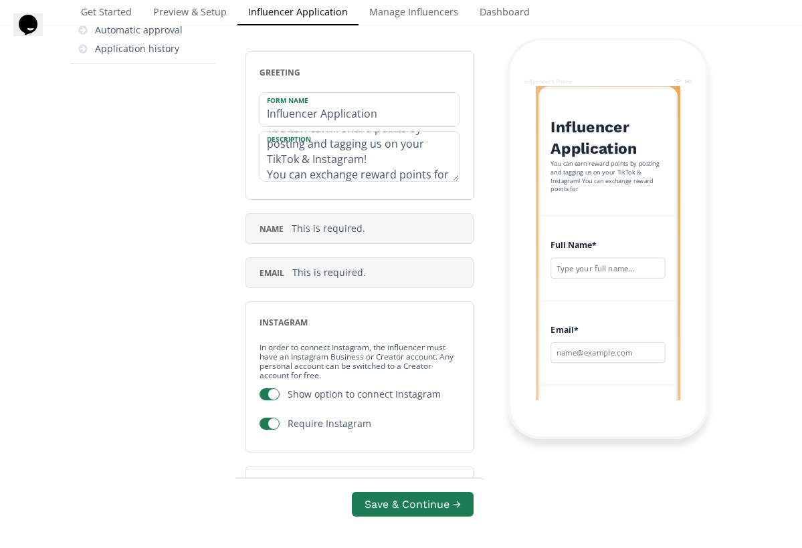
scroll to position [44, 0]
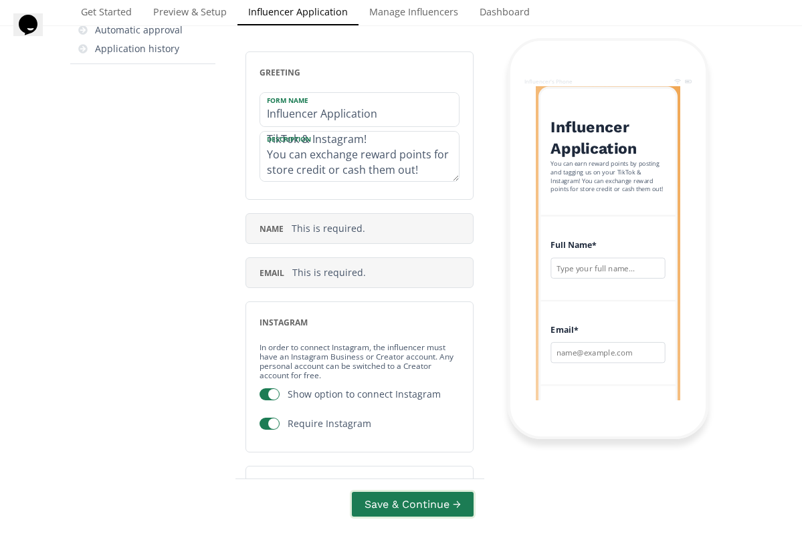
type textarea "You can earn reward points by posting and tagging us on your TikTok & Instagram…"
click at [423, 502] on button "Save & Continue →" at bounding box center [413, 504] width 126 height 29
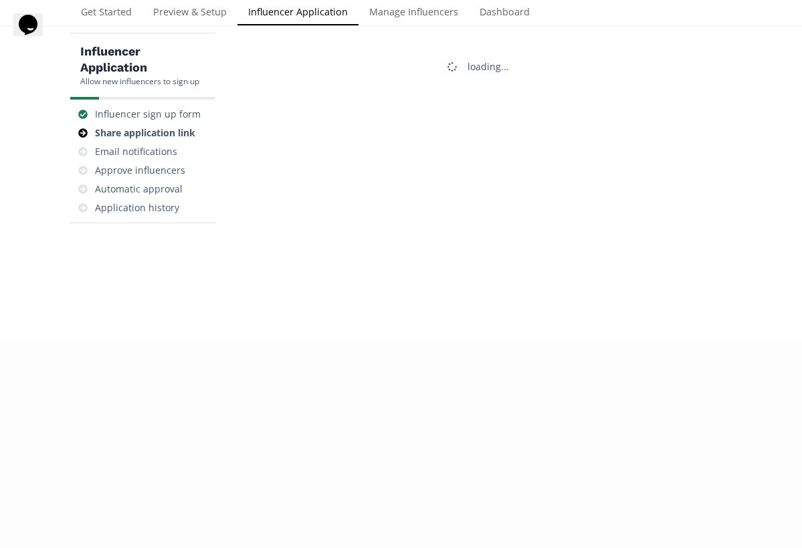
scroll to position [53, 0]
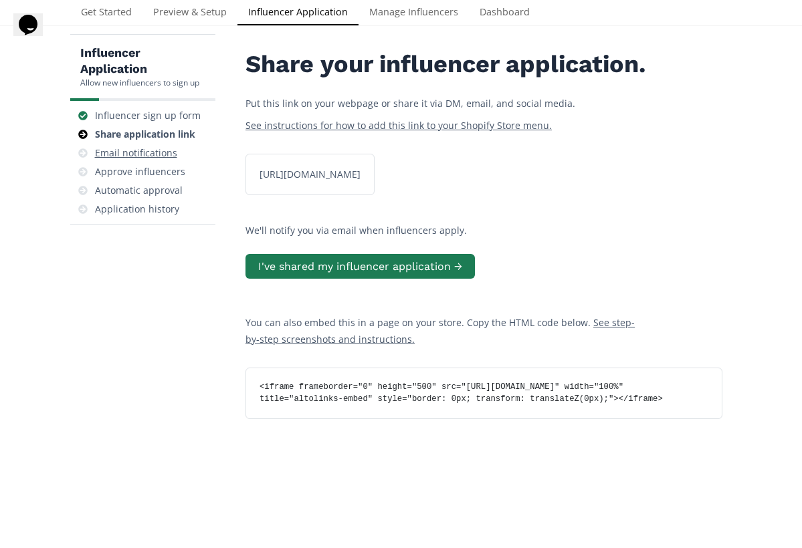
click at [144, 150] on div "Email notifications" at bounding box center [136, 152] width 82 height 13
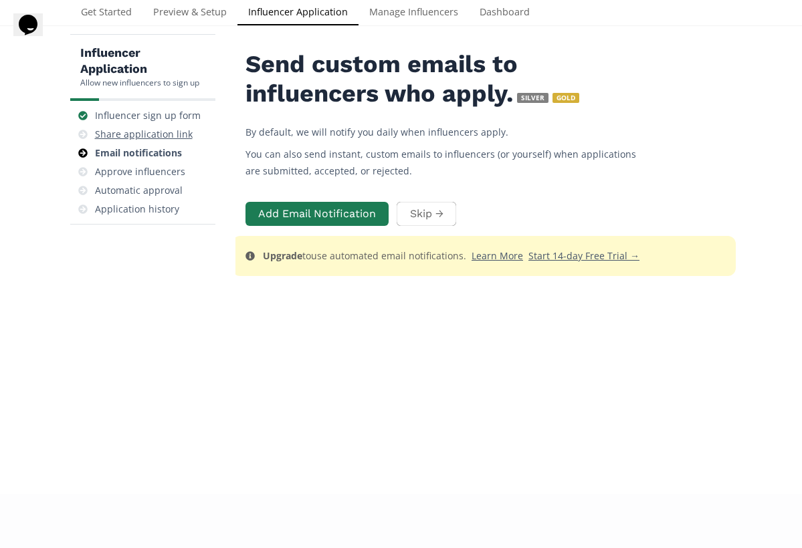
click at [162, 133] on div "Share application link" at bounding box center [144, 134] width 98 height 13
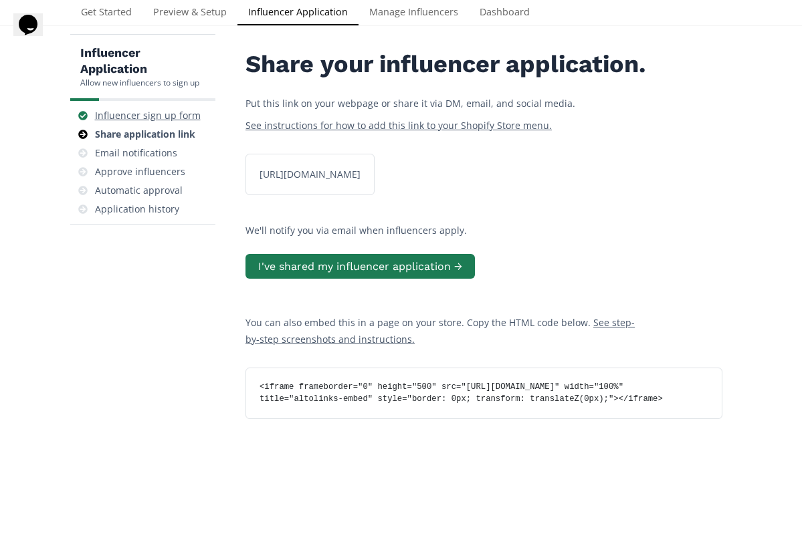
click at [160, 110] on div "Influencer sign up form" at bounding box center [148, 115] width 106 height 13
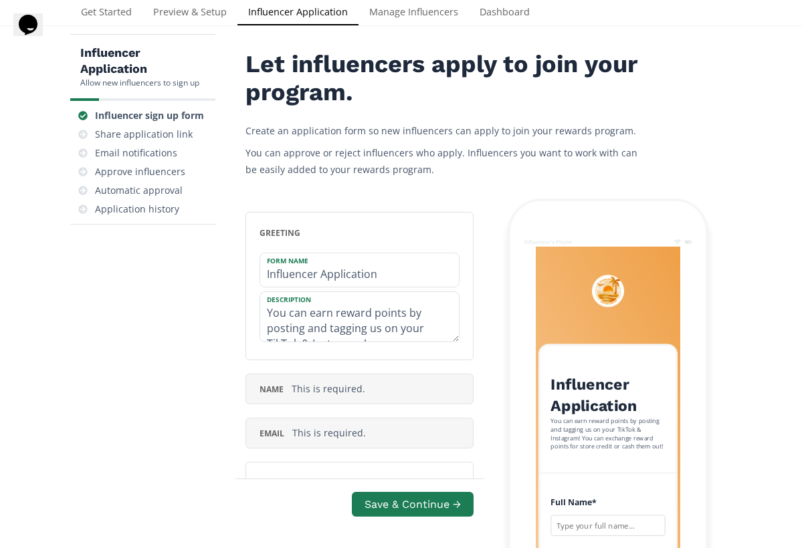
scroll to position [26, 0]
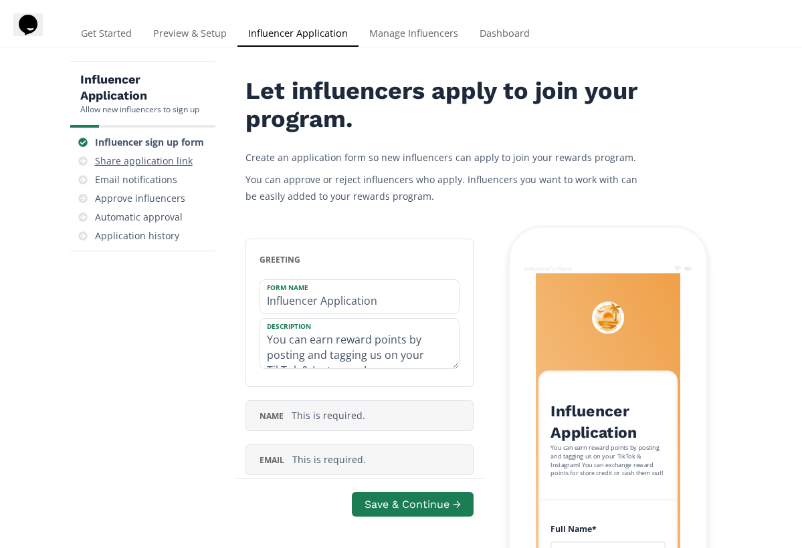
click at [174, 158] on div "Share application link" at bounding box center [144, 160] width 98 height 13
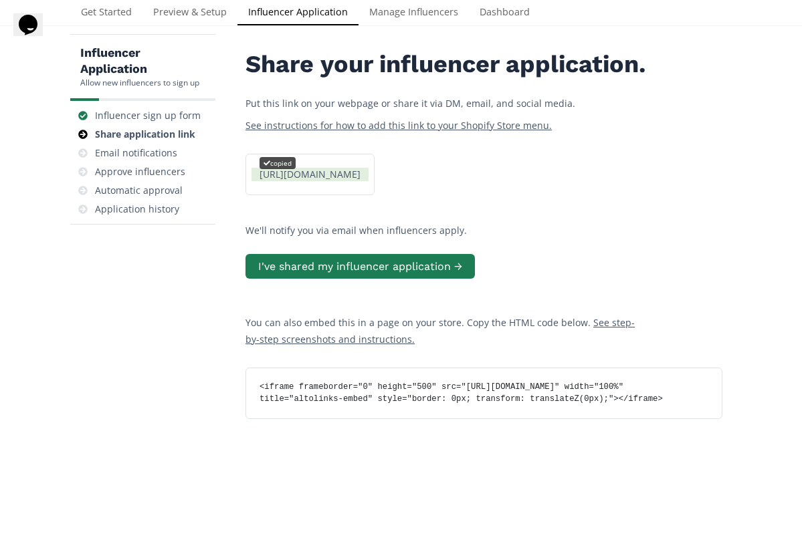
click at [310, 181] on div "[URL][DOMAIN_NAME] copied" at bounding box center [309, 174] width 117 height 13
